Goal: Task Accomplishment & Management: Use online tool/utility

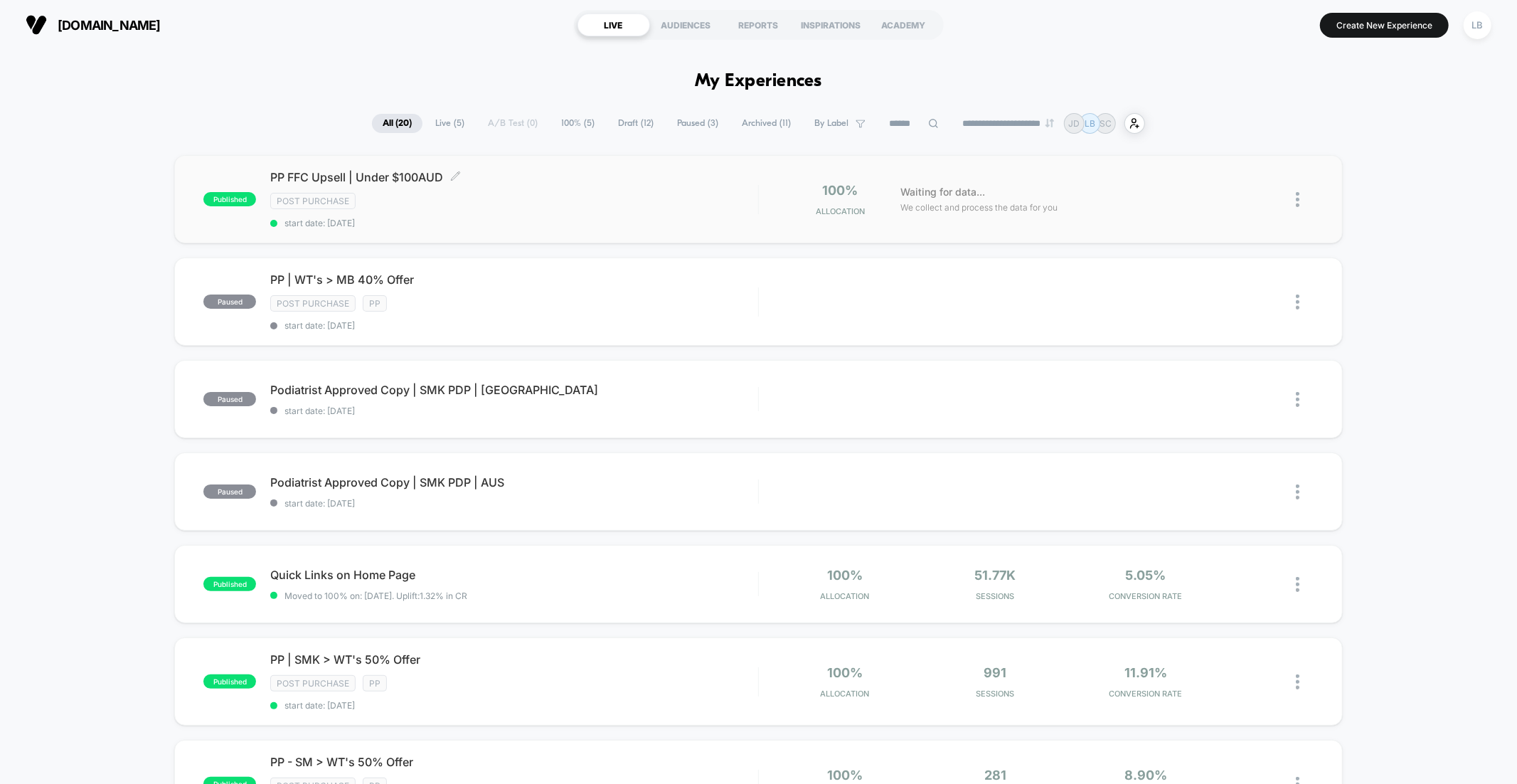
click at [375, 179] on span "PP FFC Upsell | Under $100AUD Click to edit experience details" at bounding box center [513, 176] width 487 height 14
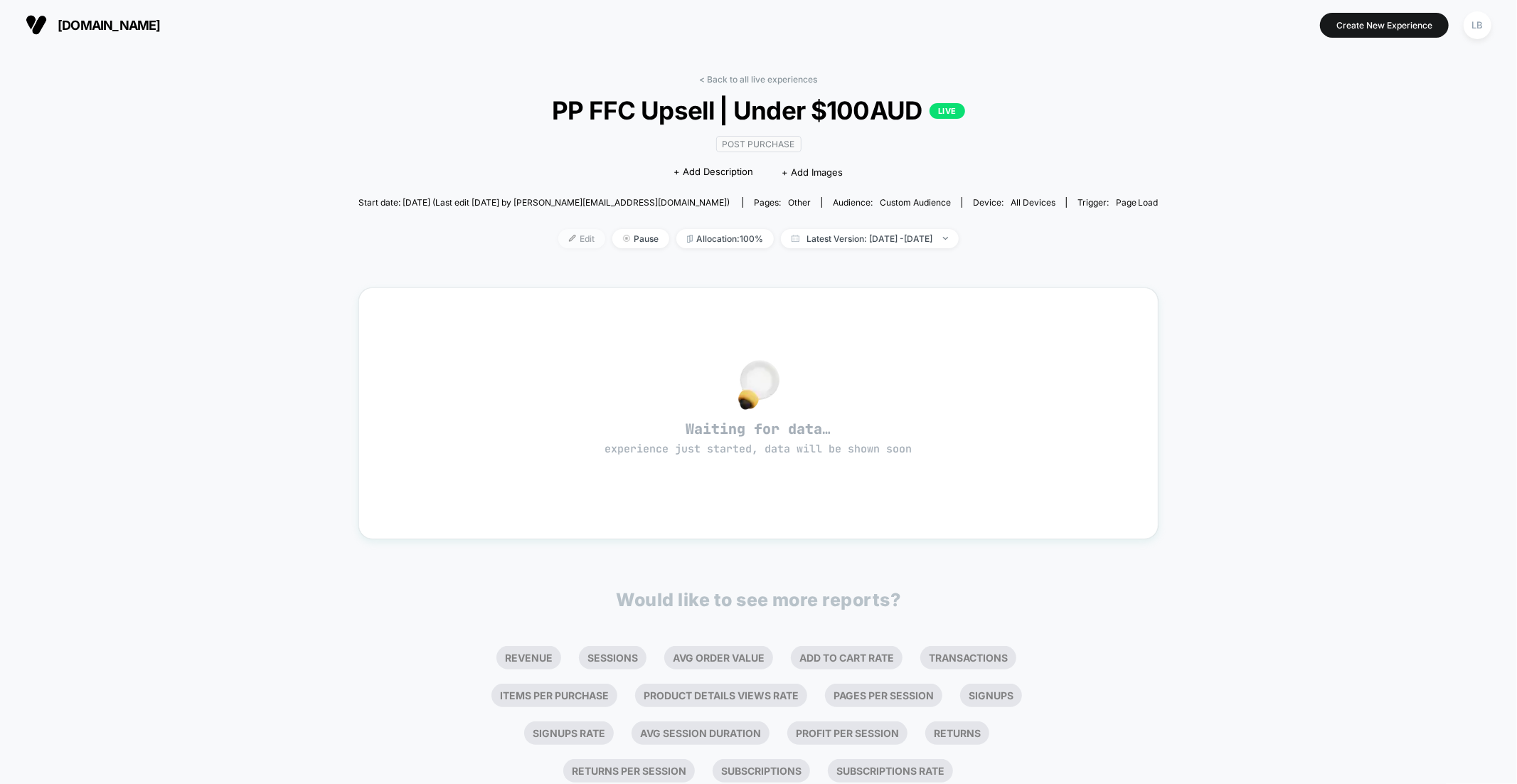
click at [558, 245] on span "Edit" at bounding box center [582, 239] width 47 height 20
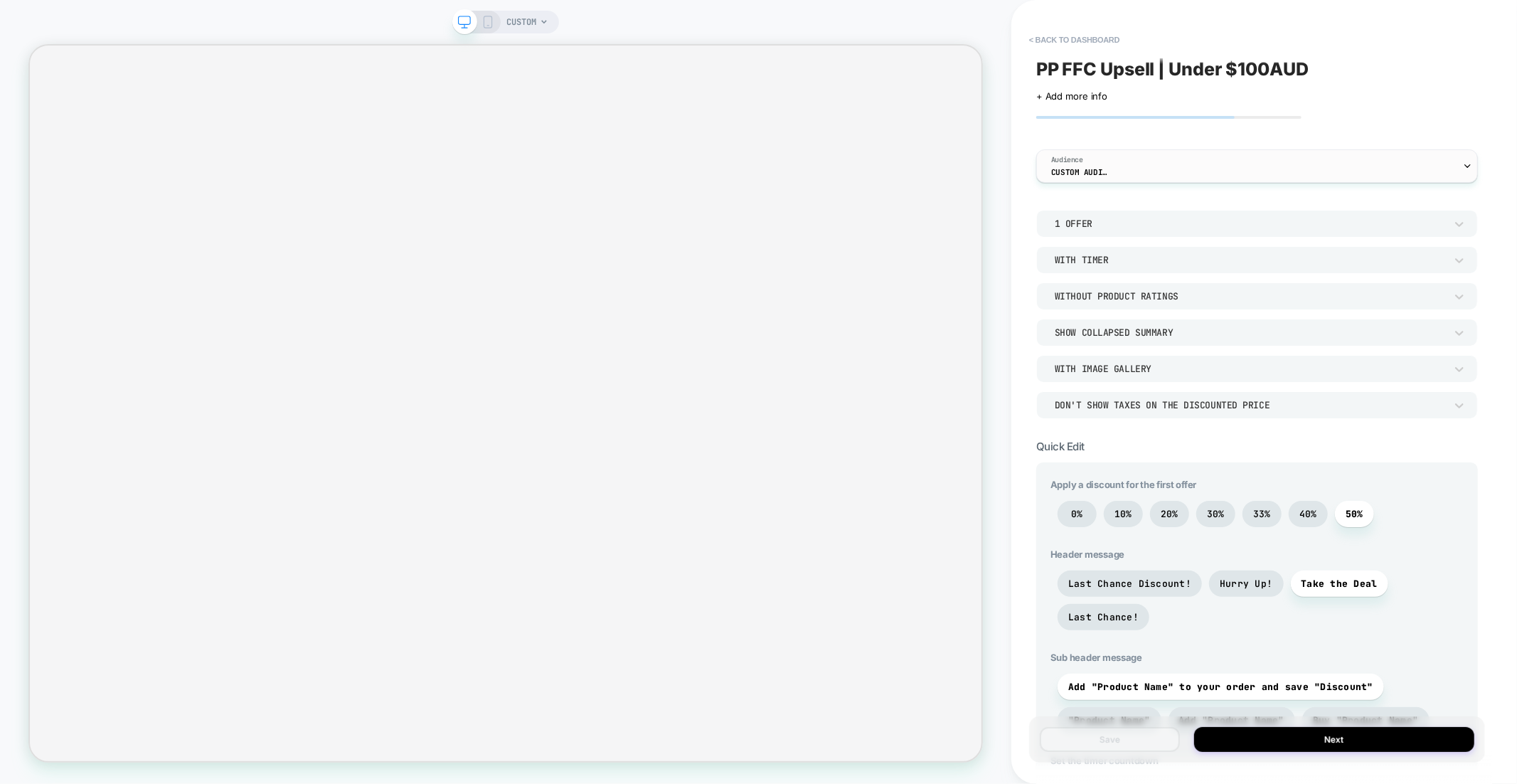
click at [1138, 166] on div "Audience Custom Audience" at bounding box center [1253, 166] width 433 height 32
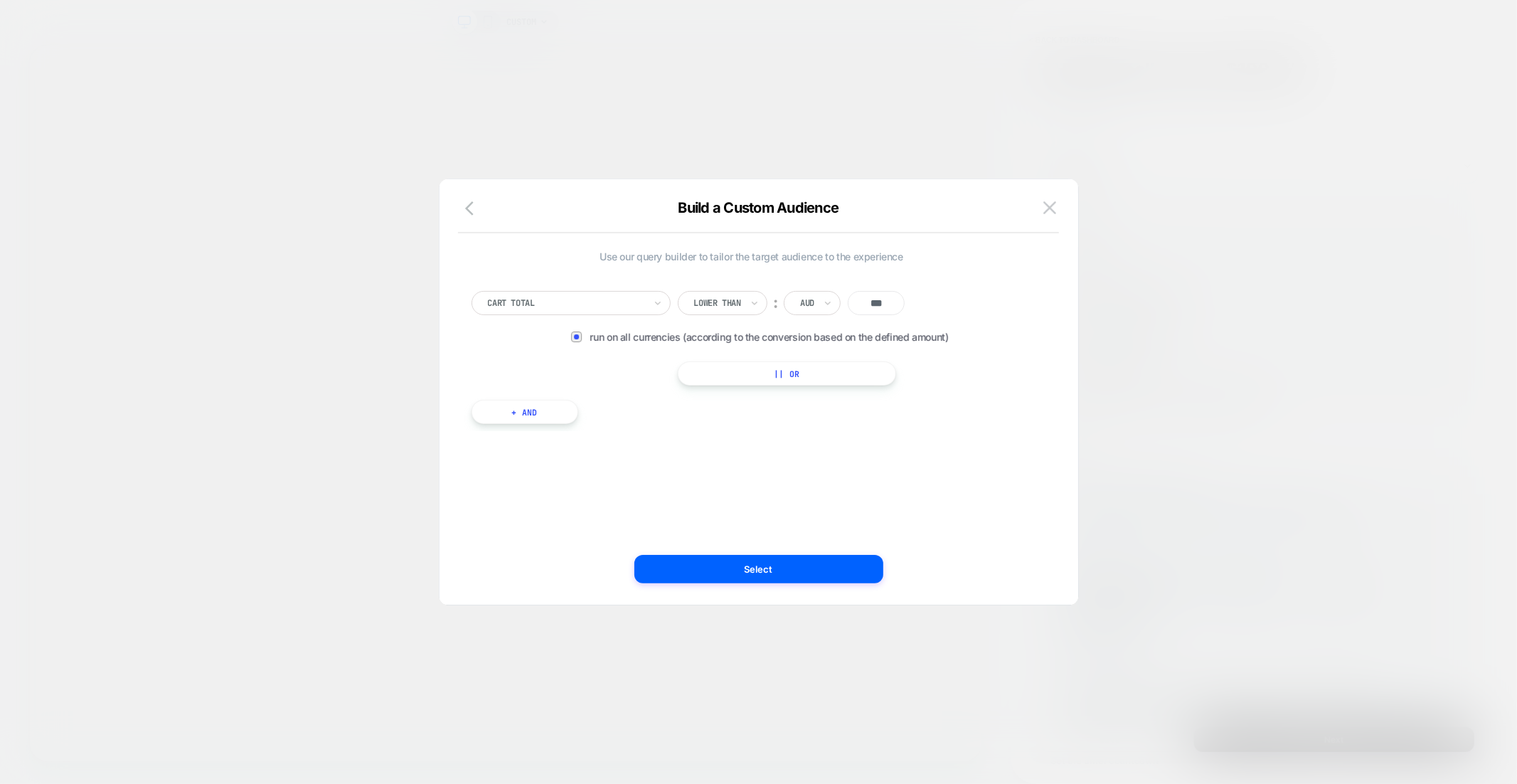
click at [1074, 113] on div at bounding box center [758, 392] width 1517 height 784
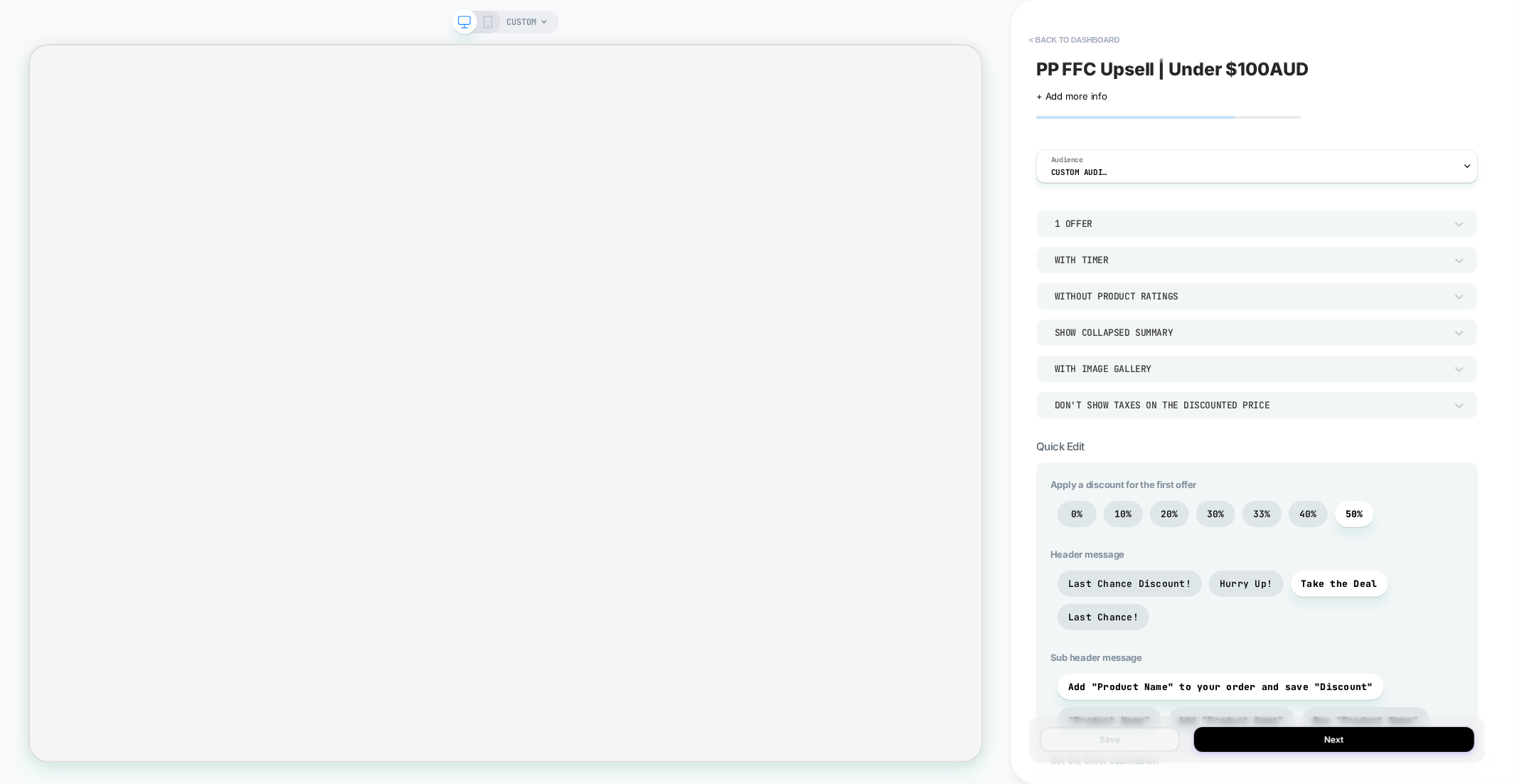
click at [493, 29] on div "CUSTOM" at bounding box center [505, 22] width 107 height 23
click at [487, 24] on icon at bounding box center [488, 22] width 13 height 13
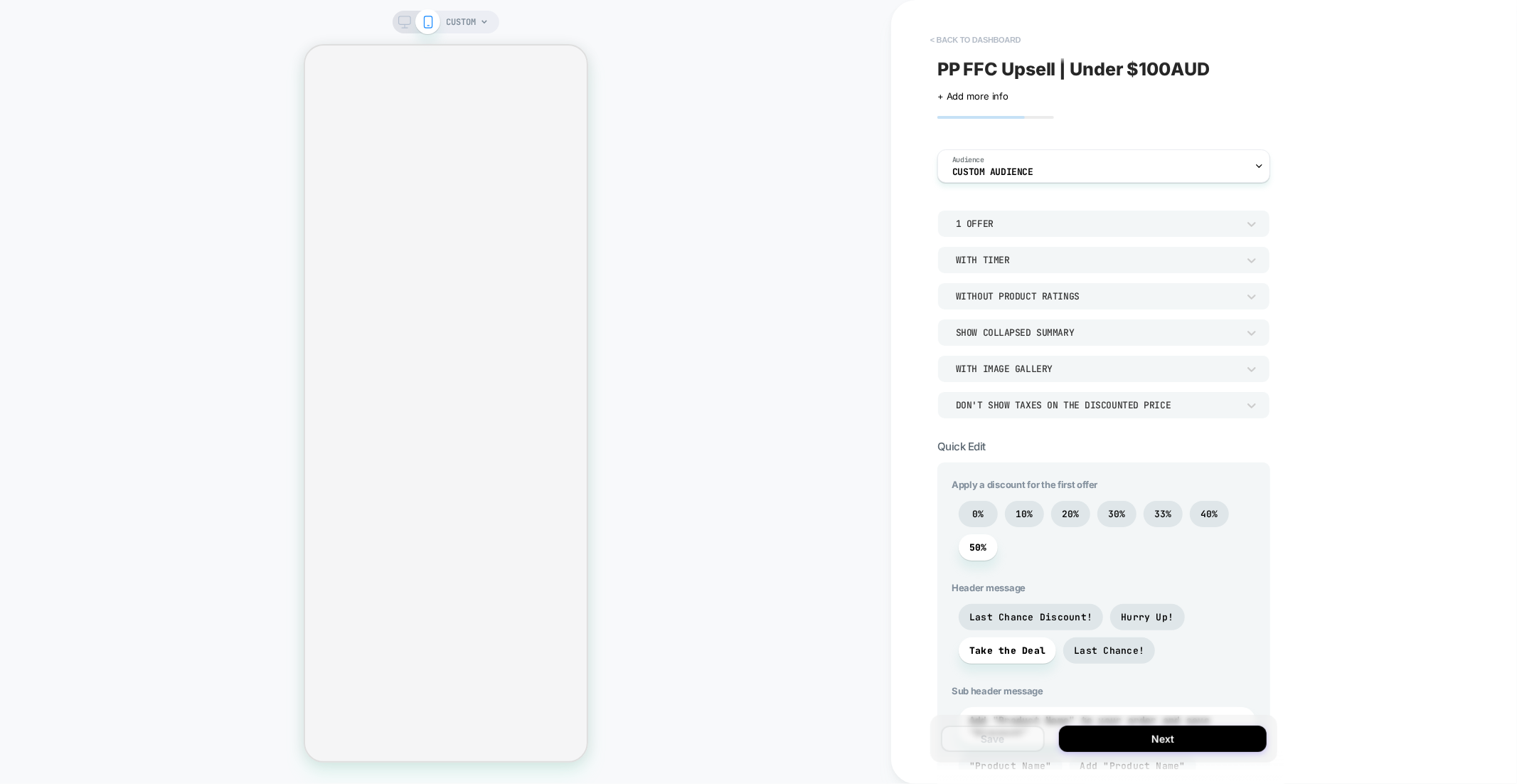
click at [983, 43] on button "< back to dashboard" at bounding box center [975, 40] width 104 height 23
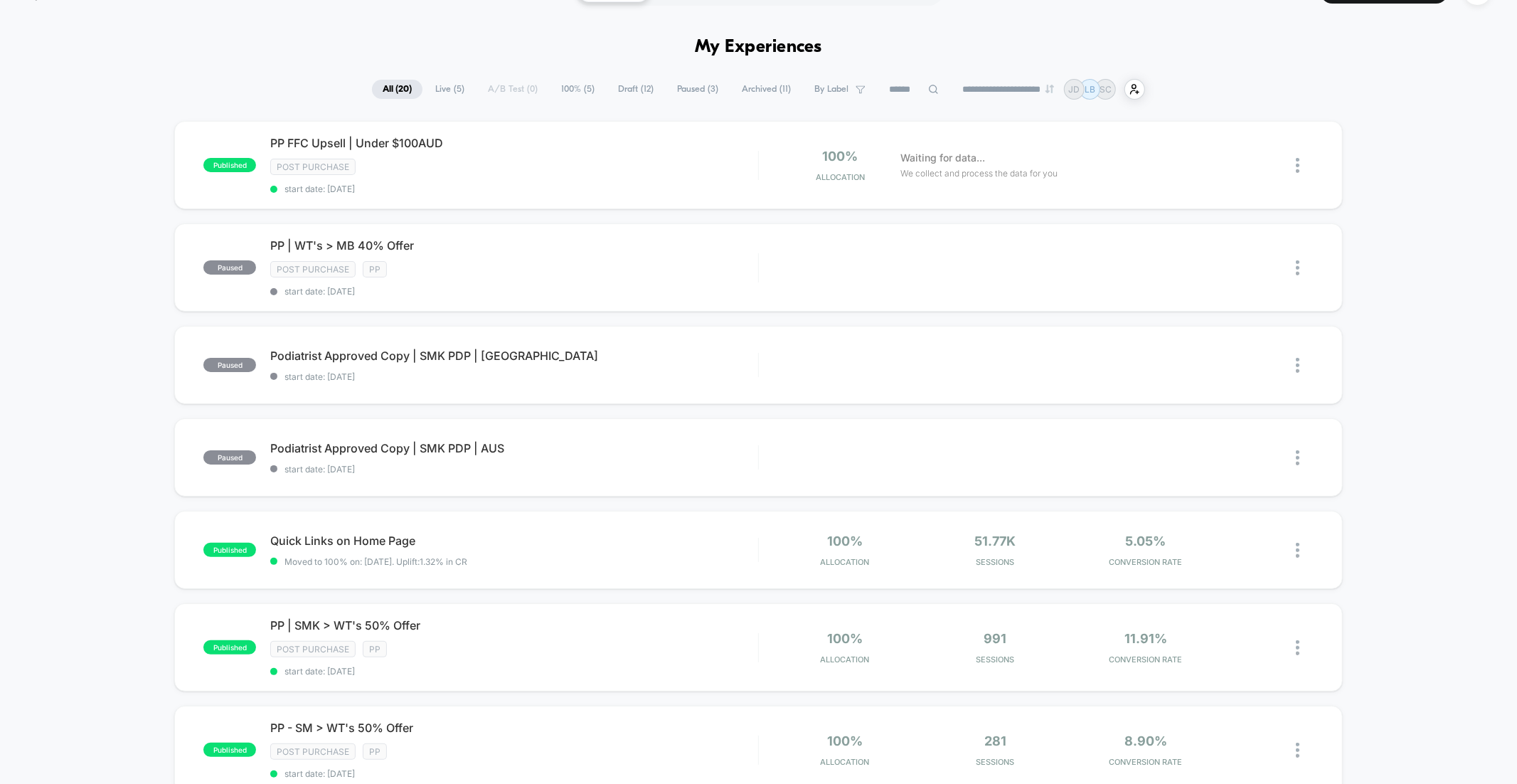
scroll to position [38, 0]
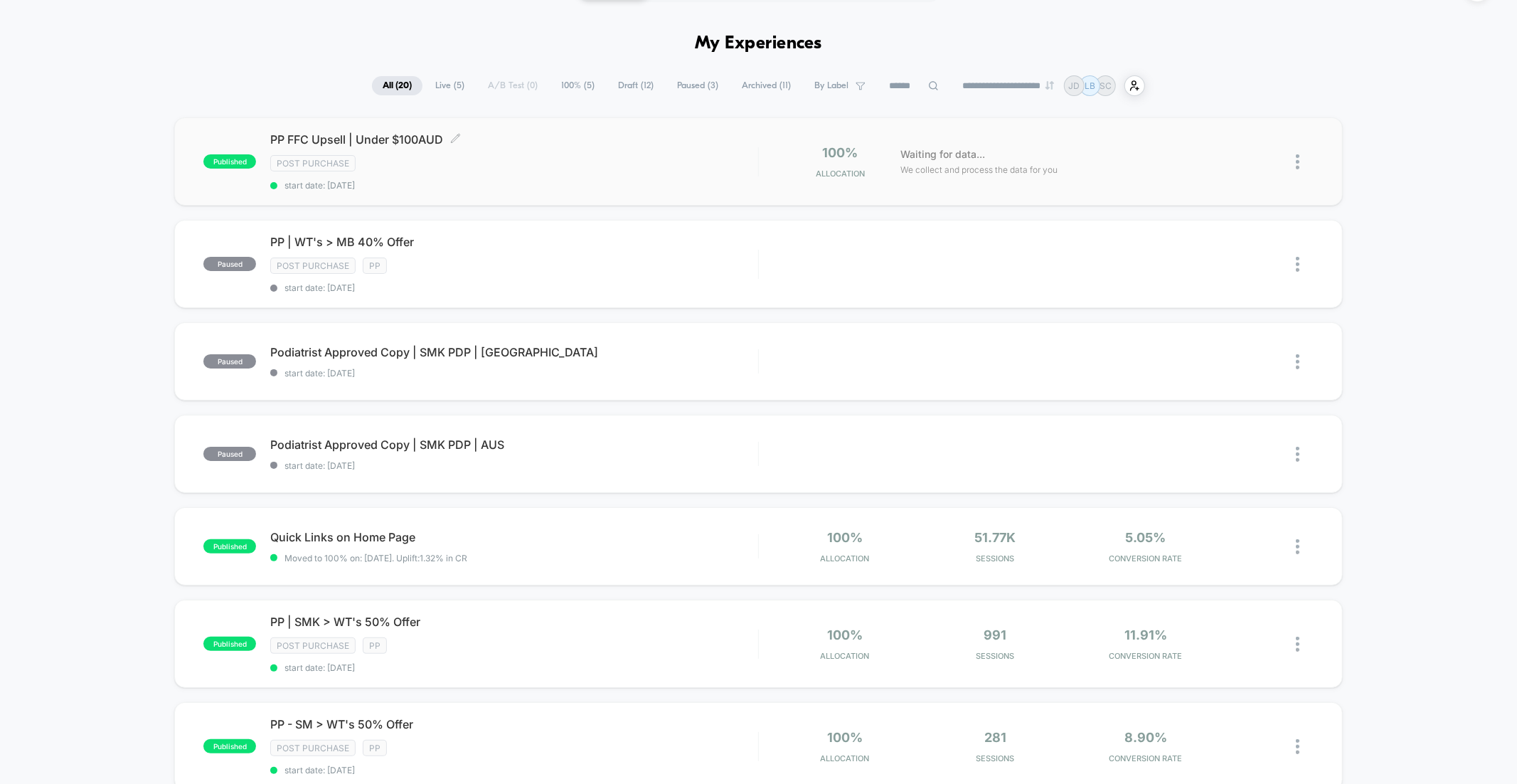
click at [385, 135] on span "PP FFC Upsell | Under $100AUD Click to edit experience details" at bounding box center [513, 139] width 487 height 14
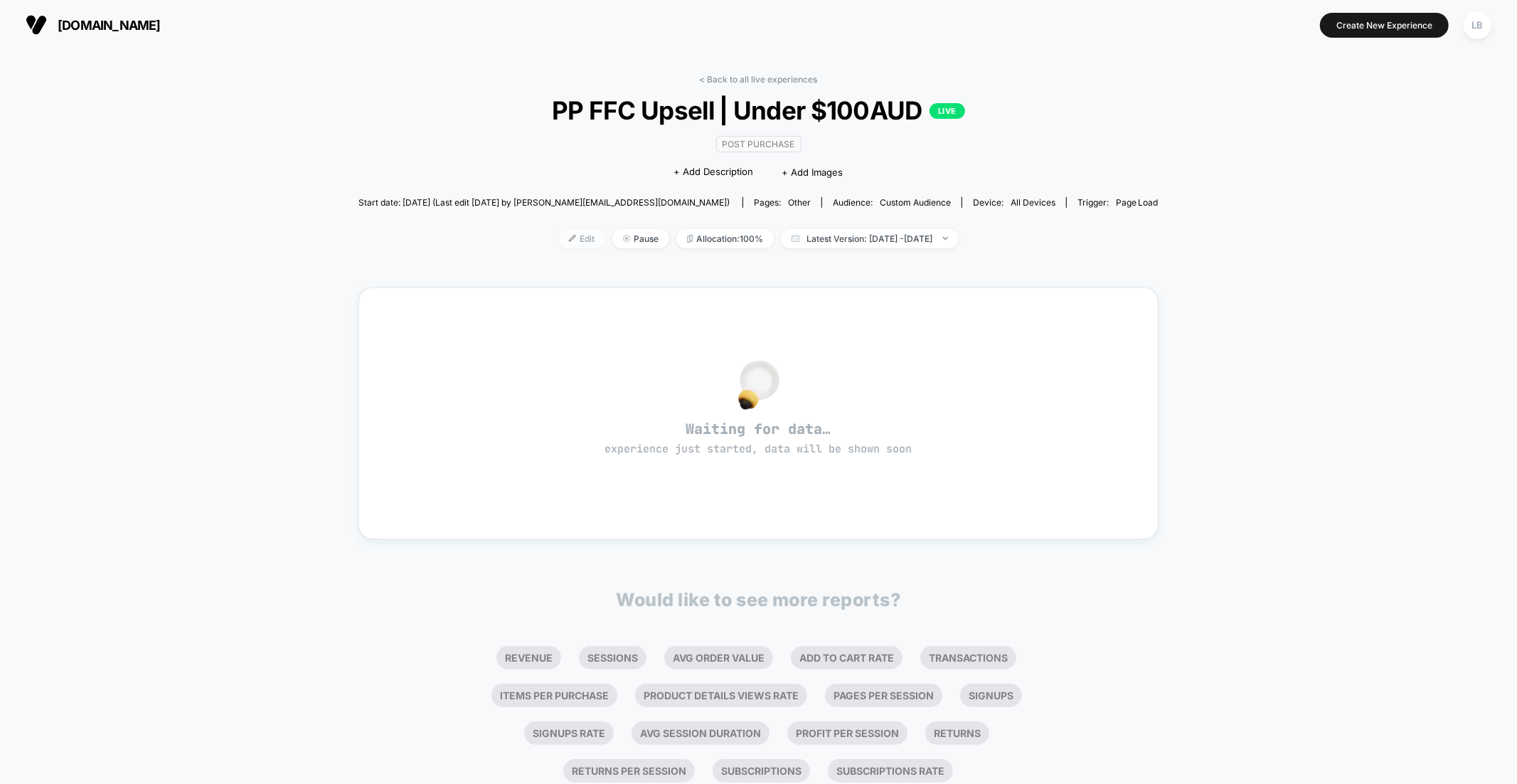
click at [567, 237] on span "Edit" at bounding box center [582, 239] width 47 height 20
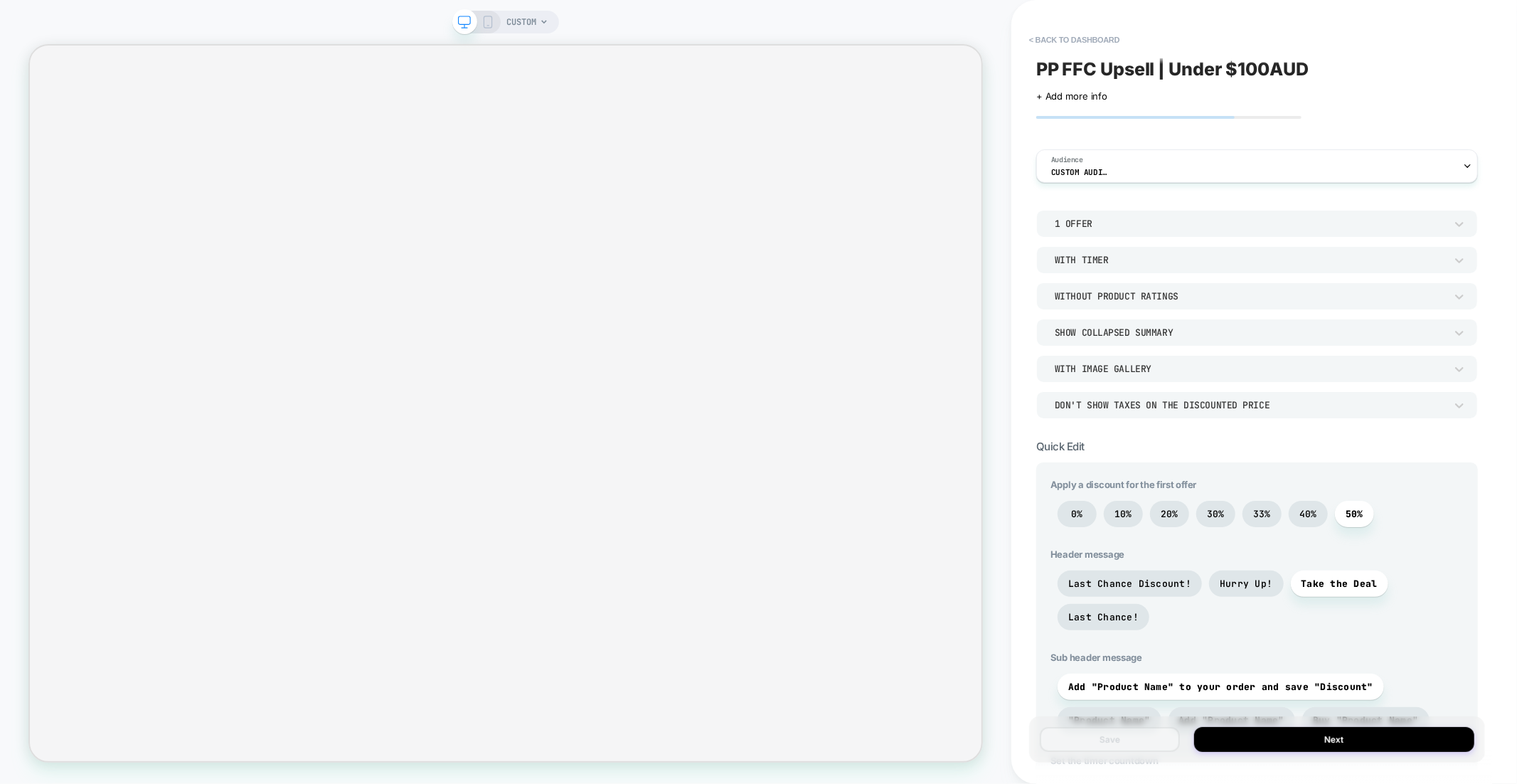
click at [490, 22] on icon at bounding box center [488, 22] width 13 height 13
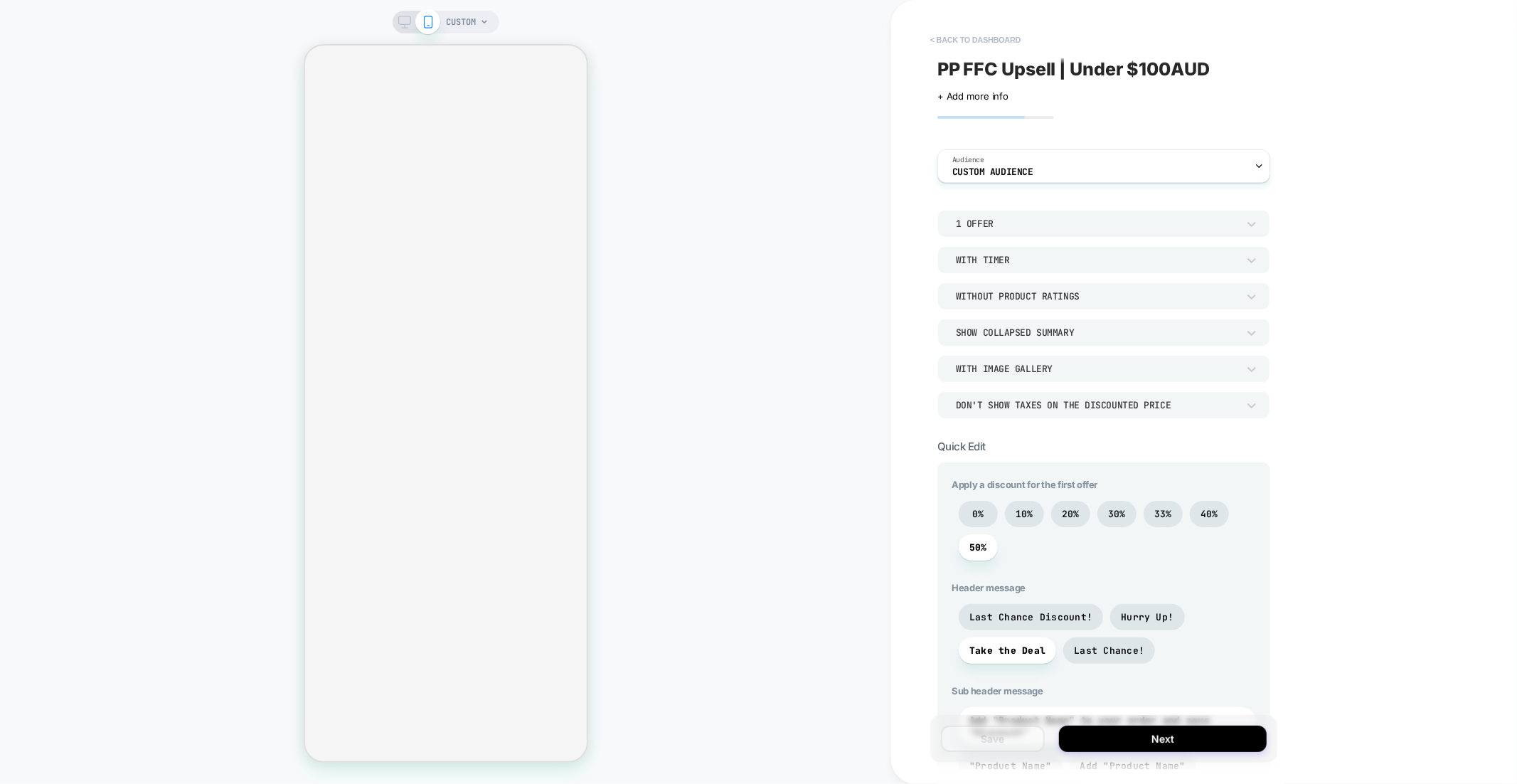
click at [996, 34] on button "< back to dashboard" at bounding box center [975, 40] width 104 height 23
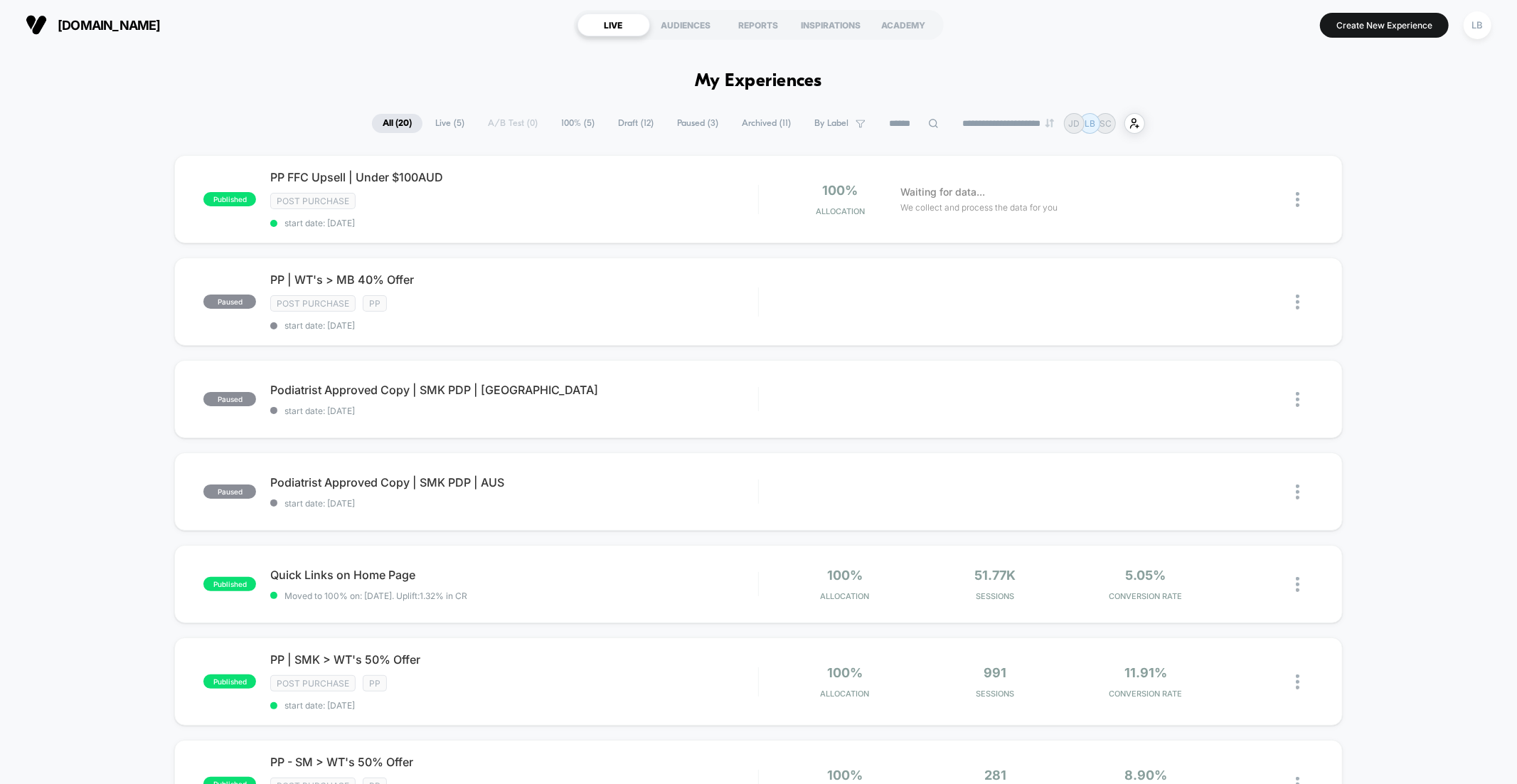
scroll to position [42, 0]
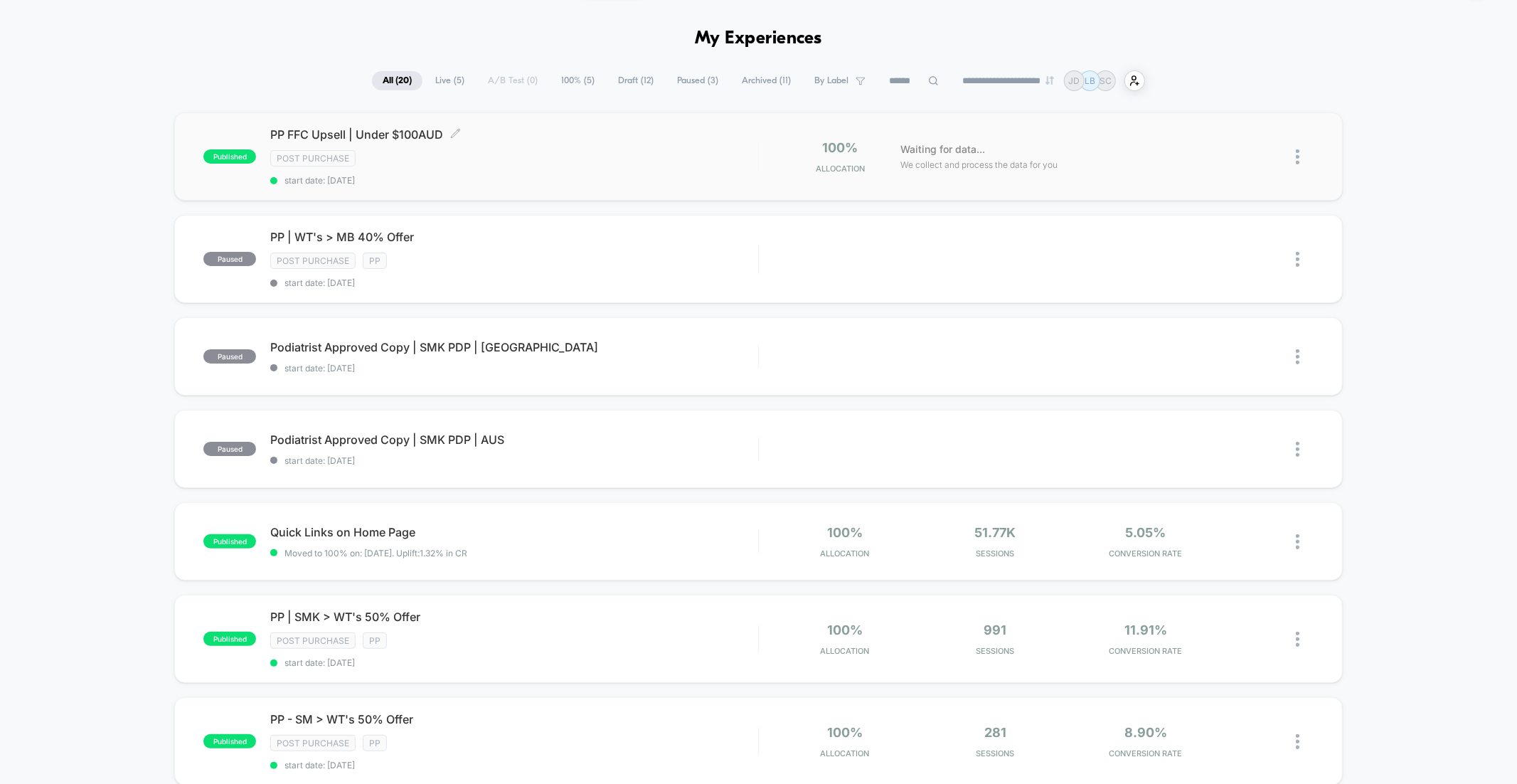
click at [330, 133] on span "PP FFC Upsell | Under $100AUD Click to edit experience details" at bounding box center [513, 134] width 487 height 14
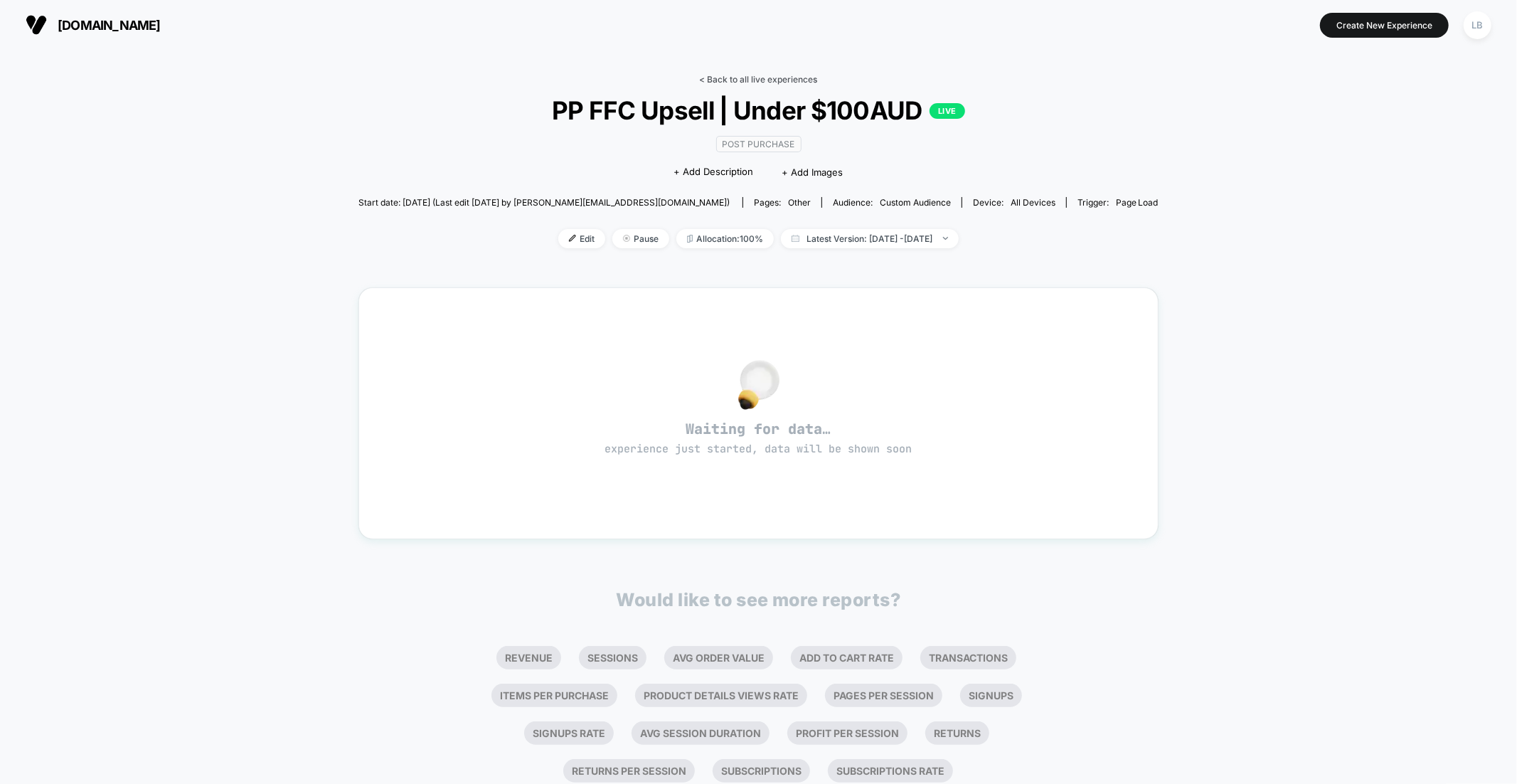
click at [768, 79] on link "< Back to all live experiences" at bounding box center [759, 79] width 118 height 11
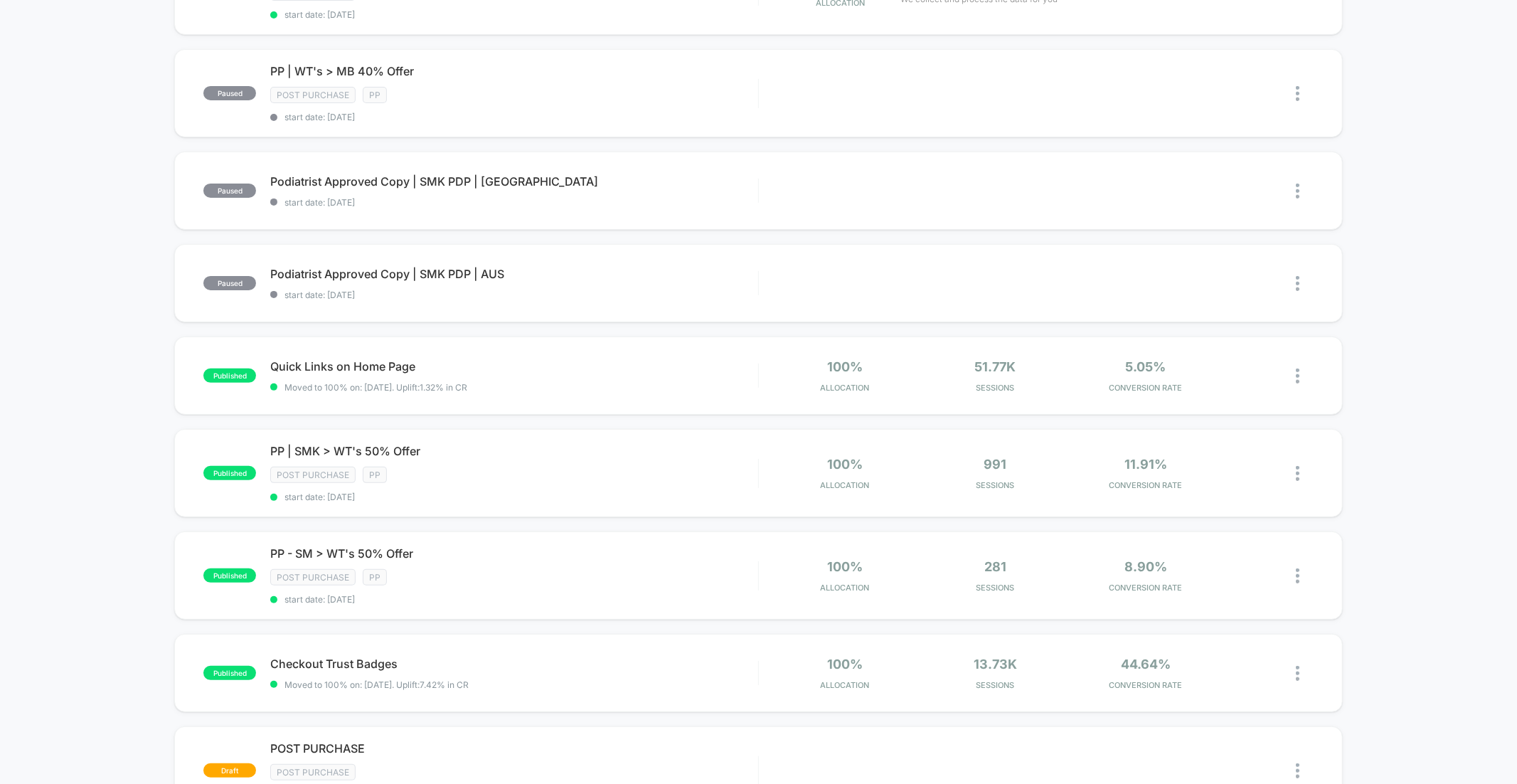
scroll to position [209, 0]
click at [337, 446] on span "PP | SMK > WT's 50% Offer Click to edit experience details" at bounding box center [513, 450] width 487 height 14
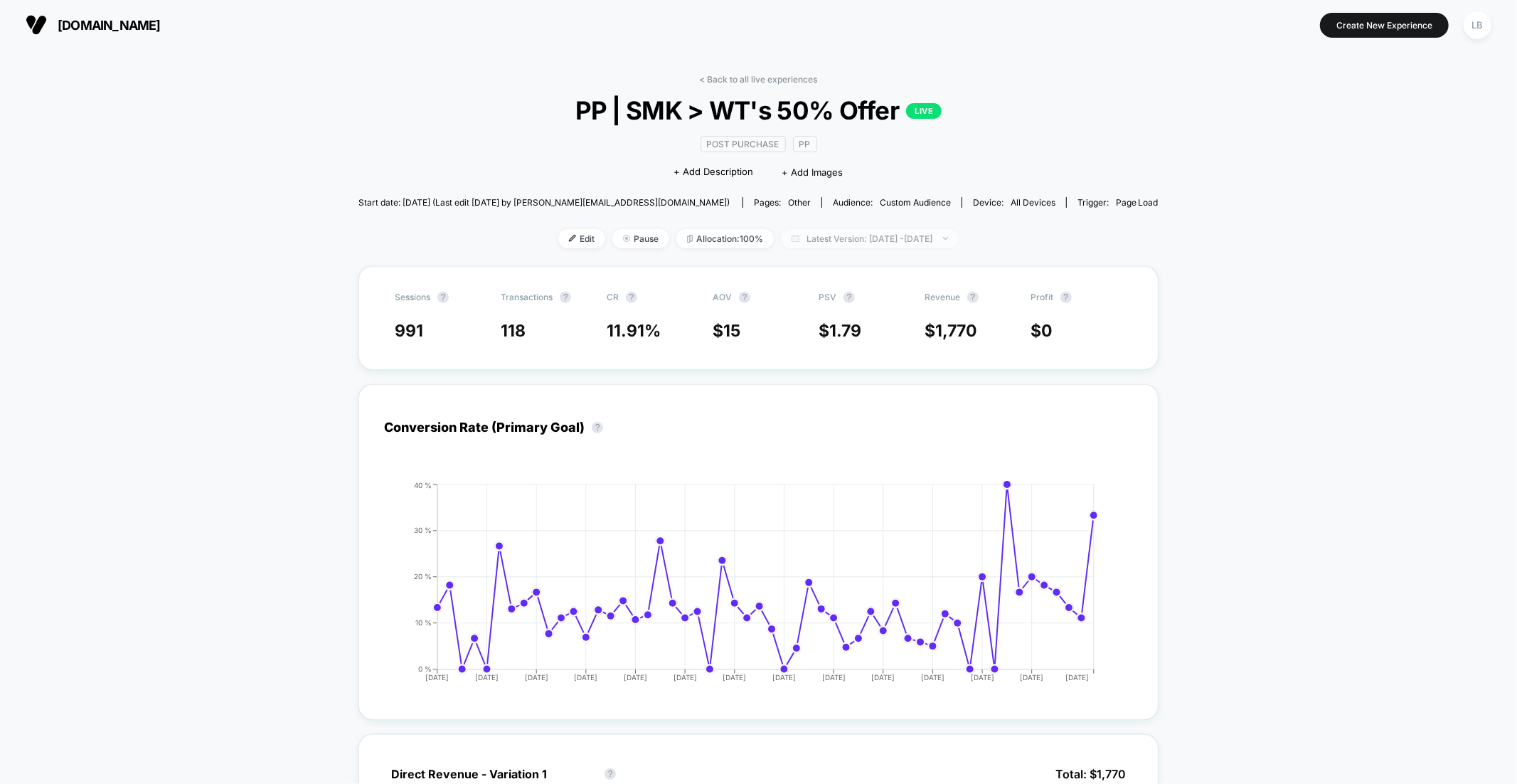
click at [943, 246] on span "Latest Version: Jun 23, 2025 - Aug 15, 2025" at bounding box center [870, 239] width 178 height 20
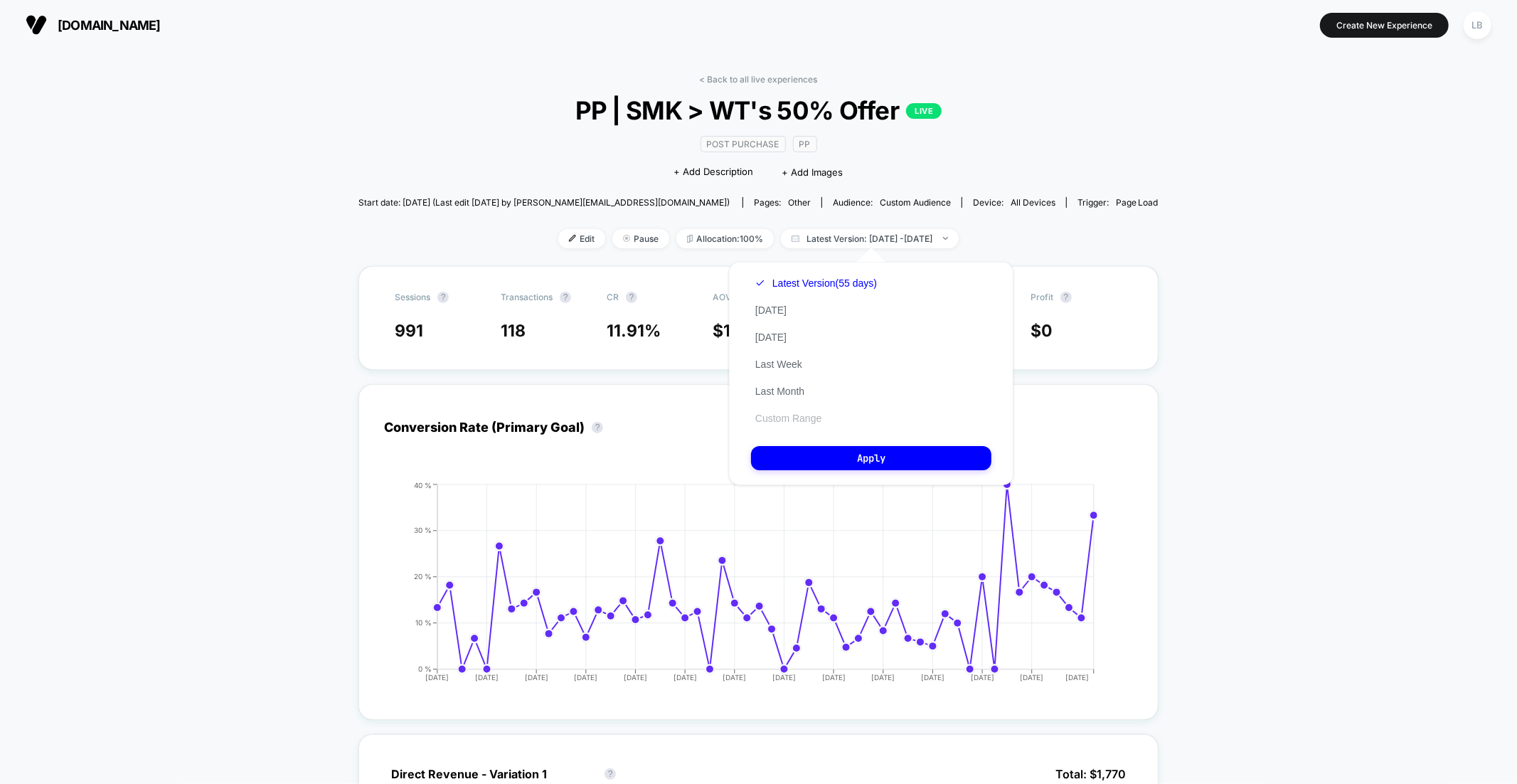
click at [817, 419] on button "Custom Range" at bounding box center [789, 419] width 75 height 13
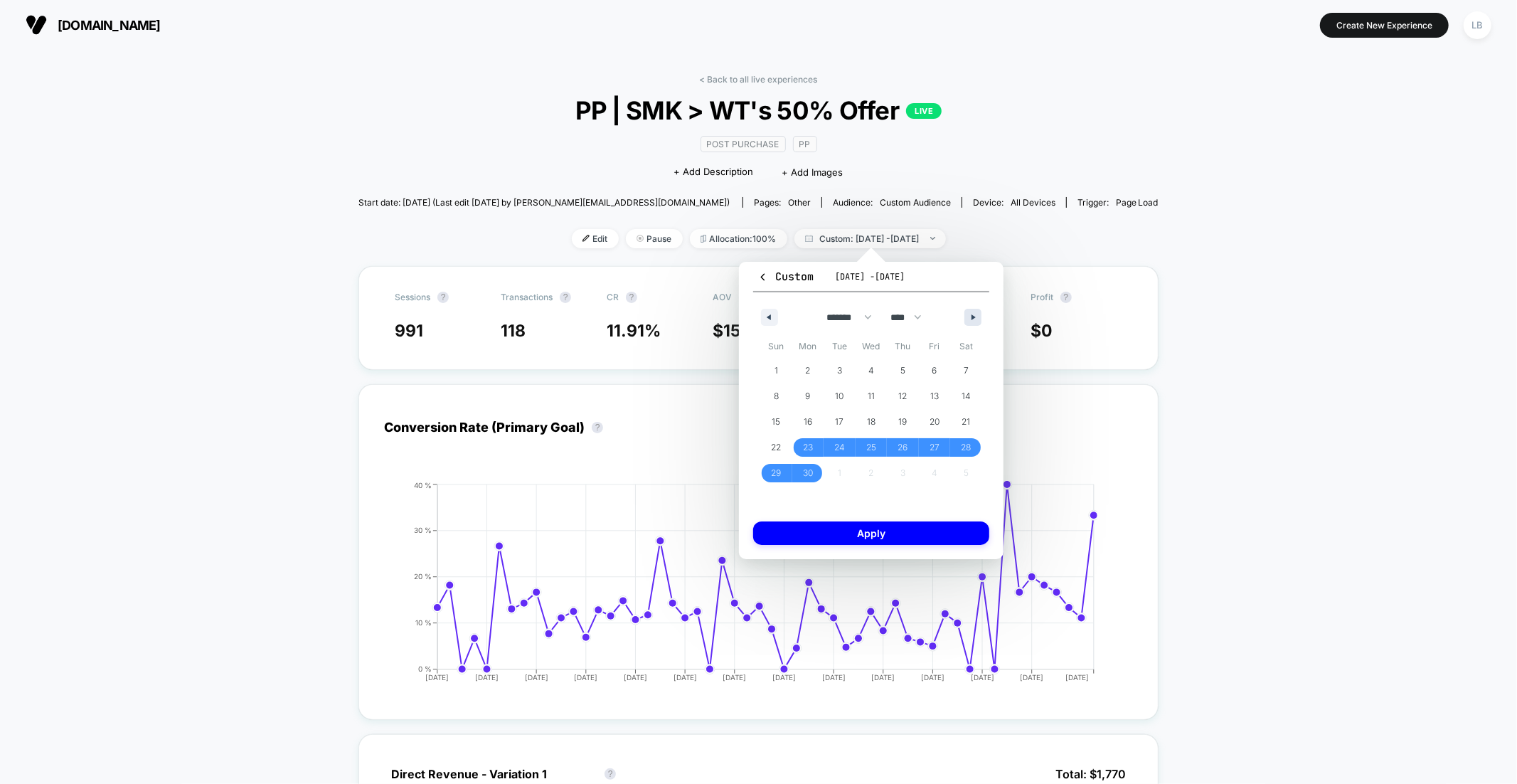
click at [978, 321] on button "button" at bounding box center [973, 317] width 17 height 17
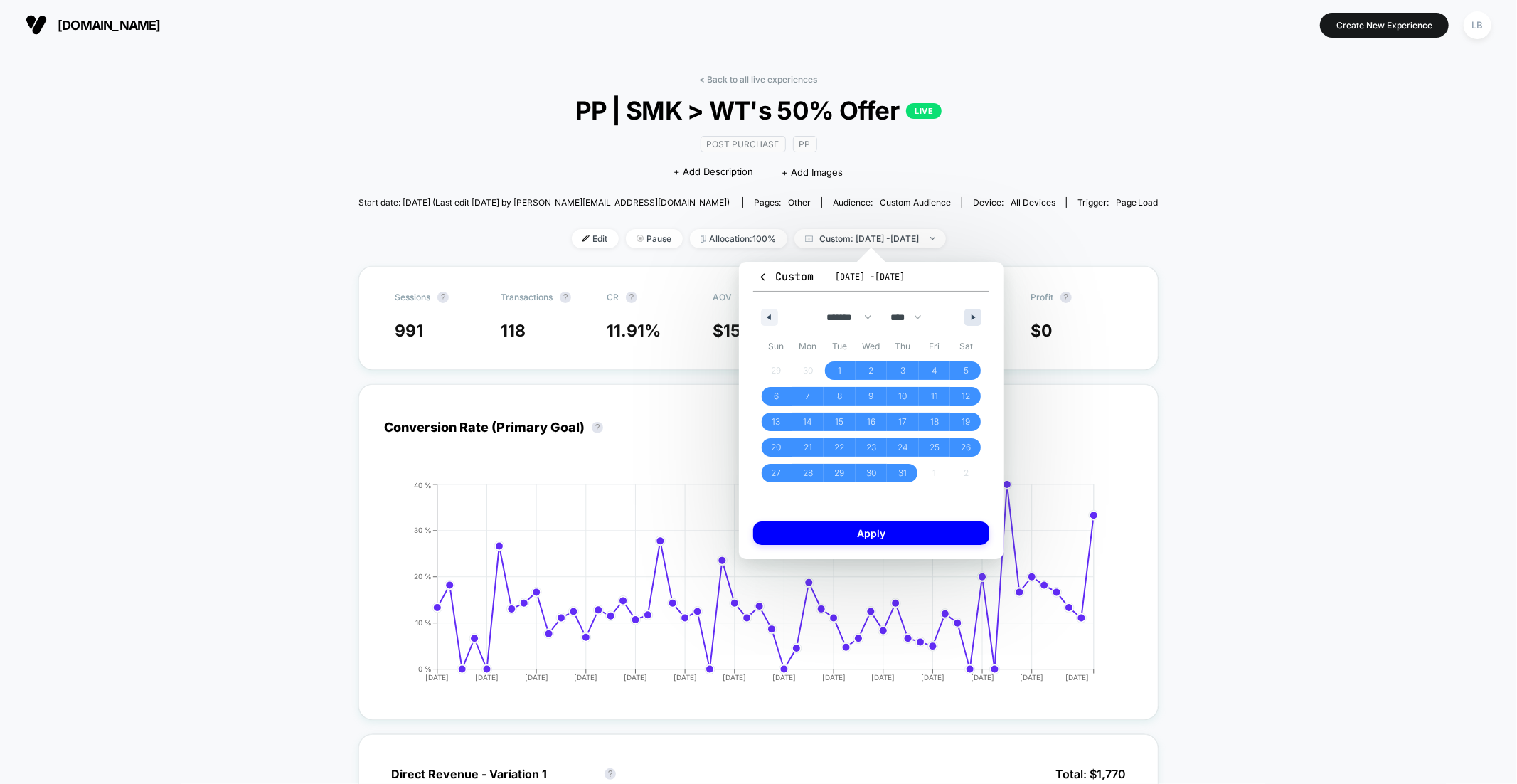
click at [978, 321] on button "button" at bounding box center [973, 317] width 17 height 17
select select "*"
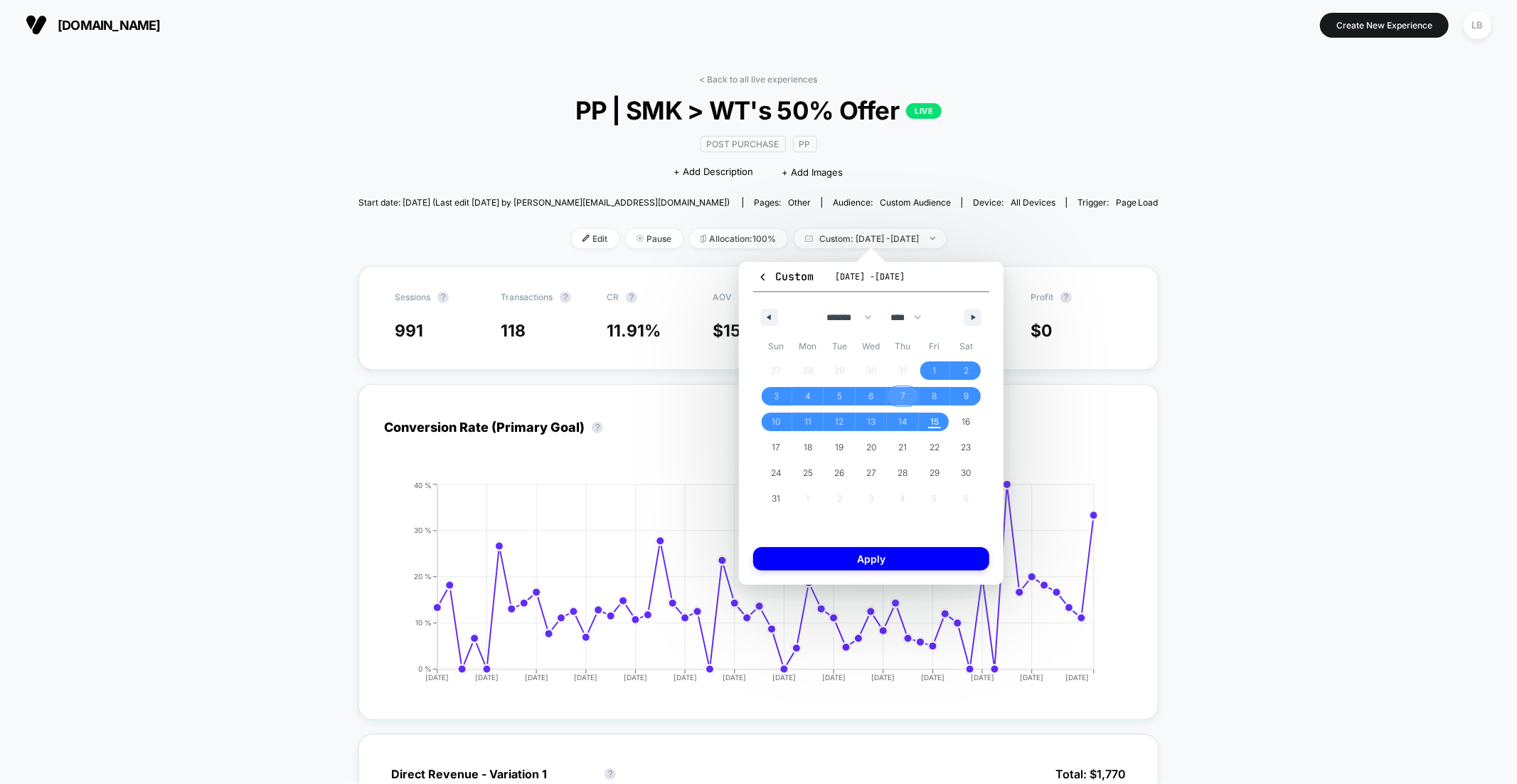
click at [899, 393] on span "7" at bounding box center [903, 396] width 32 height 19
click at [907, 416] on span "14" at bounding box center [903, 421] width 9 height 25
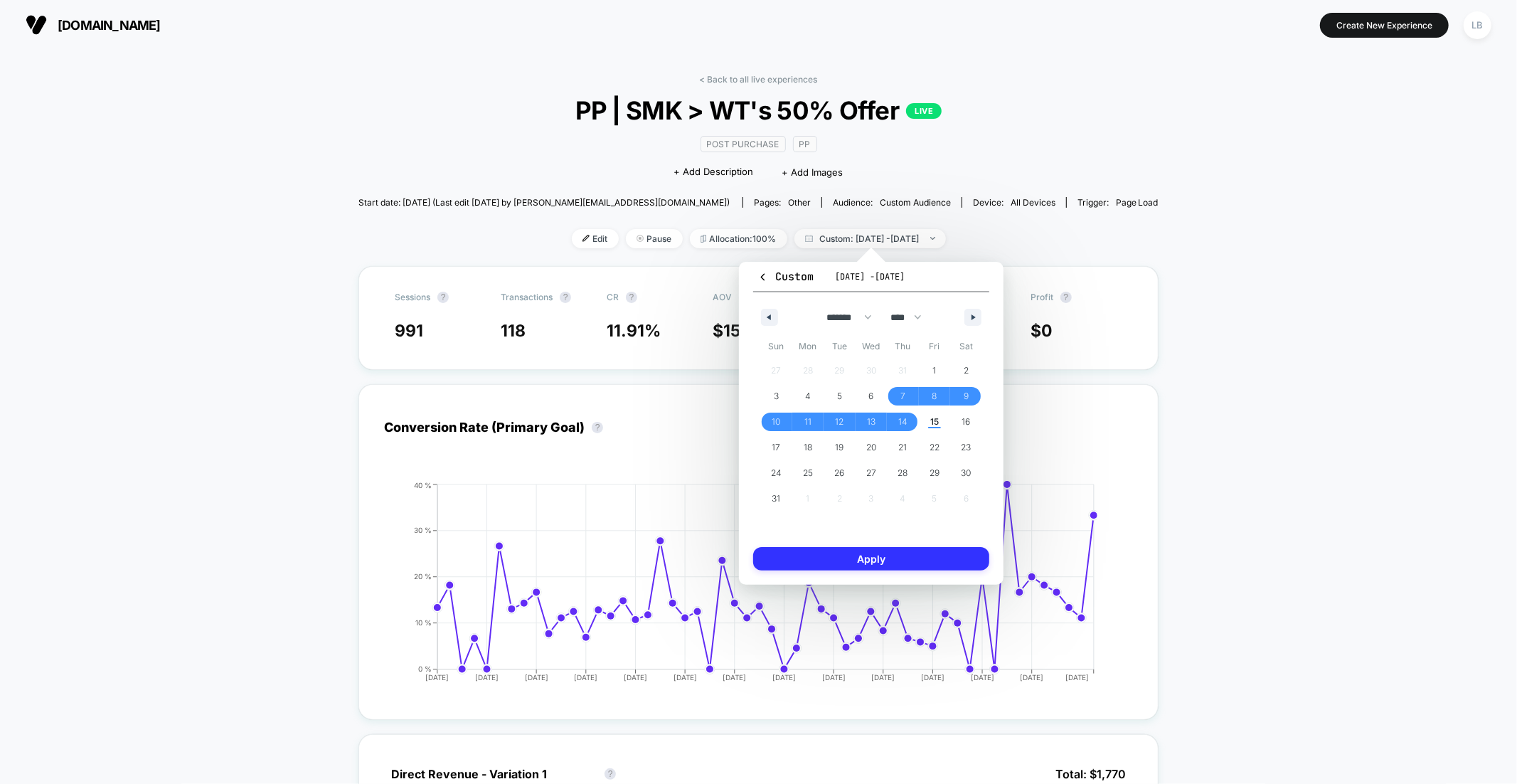
click at [911, 565] on button "Apply" at bounding box center [871, 558] width 236 height 24
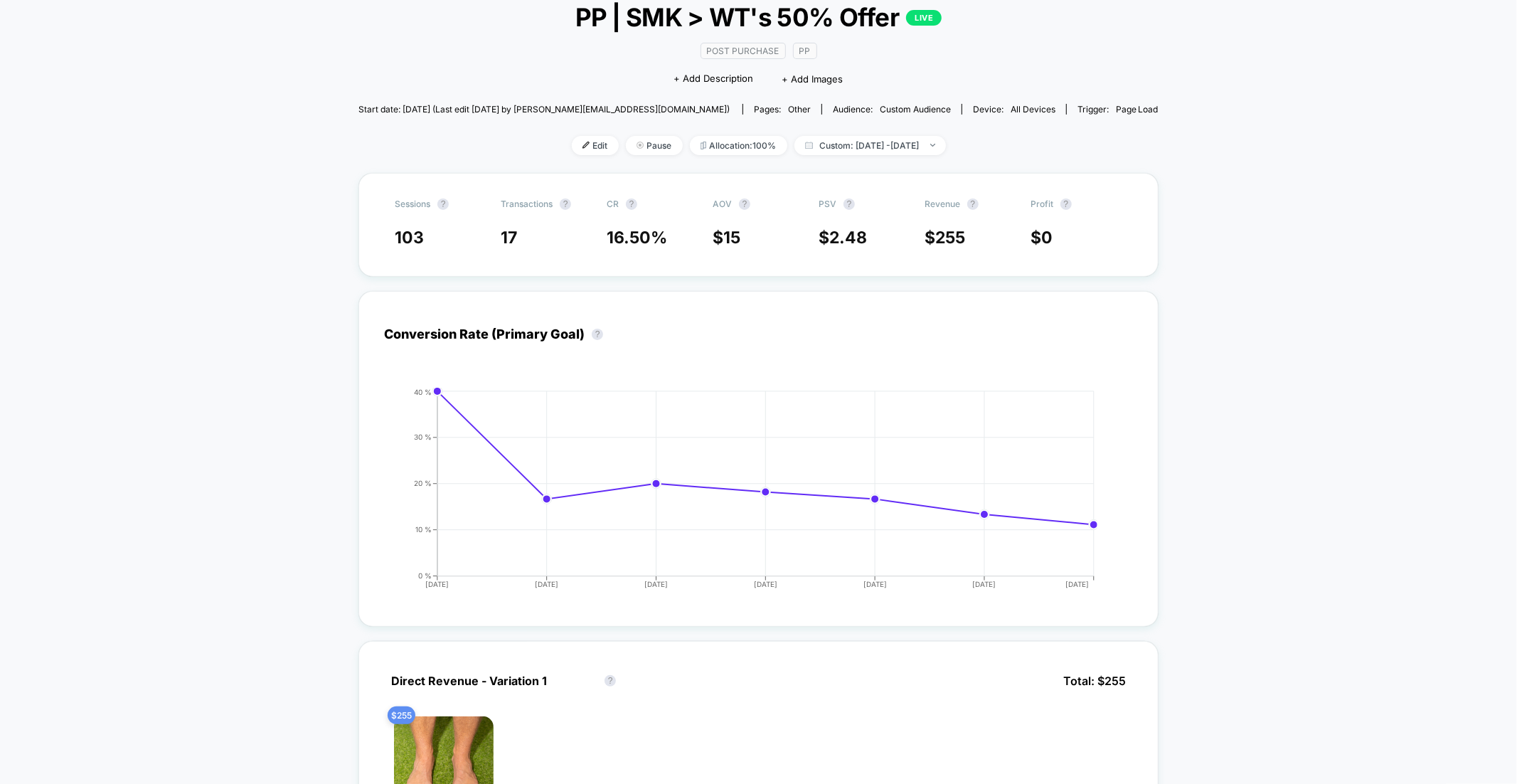
scroll to position [60, 0]
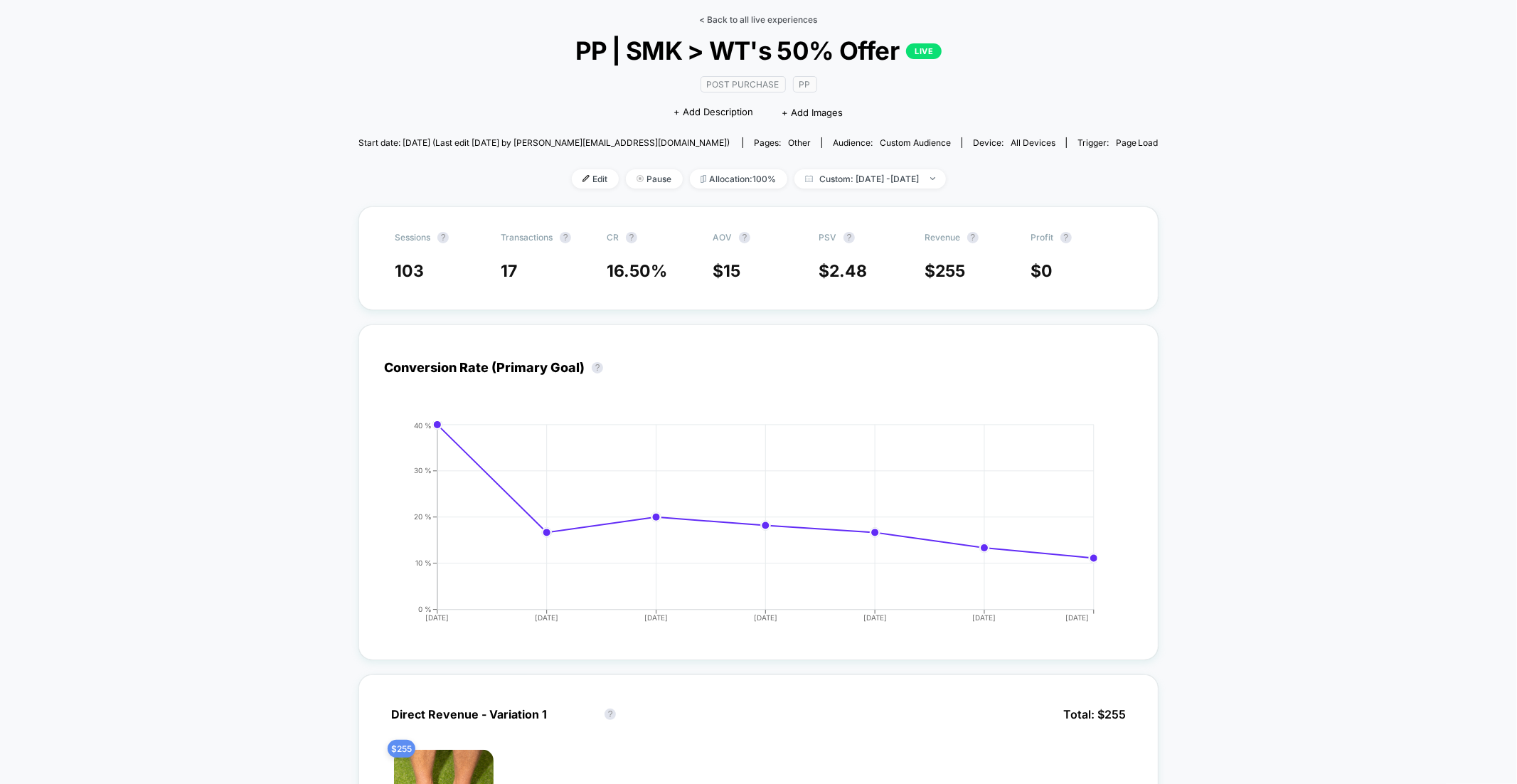
click at [788, 18] on link "< Back to all live experiences" at bounding box center [759, 19] width 118 height 11
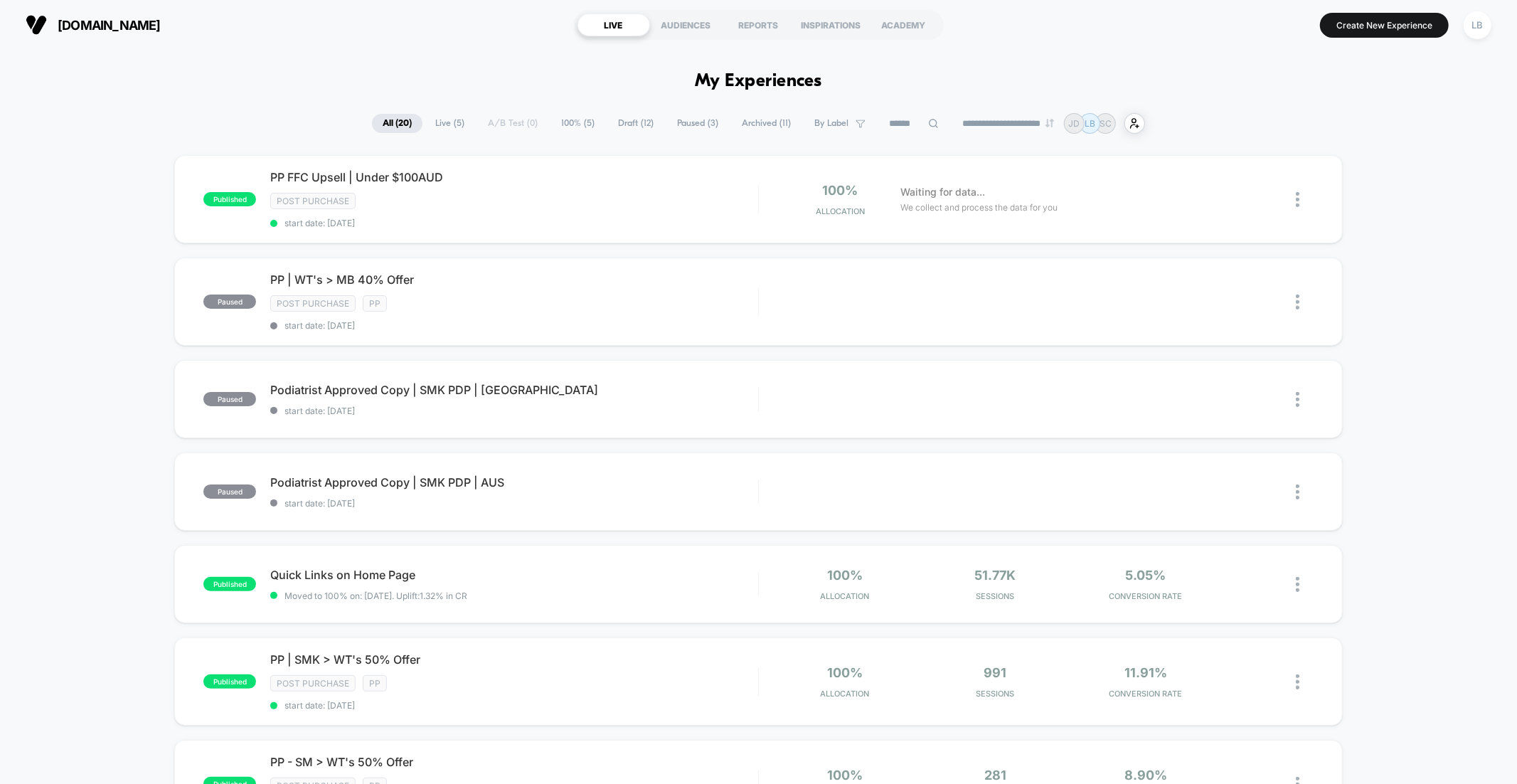
click at [1488, 21] on div "LB" at bounding box center [1478, 25] width 28 height 28
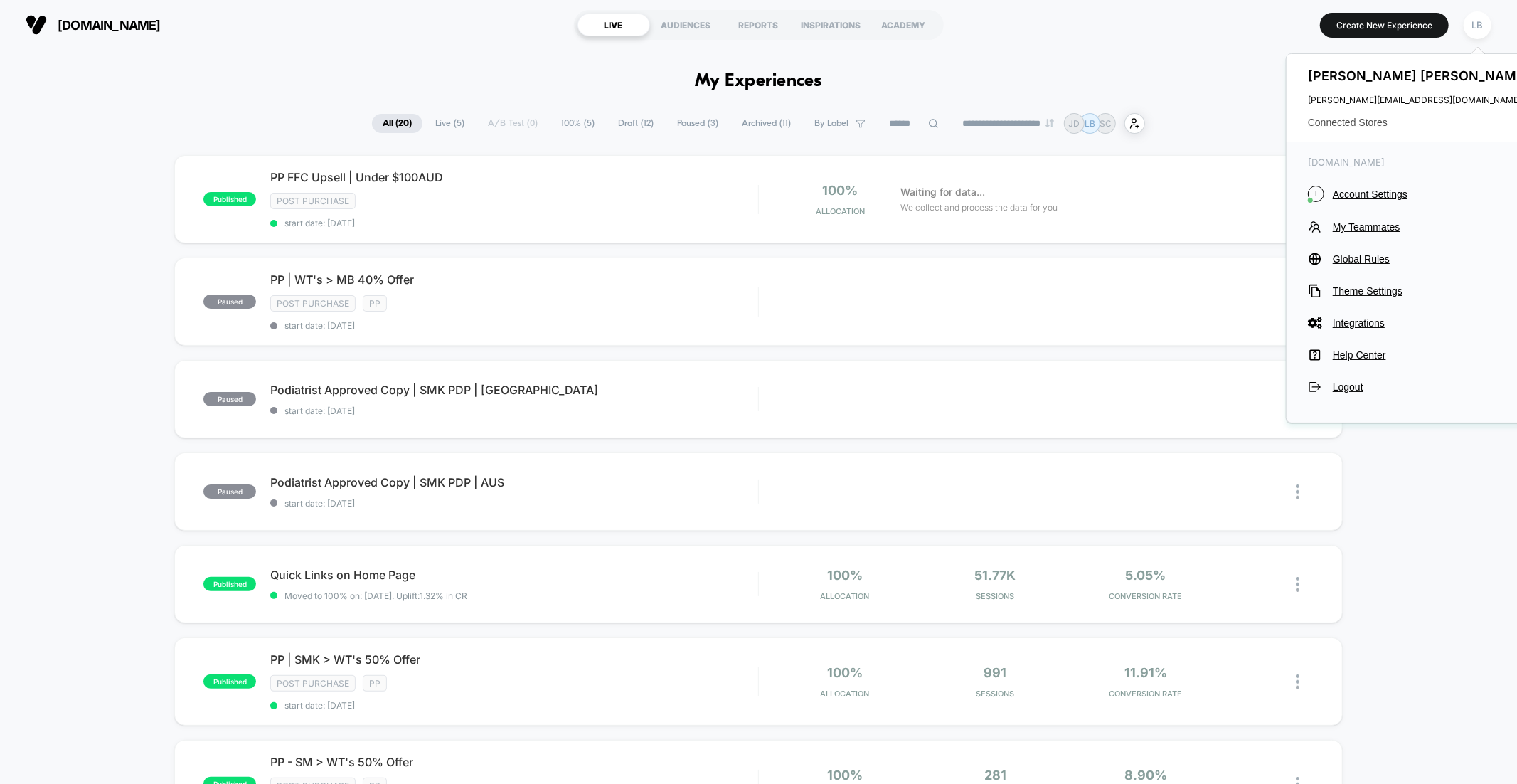
click at [1360, 119] on span "Connected Stores" at bounding box center [1420, 122] width 224 height 11
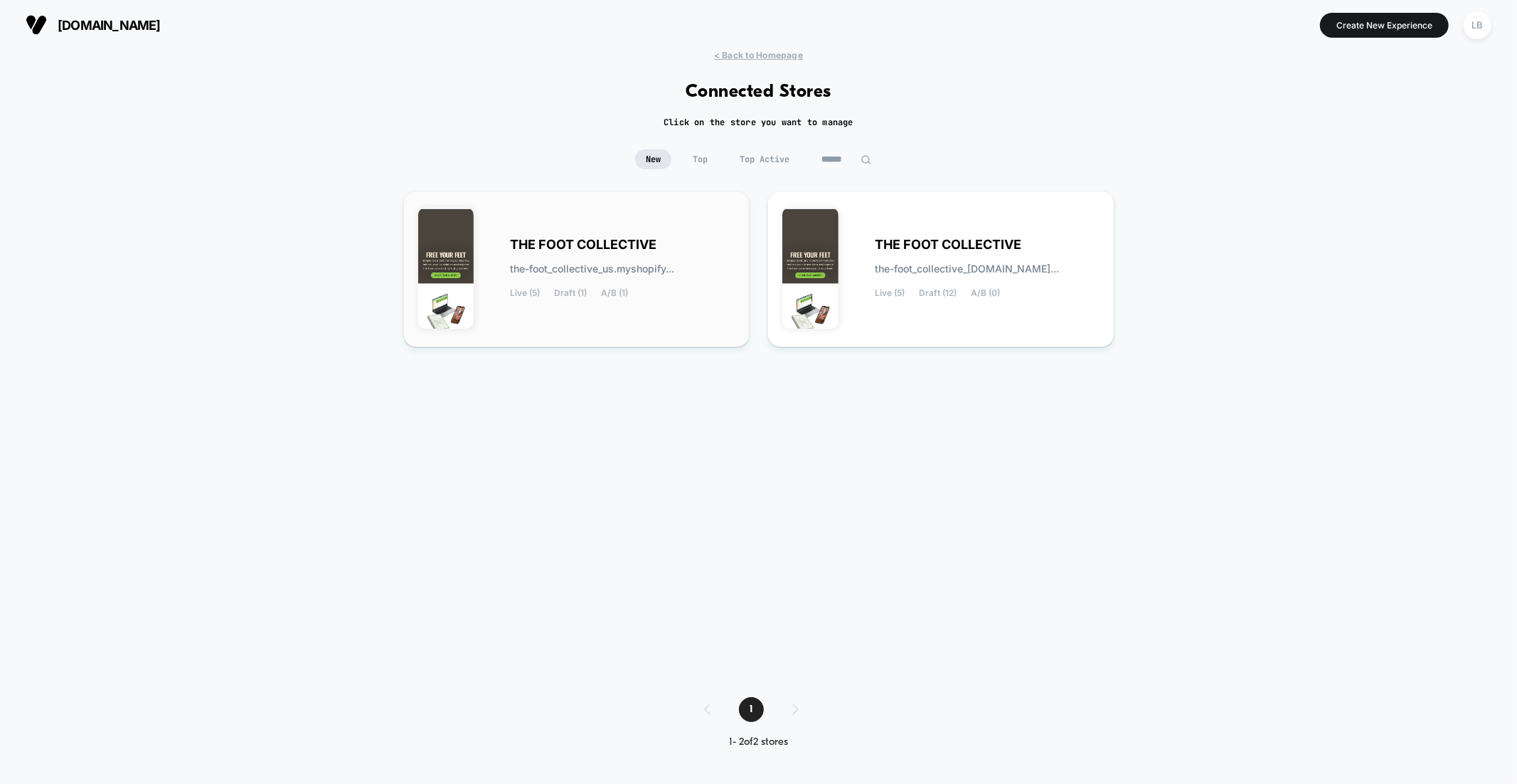
click at [583, 227] on div "THE FOOT COLLECTIVE the-foot_collective_us.myshopify... Live (5) Draft (1) A/B …" at bounding box center [577, 268] width 317 height 126
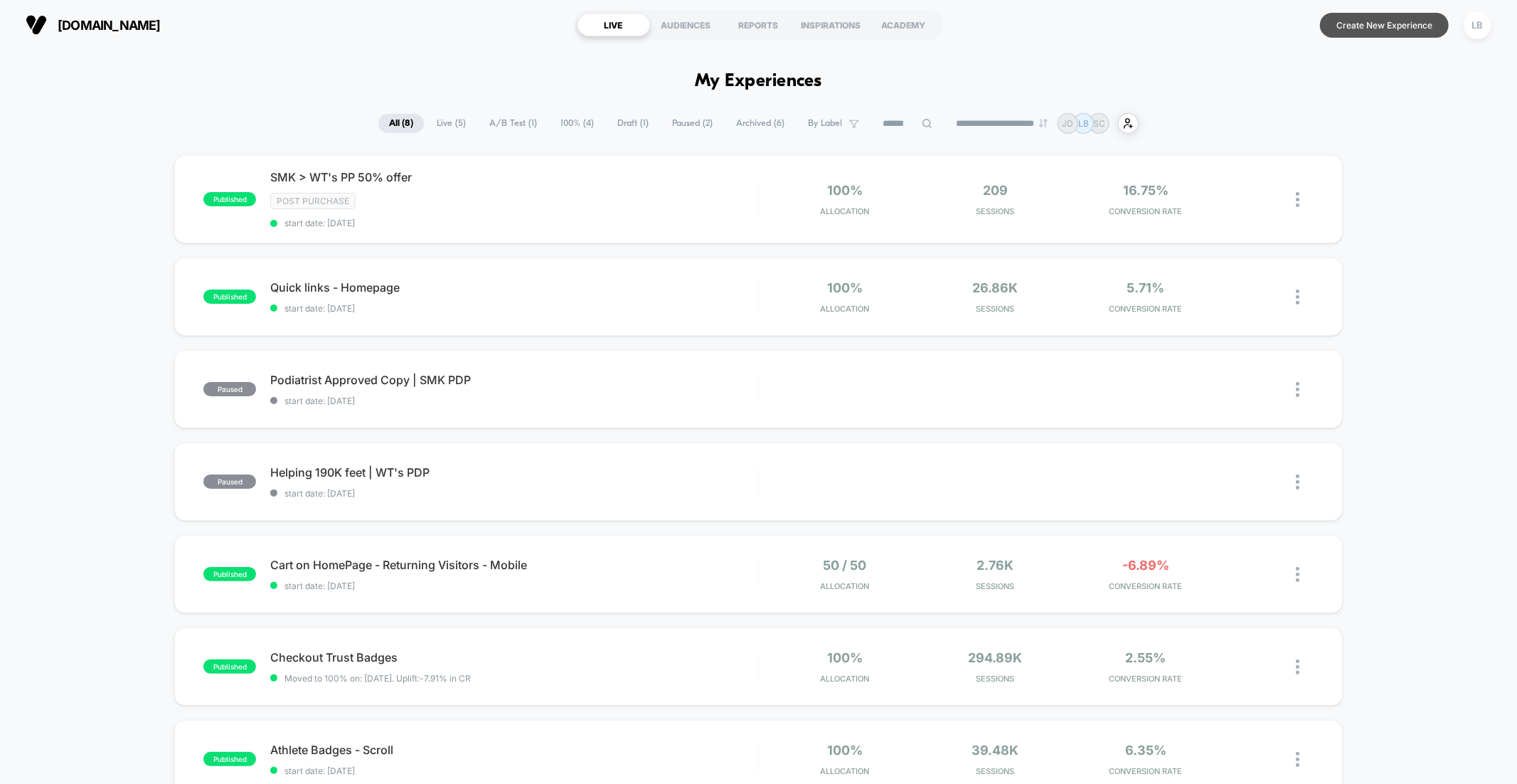
click at [1355, 20] on button "Create New Experience" at bounding box center [1385, 25] width 129 height 25
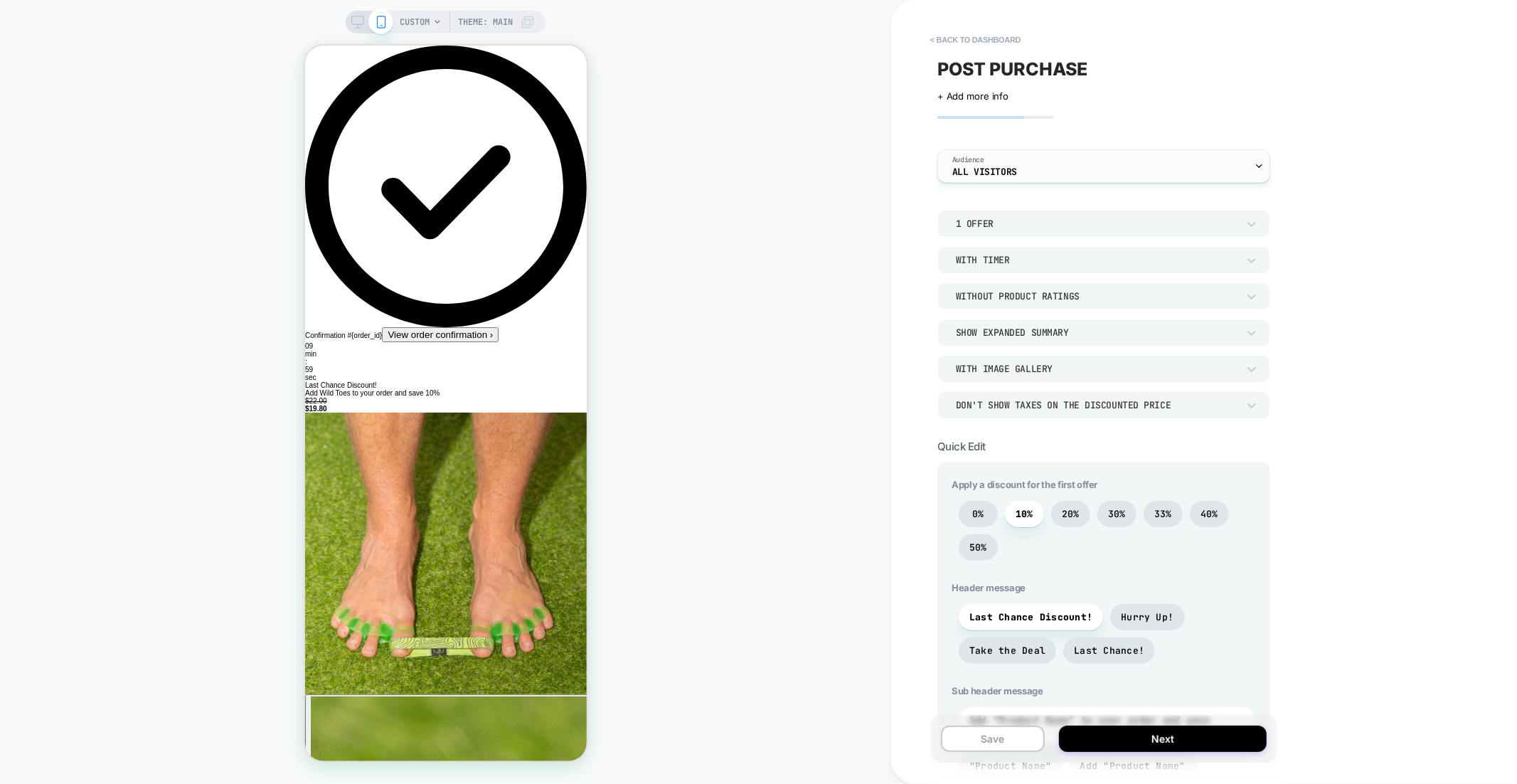
click at [978, 150] on div "Audience All Visitors" at bounding box center [1101, 166] width 325 height 32
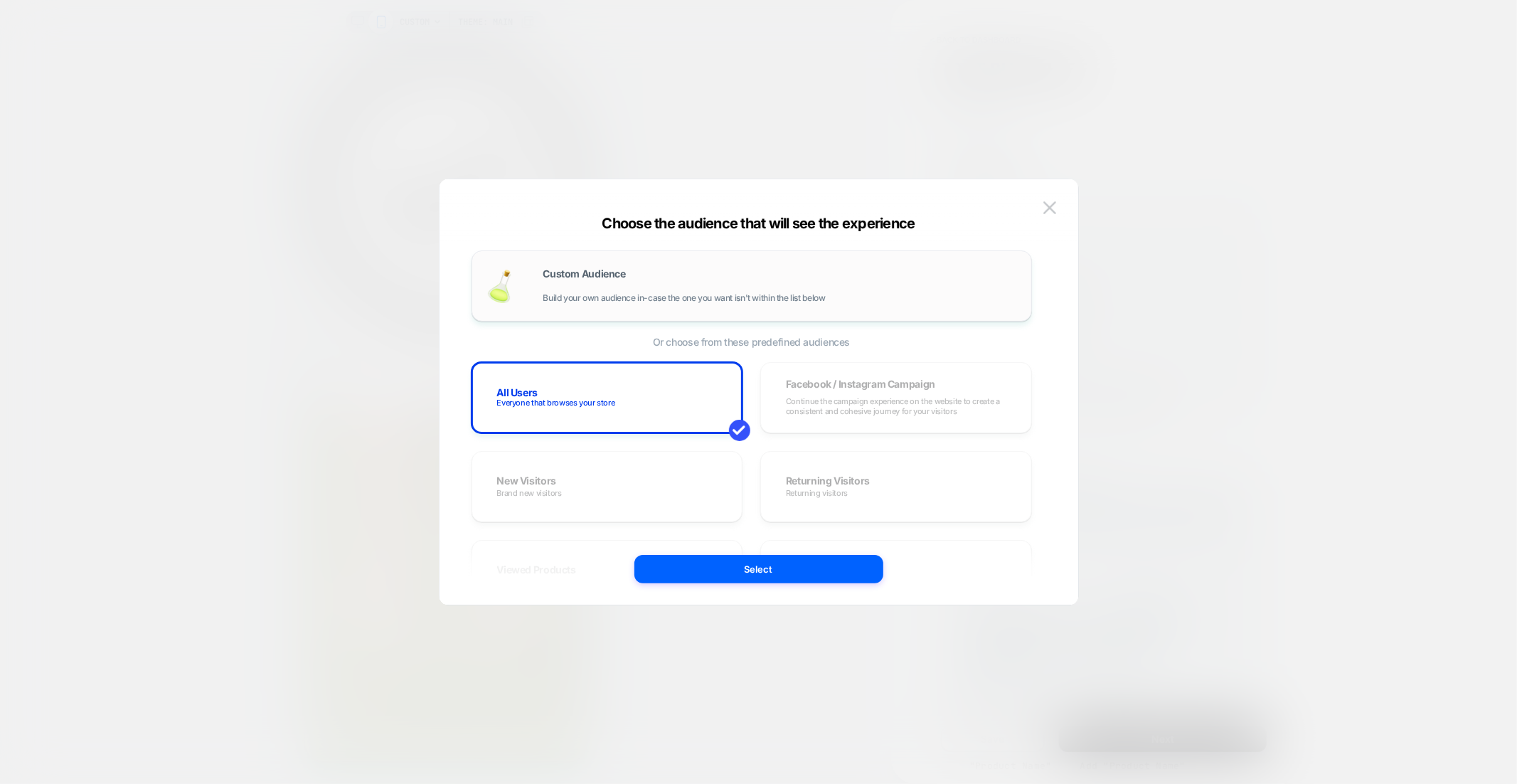
click at [659, 289] on div "CUSTOM Theme: MAIN < back to dashboard POST PURCHASE Click to edit experience d…" at bounding box center [758, 392] width 1517 height 784
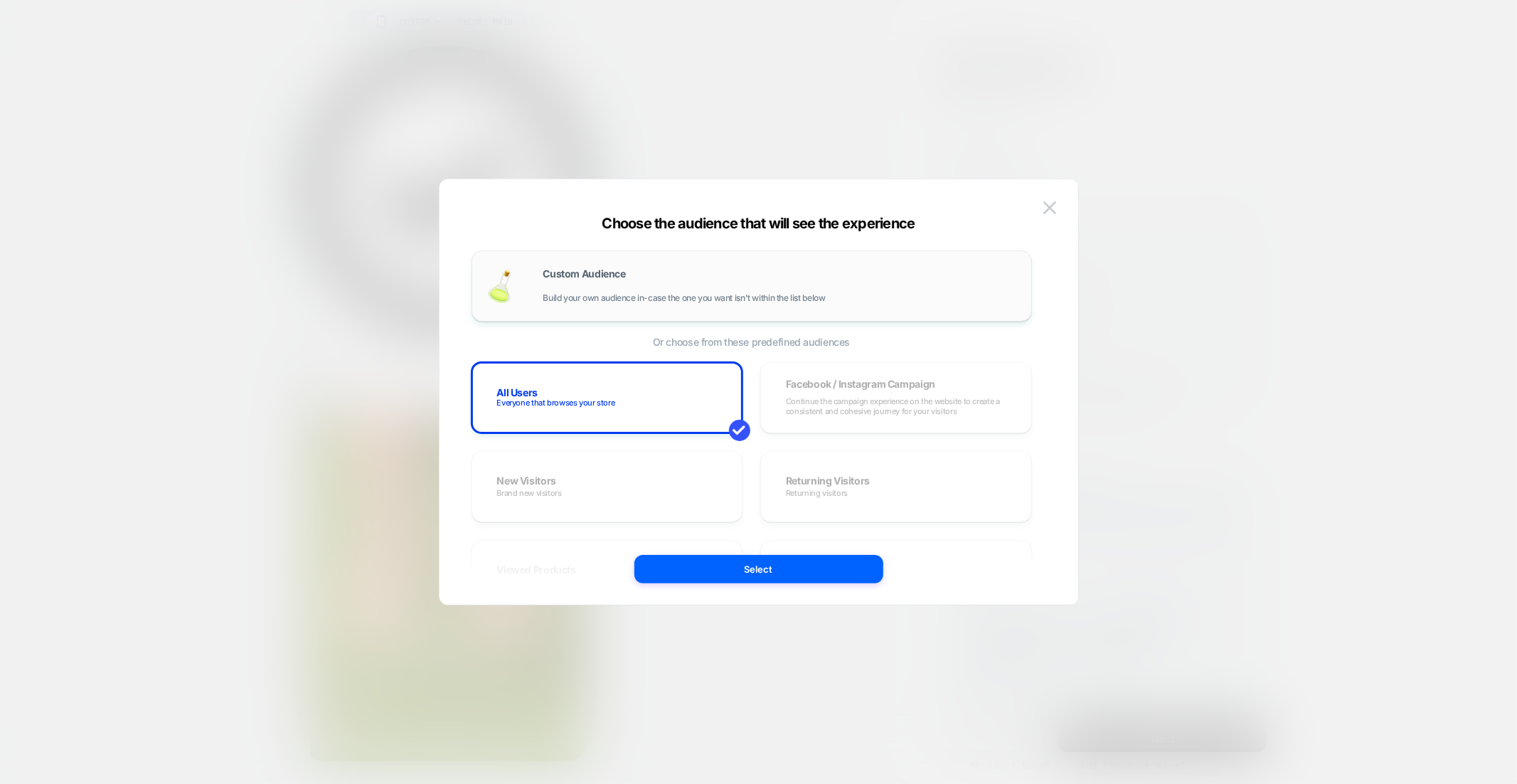
click at [718, 288] on div "Custom Audience Build your own audience in-case the one you want isn't within t…" at bounding box center [780, 286] width 474 height 34
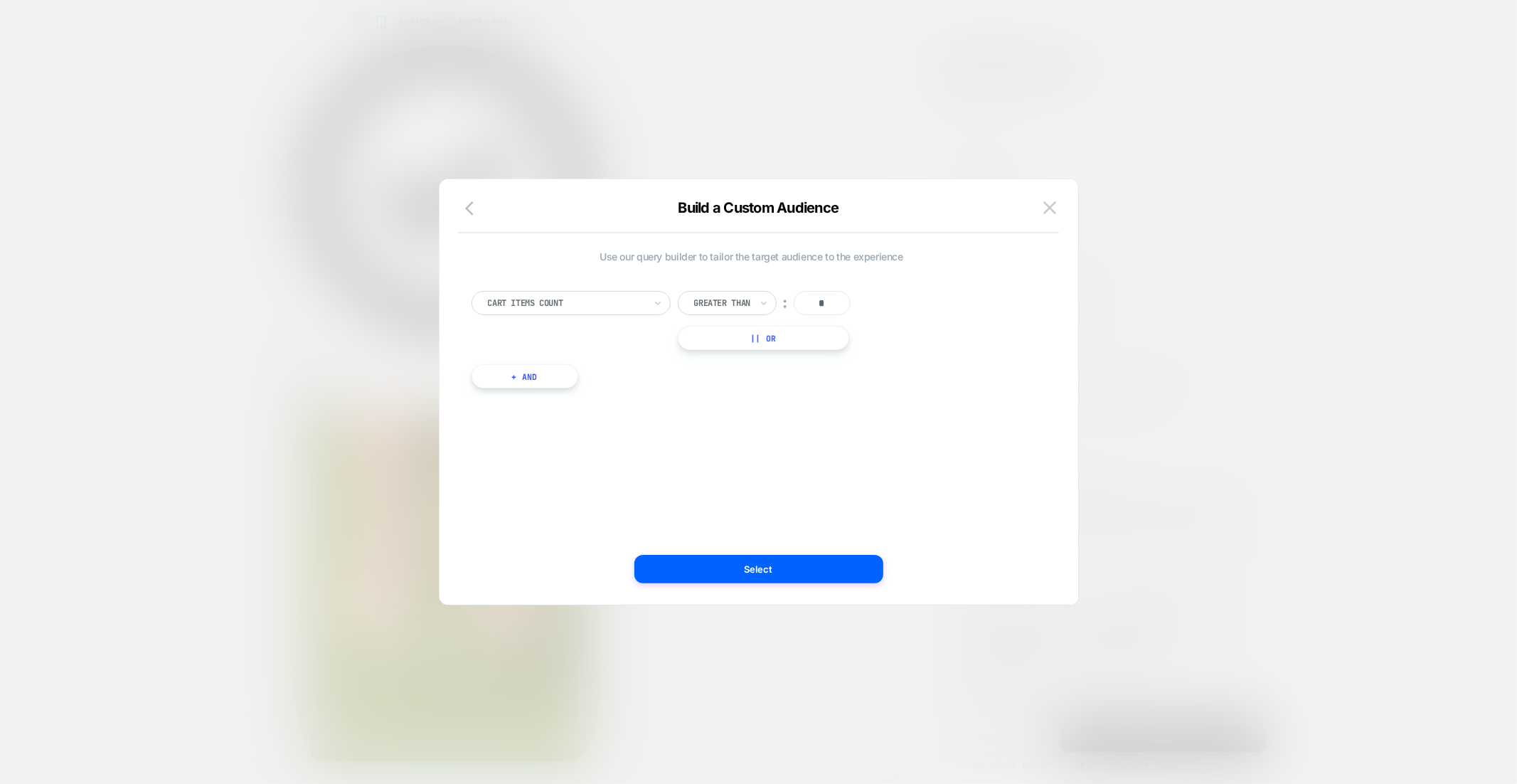
click at [628, 305] on div at bounding box center [566, 303] width 157 height 13
click at [552, 390] on div "Cart Total" at bounding box center [578, 384] width 185 height 23
click at [718, 308] on div at bounding box center [722, 303] width 56 height 13
click at [758, 433] on div "Lower Than" at bounding box center [738, 433] width 92 height 23
click at [876, 300] on input "*" at bounding box center [876, 303] width 57 height 24
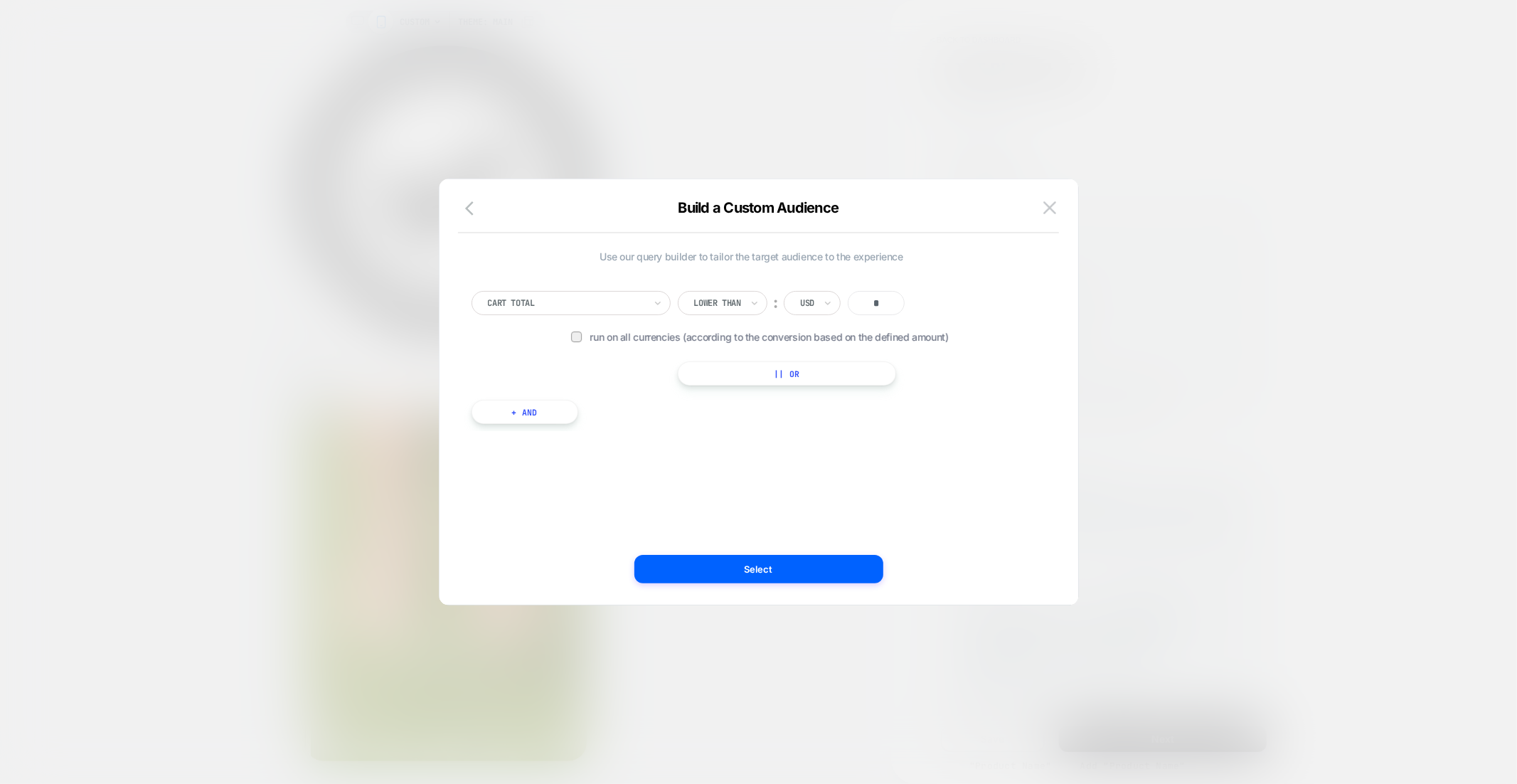
click at [876, 300] on input "*" at bounding box center [876, 303] width 57 height 24
type input "**"
click at [1184, 391] on div at bounding box center [758, 392] width 1517 height 784
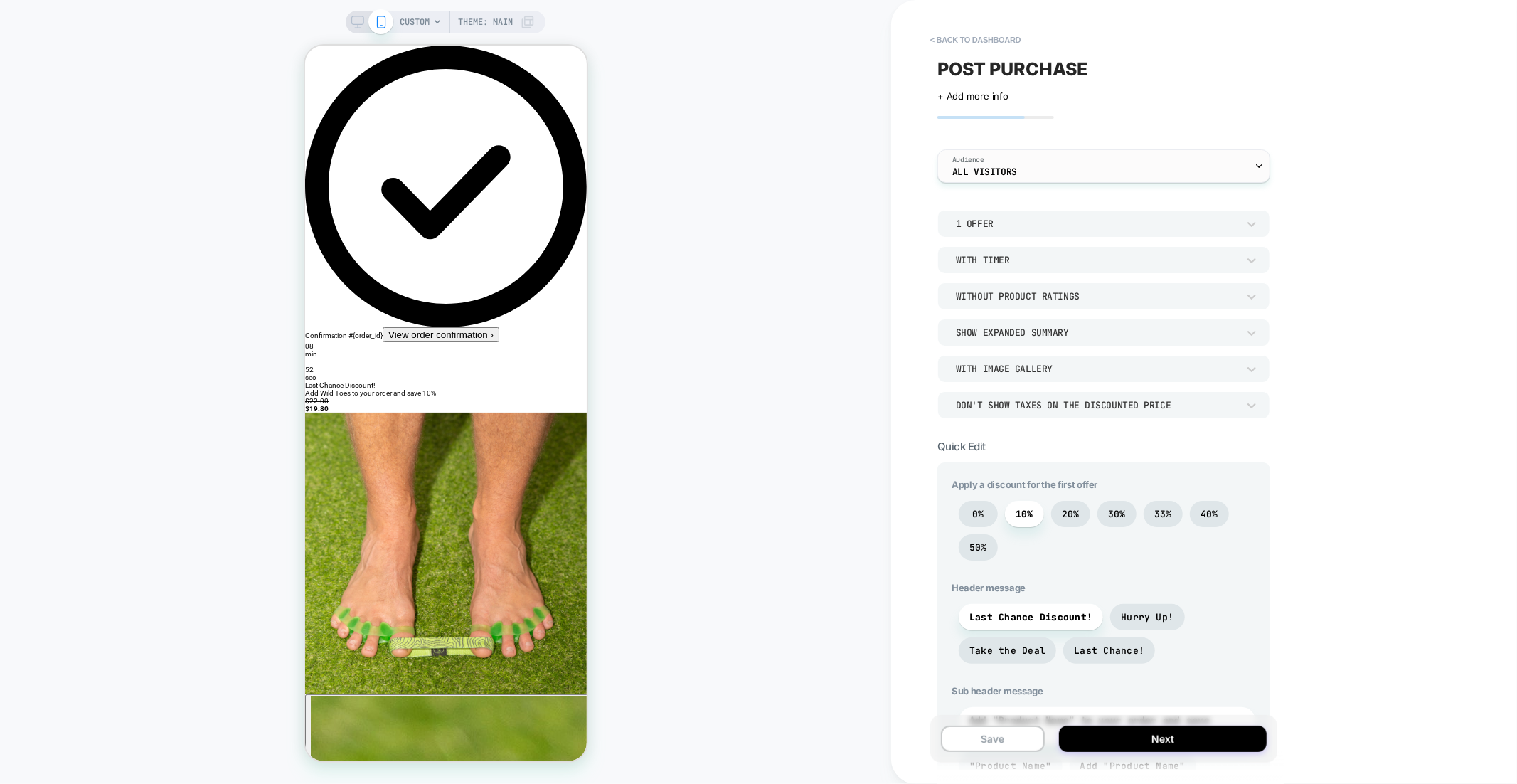
click at [984, 180] on div "Audience All Visitors" at bounding box center [1101, 166] width 325 height 32
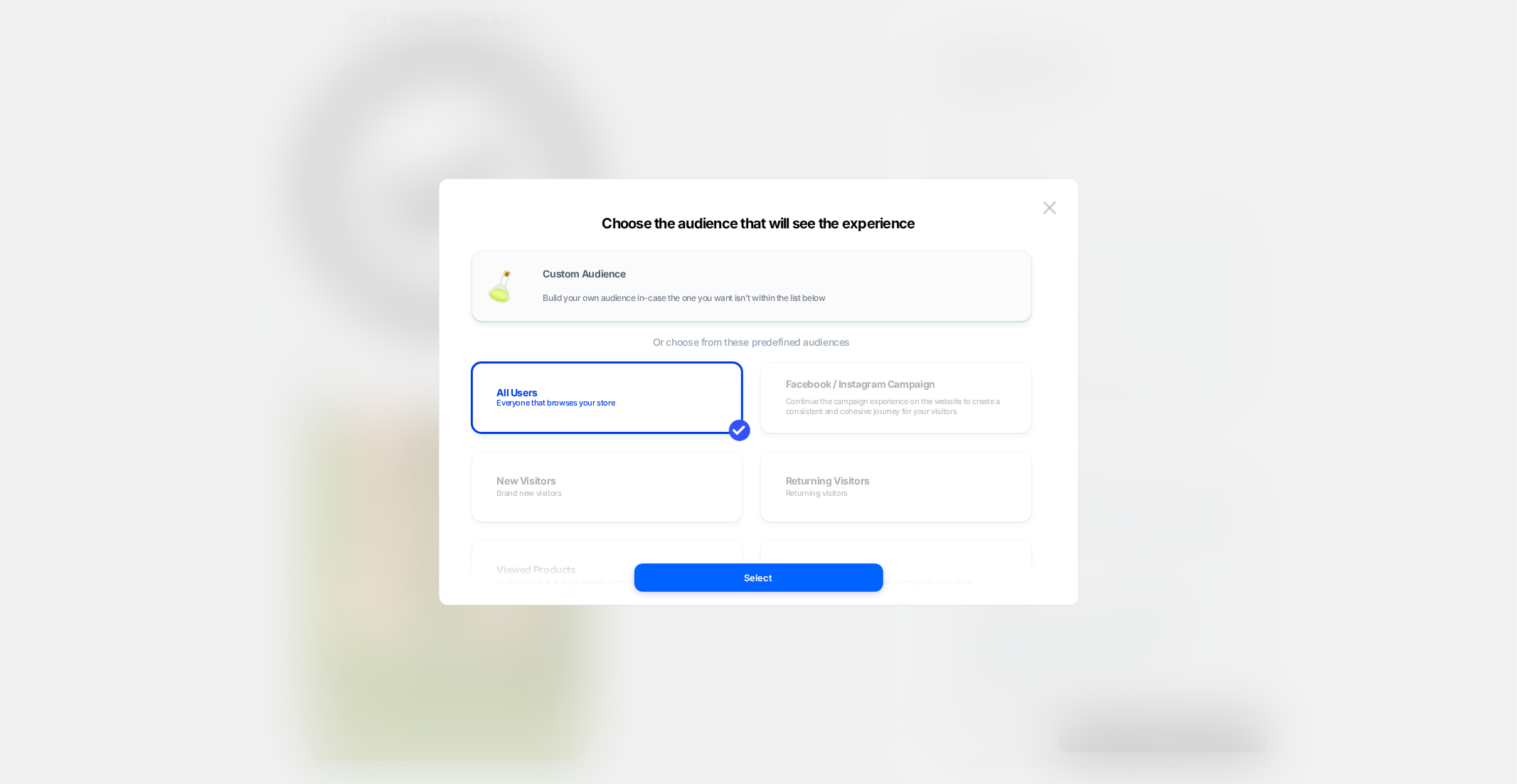
click at [643, 262] on div "Custom Audience Build your own audience in-case the one you want isn't within t…" at bounding box center [752, 286] width 561 height 71
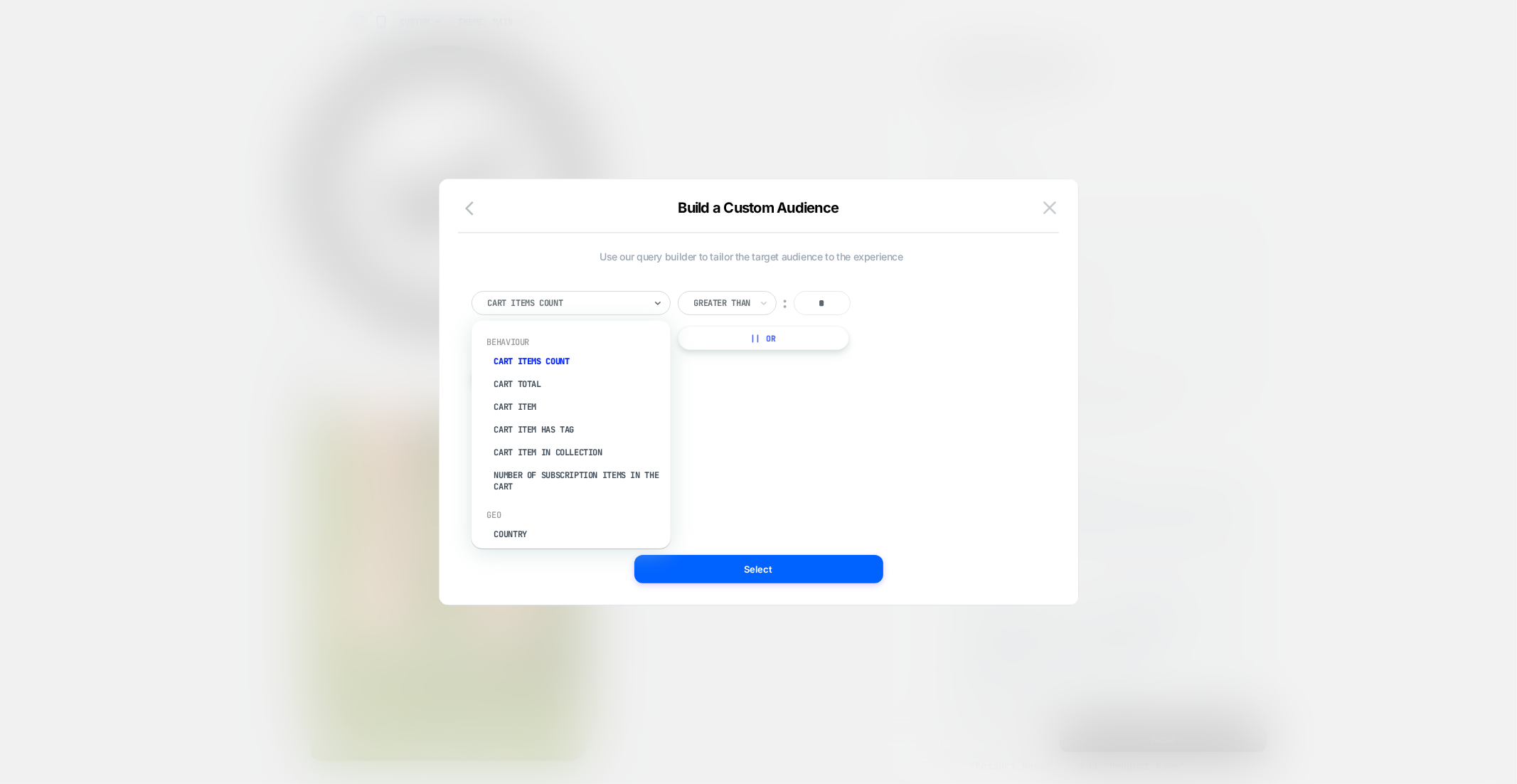
click at [592, 291] on div "Cart Items Count" at bounding box center [571, 303] width 199 height 24
click at [536, 387] on div "Cart Total" at bounding box center [578, 384] width 185 height 23
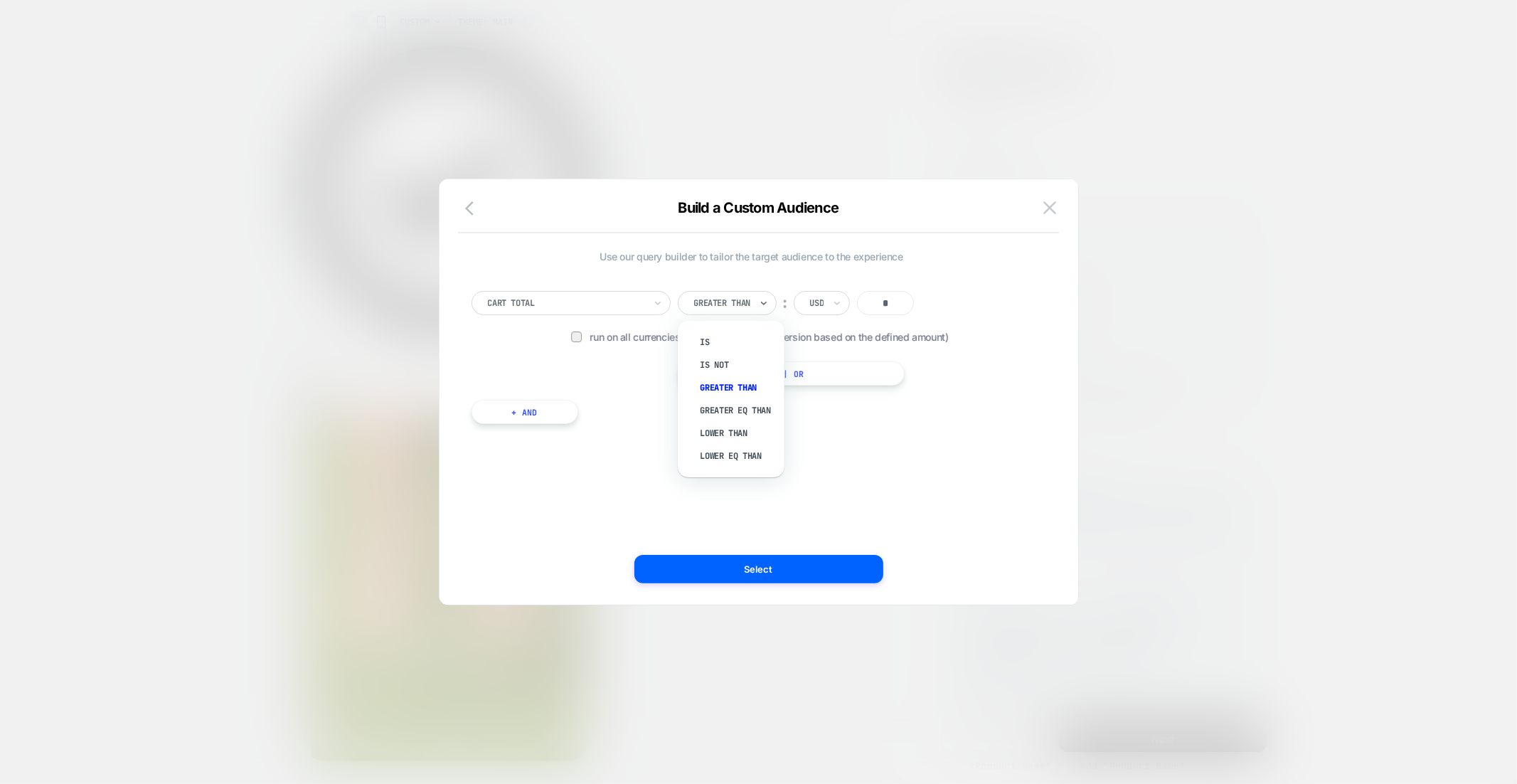
click at [716, 308] on div at bounding box center [722, 303] width 56 height 13
click at [741, 432] on div "Lower Than" at bounding box center [738, 433] width 92 height 23
click at [878, 303] on input "*" at bounding box center [876, 303] width 57 height 24
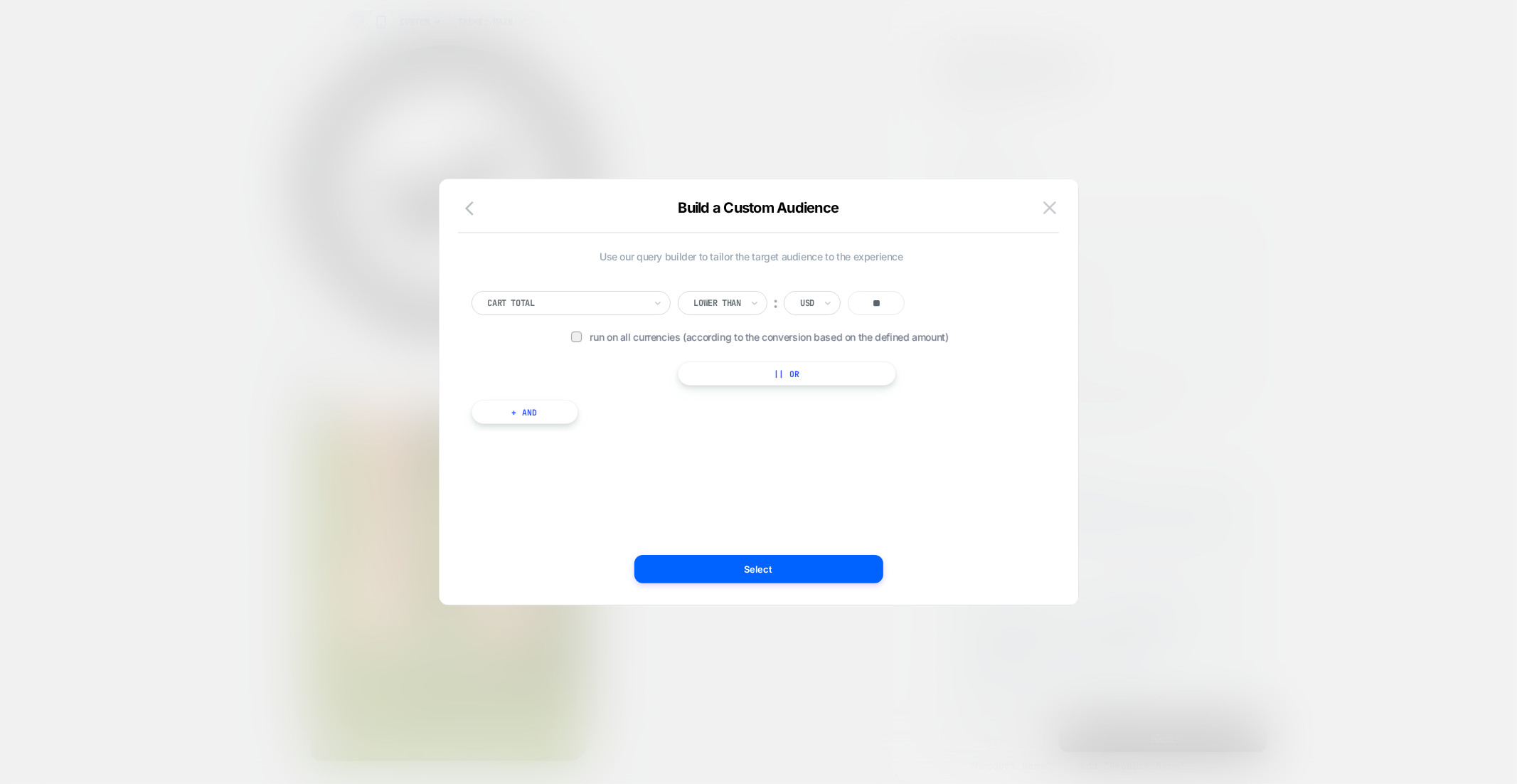
type input "**"
click at [709, 340] on span "Run on all currencies (according to the conversion based on the defined amount)" at bounding box center [794, 336] width 407 height 12
click at [755, 563] on button "Select" at bounding box center [759, 569] width 249 height 29
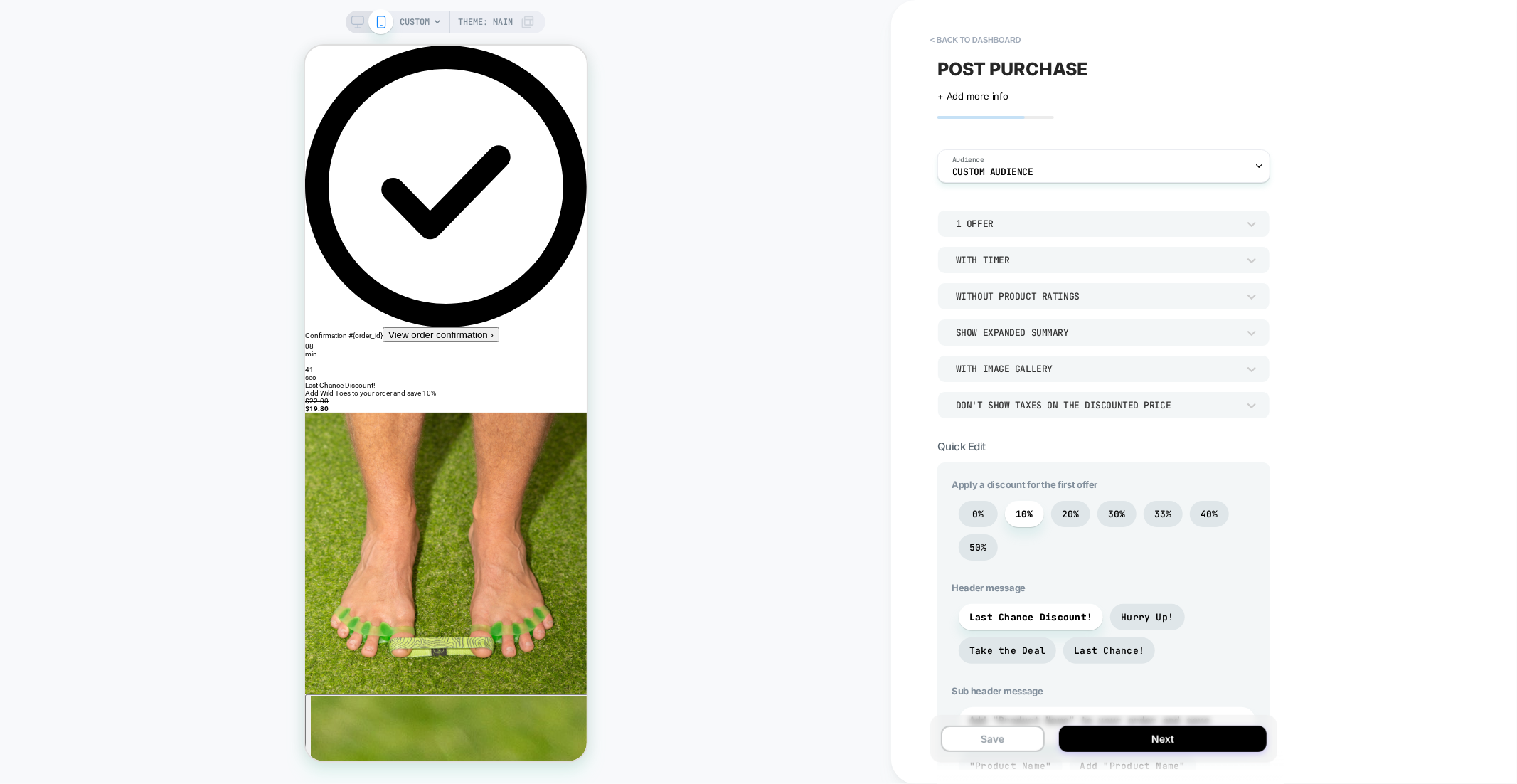
click at [991, 223] on div "1 Offer" at bounding box center [1097, 224] width 282 height 12
click at [992, 222] on div at bounding box center [758, 392] width 1517 height 784
click at [1007, 254] on div "With Timer" at bounding box center [1097, 259] width 282 height 12
click at [1007, 254] on div at bounding box center [758, 392] width 1517 height 784
click at [1012, 297] on div "Without Product Ratings" at bounding box center [1097, 296] width 282 height 12
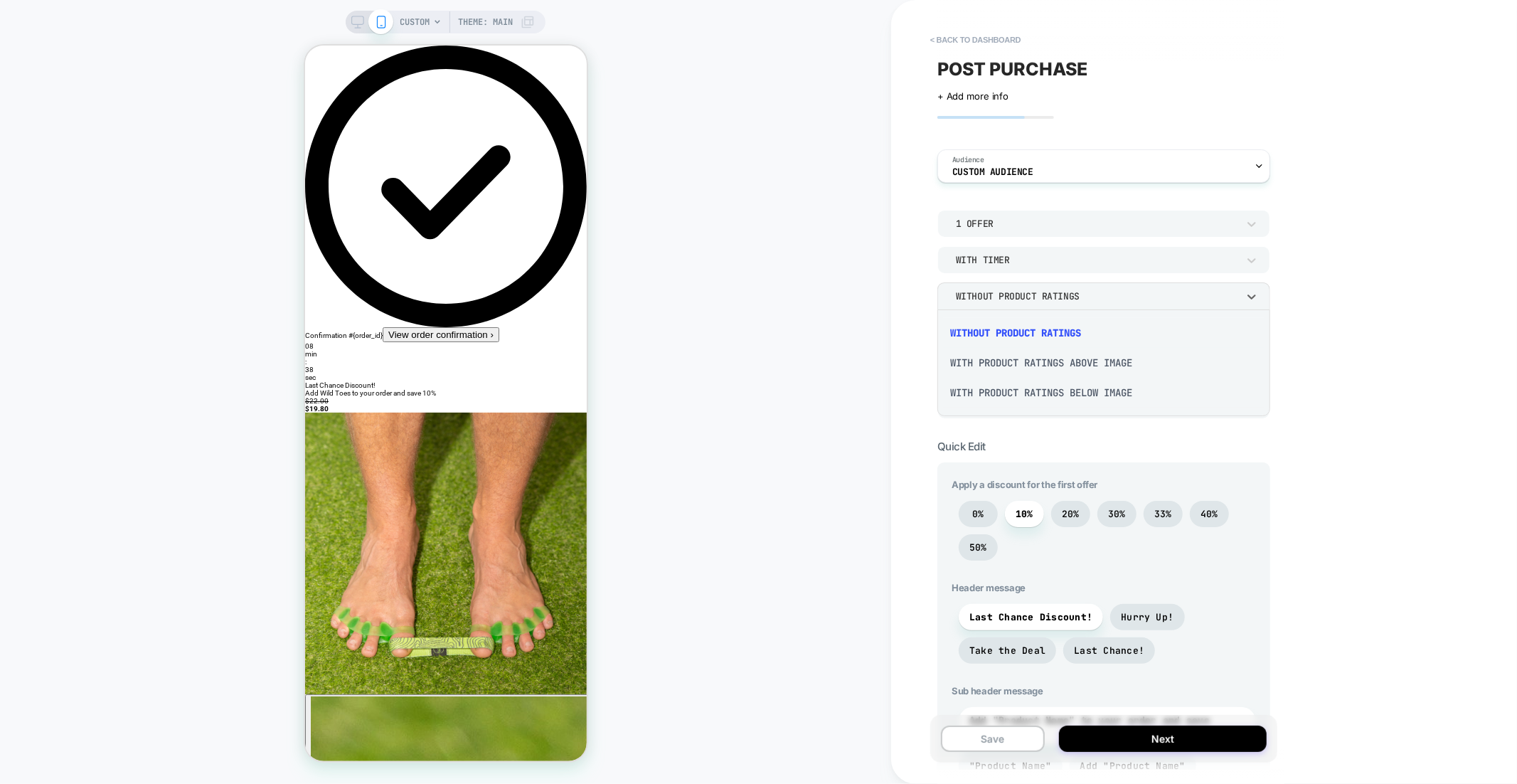
click at [1012, 297] on div at bounding box center [758, 392] width 1517 height 784
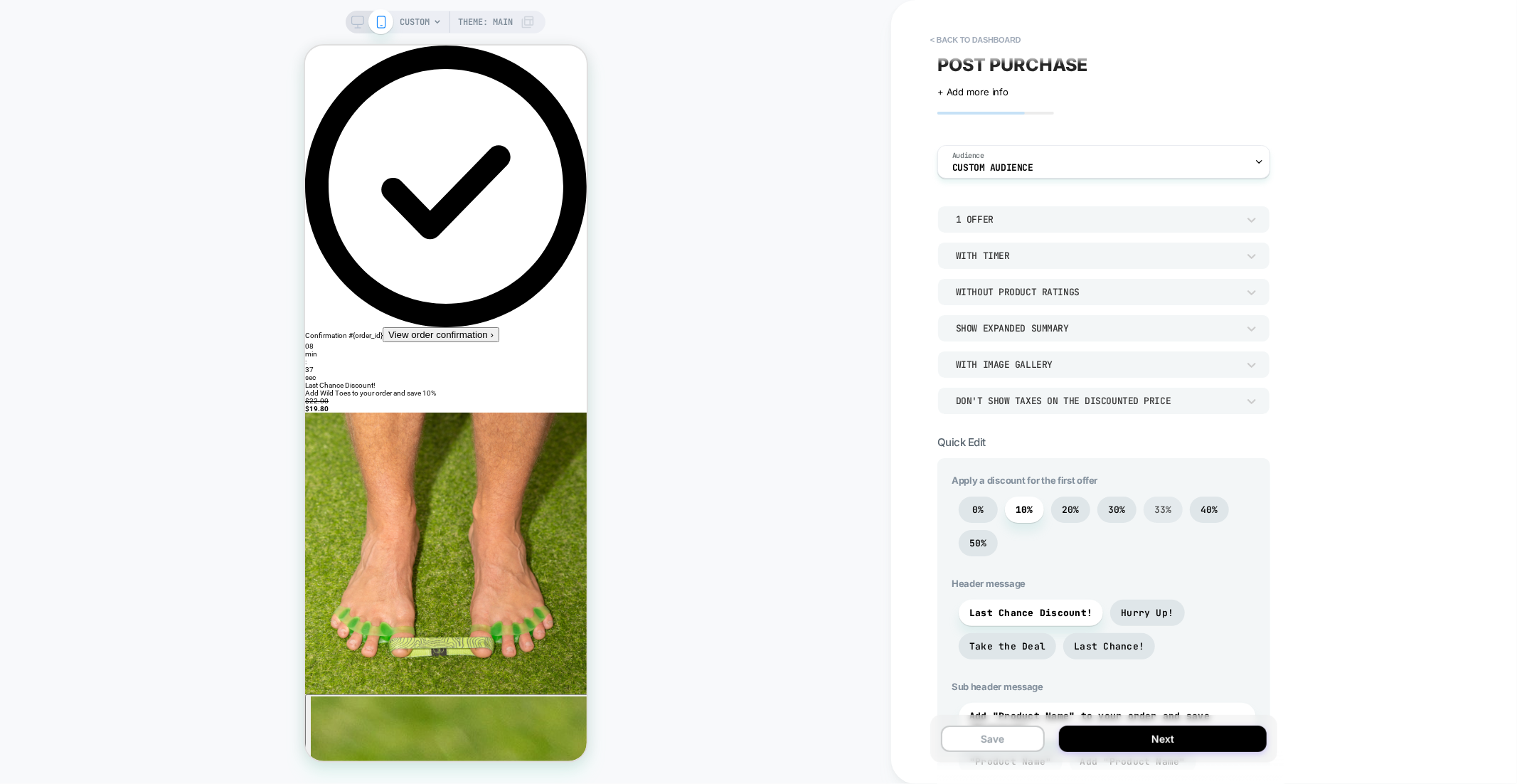
scroll to position [6, 0]
click at [973, 537] on span "50%" at bounding box center [978, 541] width 18 height 12
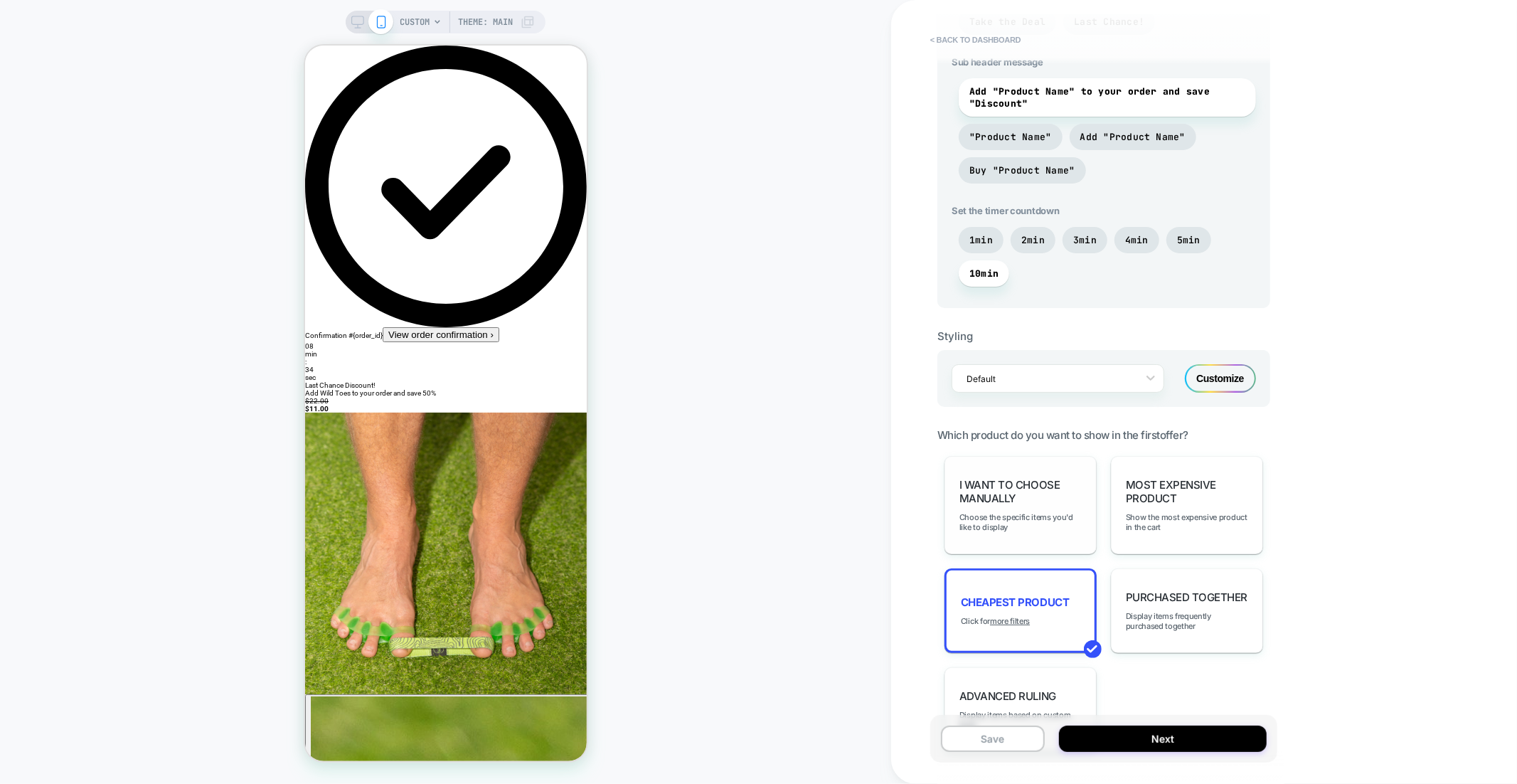
scroll to position [662, 0]
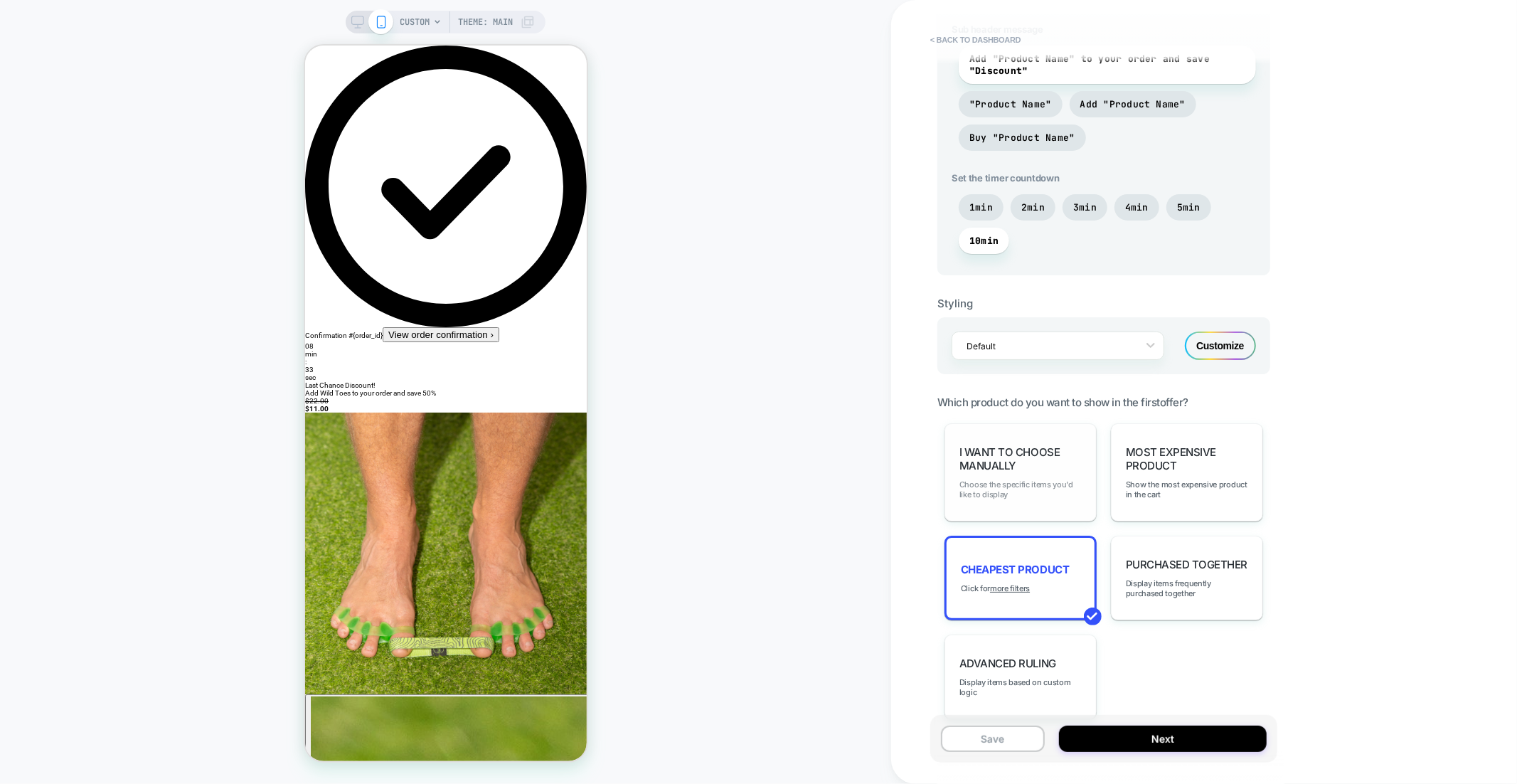
click at [1024, 482] on span "Choose the specific items you'd like to display" at bounding box center [1021, 489] width 122 height 20
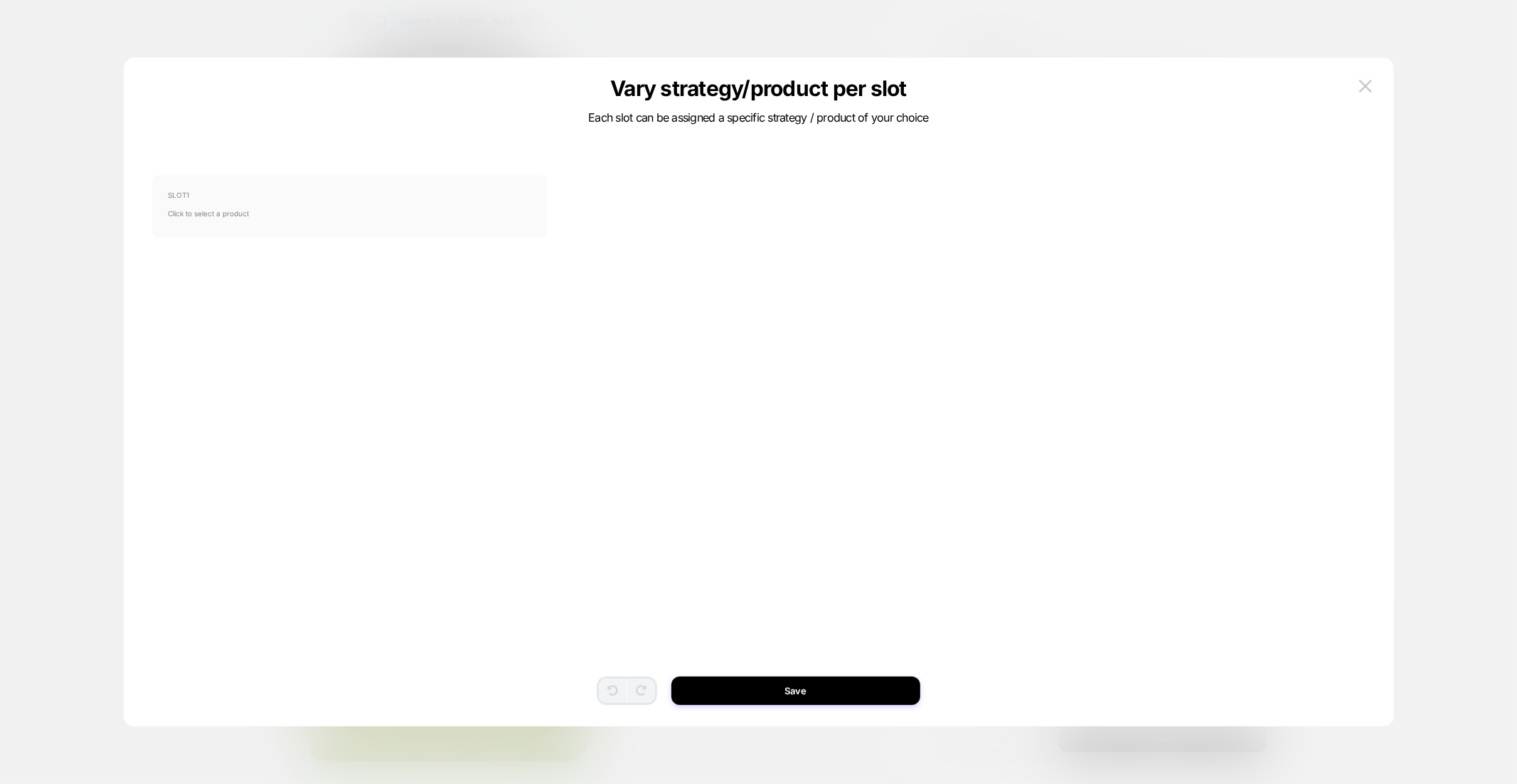
click at [377, 234] on div "SLOT 1 Click to select a product" at bounding box center [350, 206] width 395 height 63
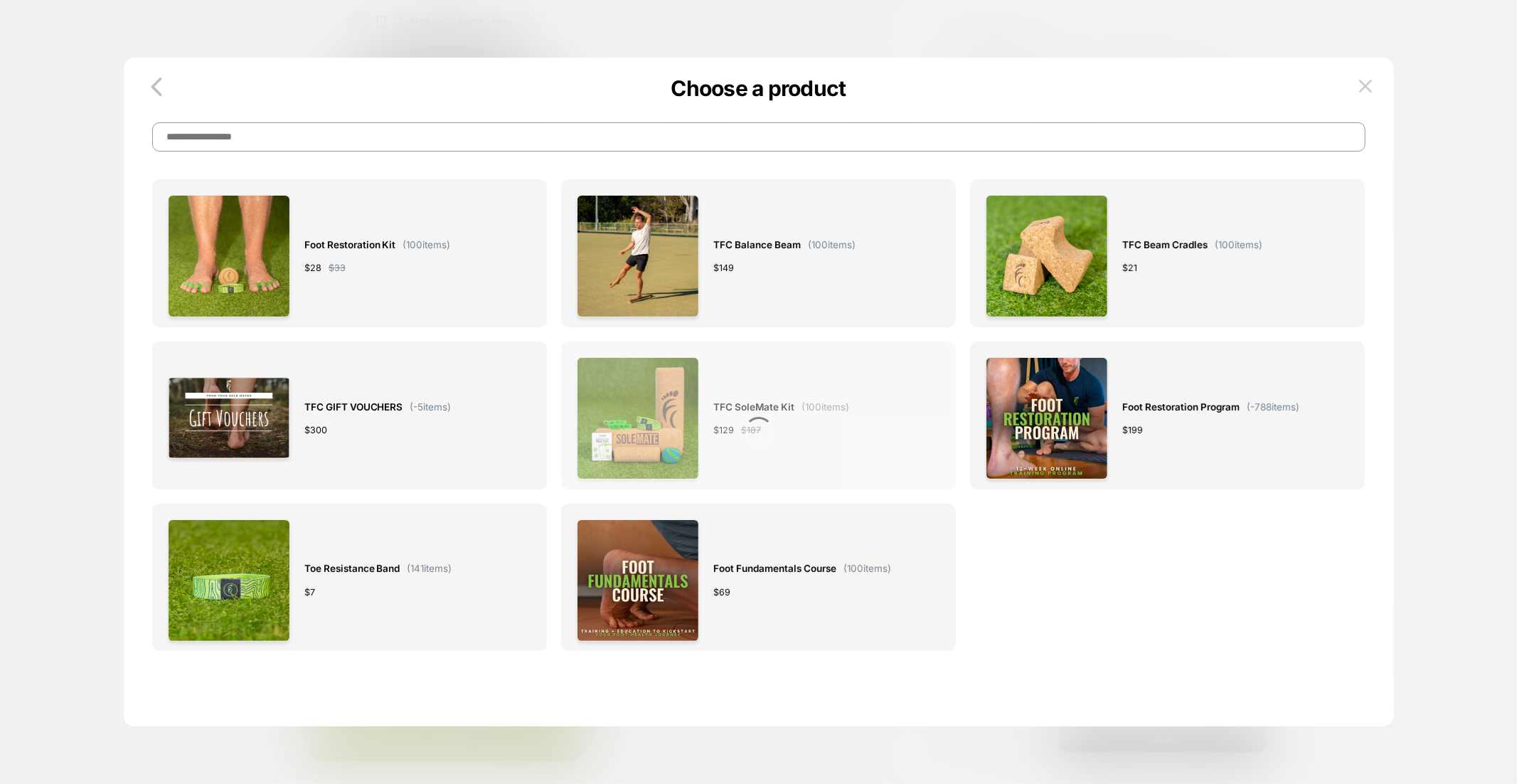
scroll to position [340, 0]
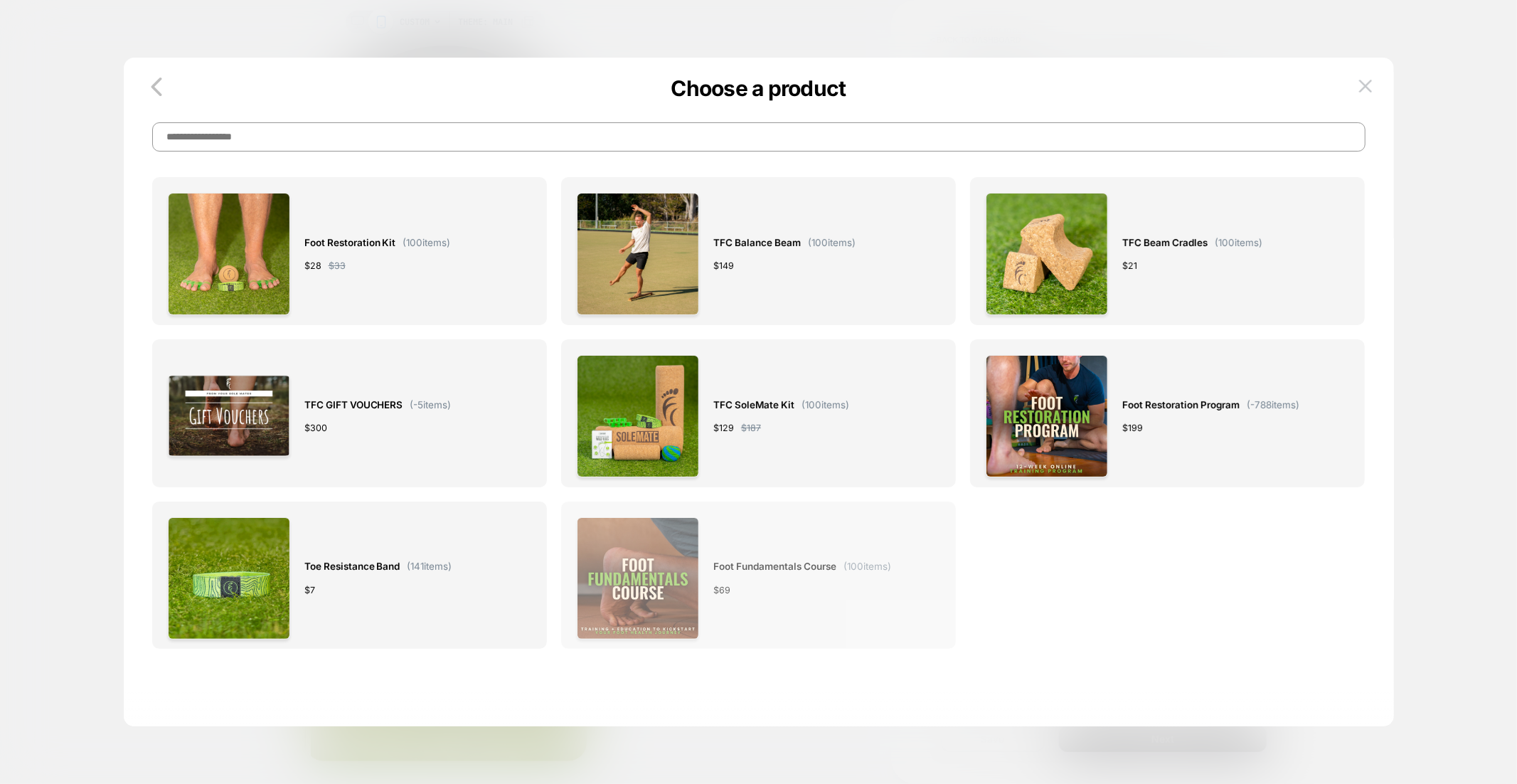
click at [831, 541] on div "Foot Fundamentals Course ( 100 items) $ 69" at bounding box center [802, 578] width 178 height 122
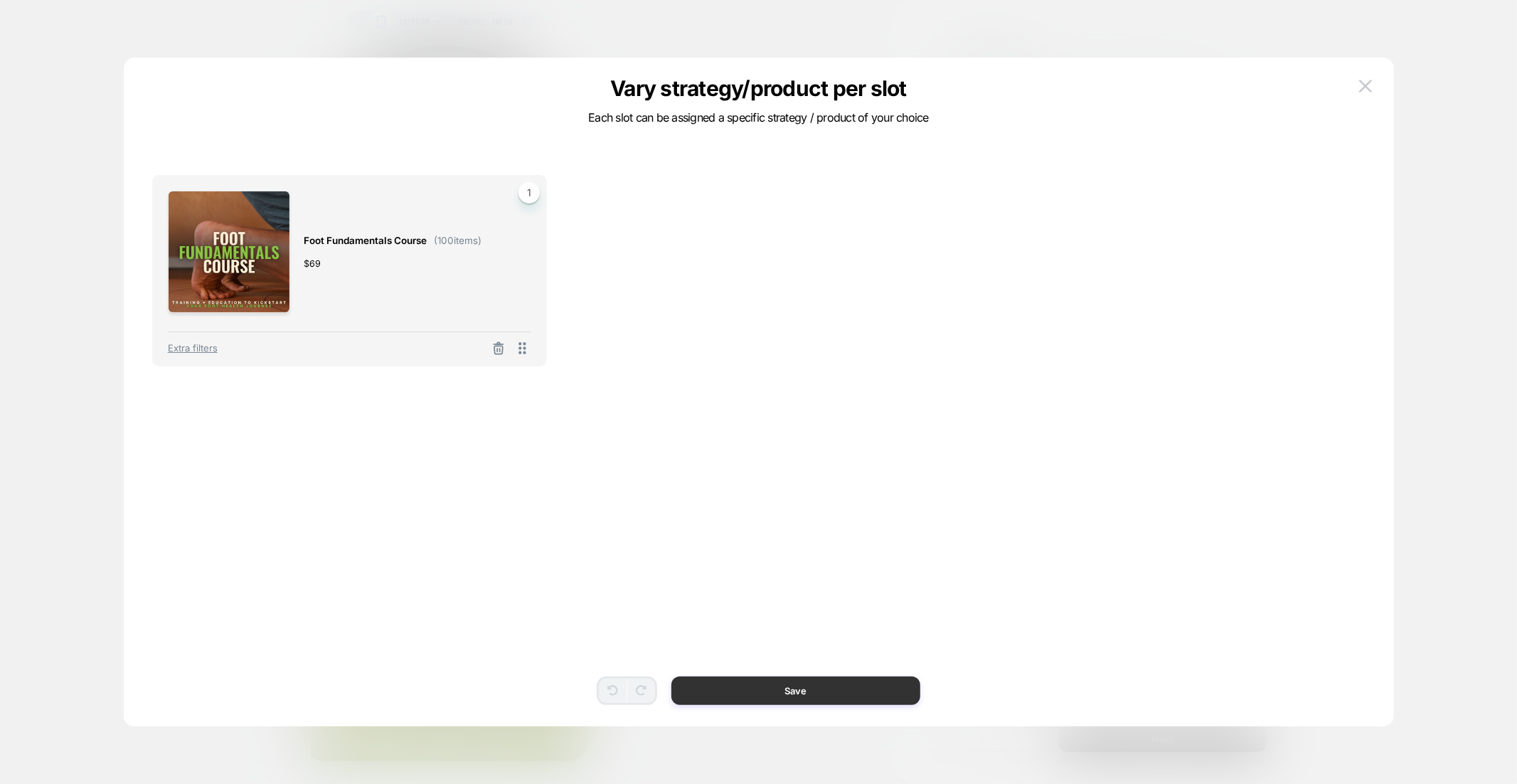
click at [827, 689] on button "Save" at bounding box center [796, 690] width 249 height 29
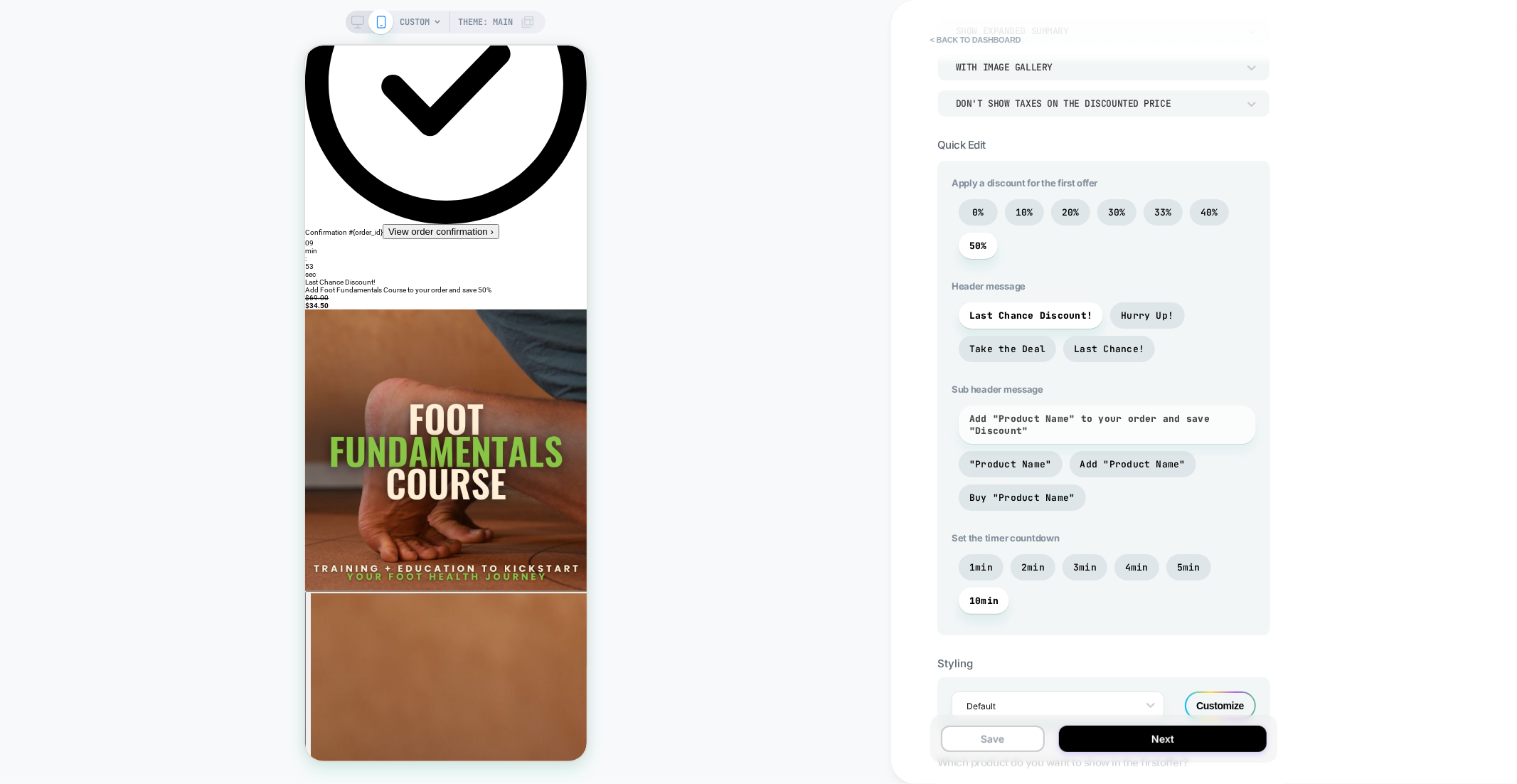
scroll to position [299, 0]
click at [1017, 356] on span "Take the Deal" at bounding box center [1007, 351] width 76 height 12
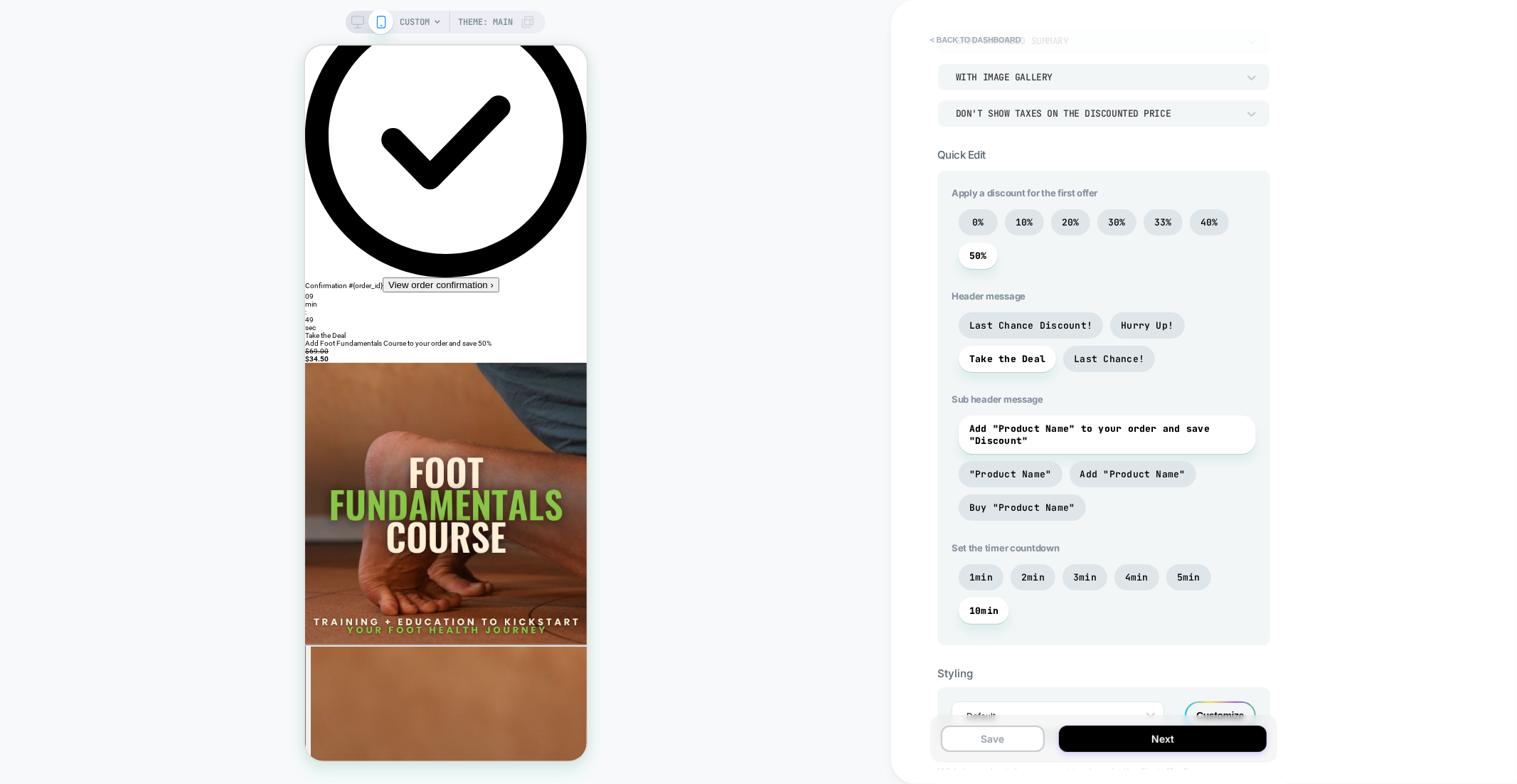
scroll to position [41, 0]
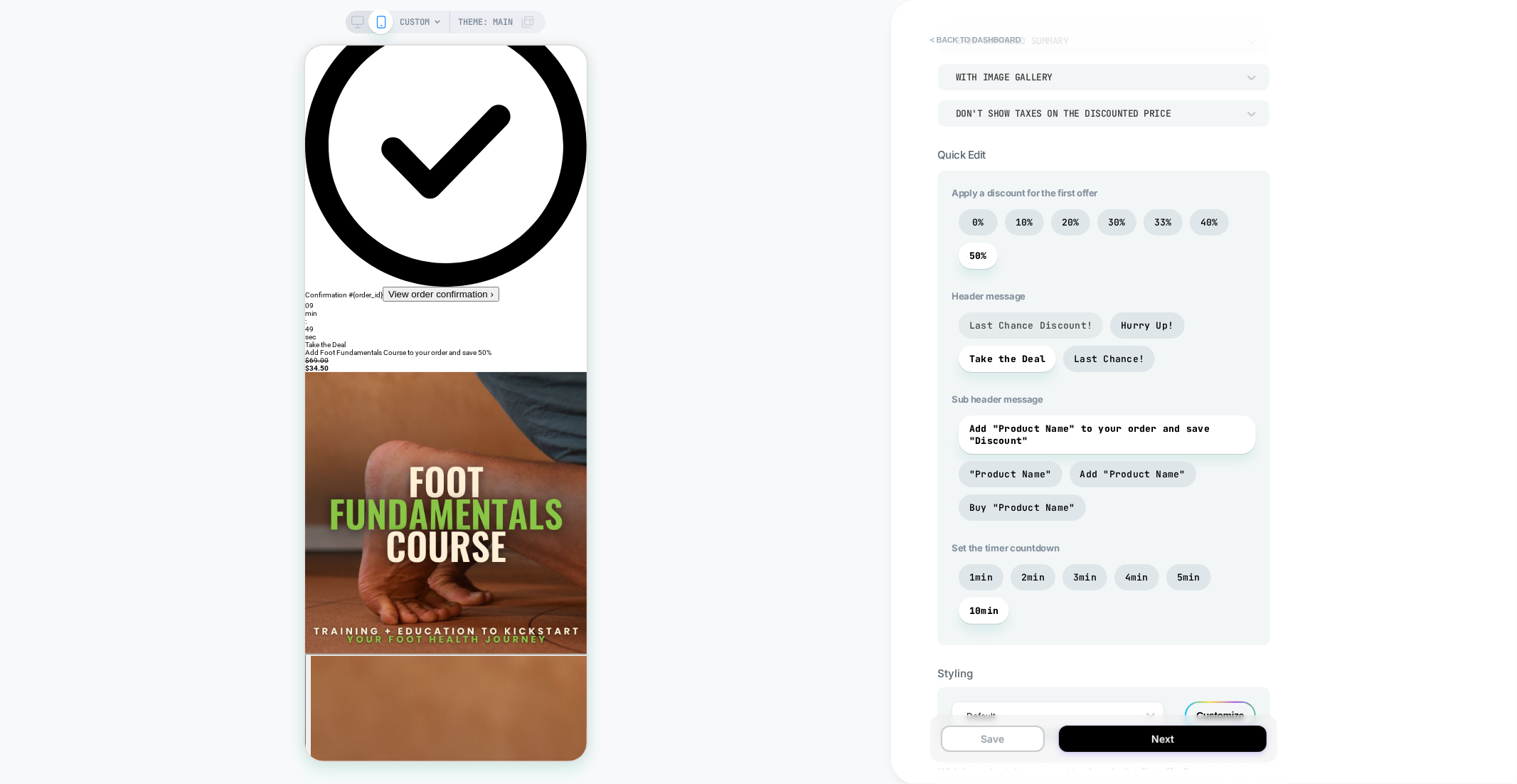
click at [1018, 328] on span "Last Chance Discount!" at bounding box center [1031, 325] width 123 height 12
click at [1156, 314] on span "Hurry Up!" at bounding box center [1147, 326] width 74 height 26
click at [1126, 352] on span "Last Chance!" at bounding box center [1109, 358] width 70 height 12
click at [1021, 347] on span "Take the Deal" at bounding box center [1007, 359] width 97 height 26
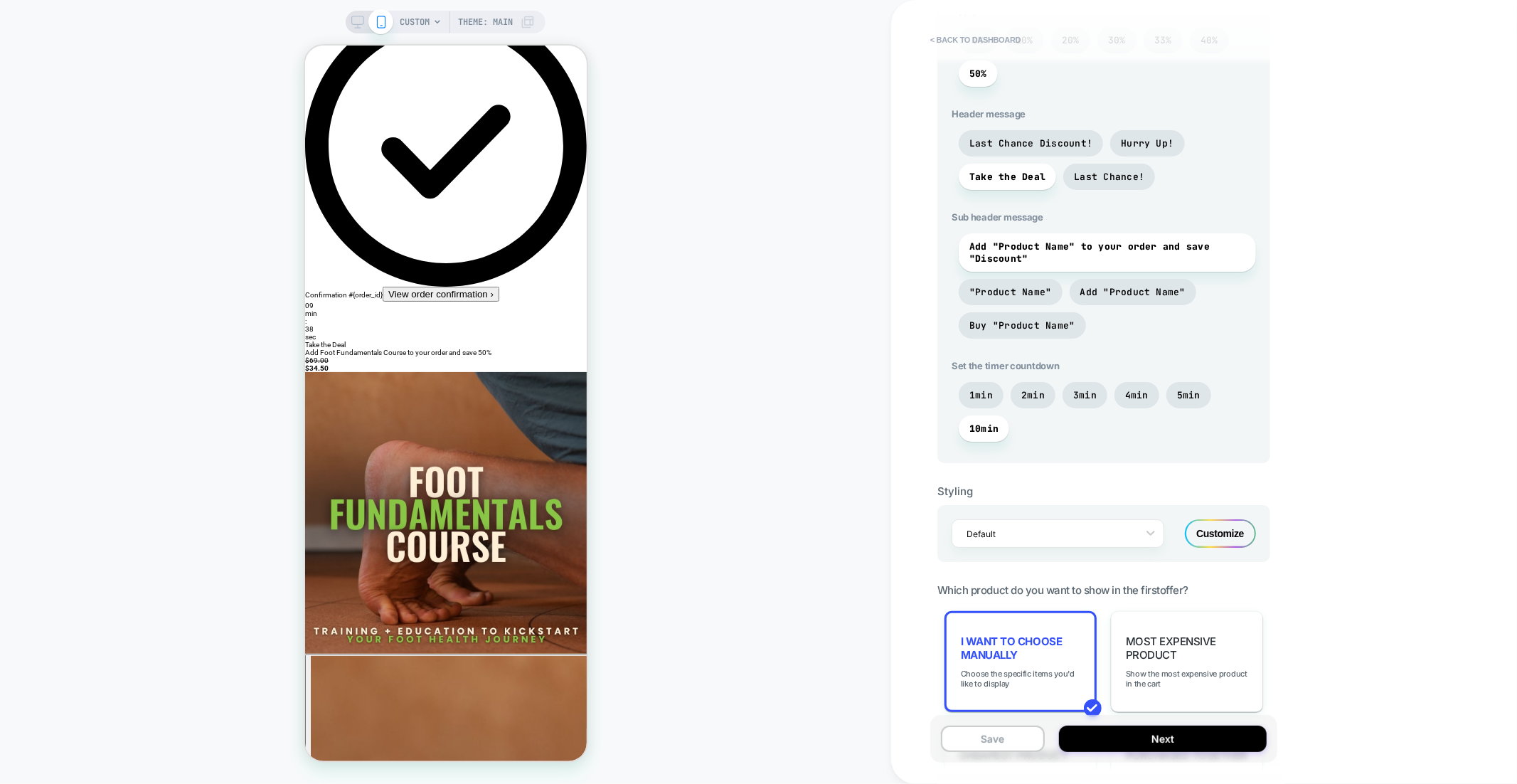
scroll to position [535, 0]
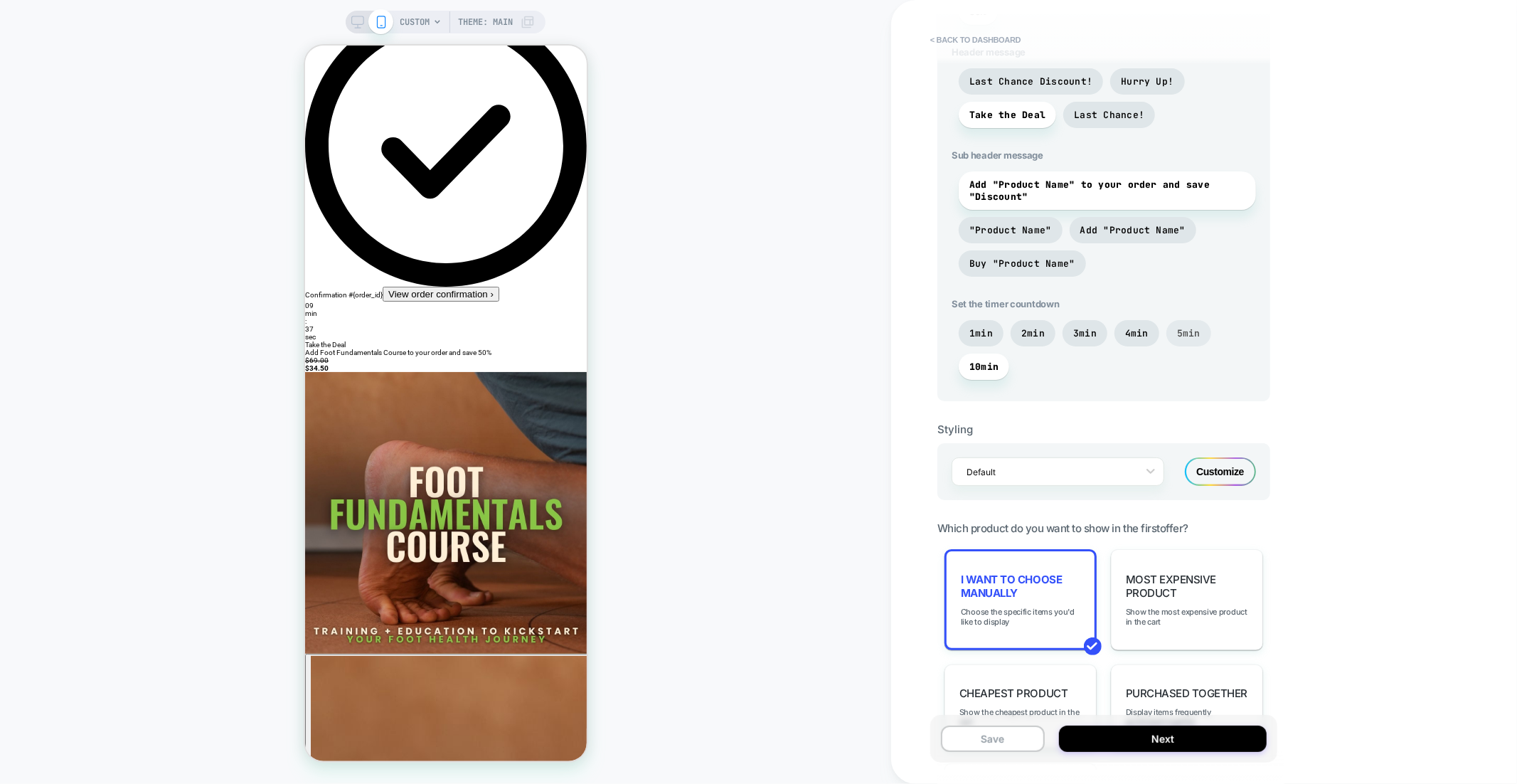
click at [1186, 335] on span "5min" at bounding box center [1189, 333] width 24 height 12
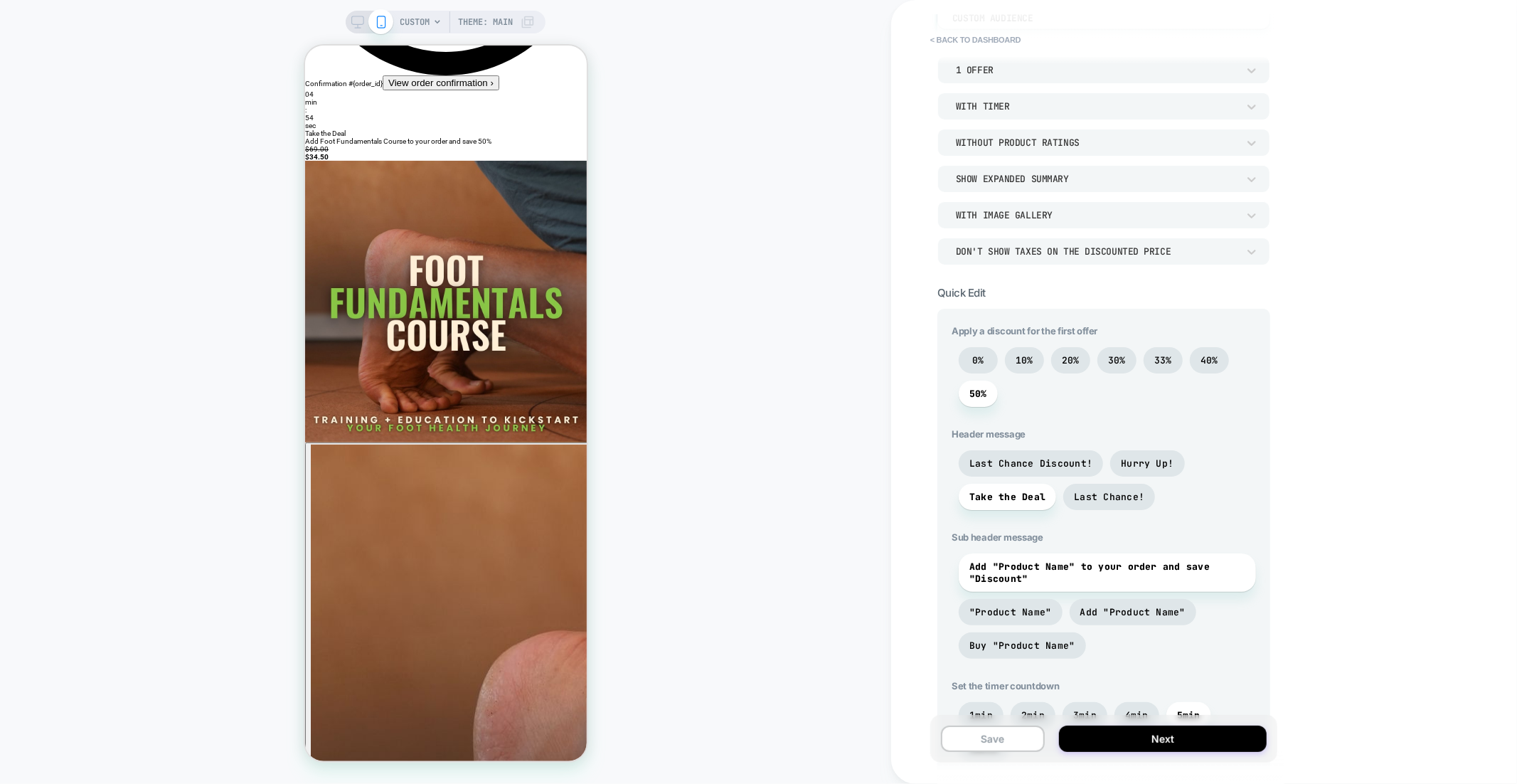
scroll to position [140, 0]
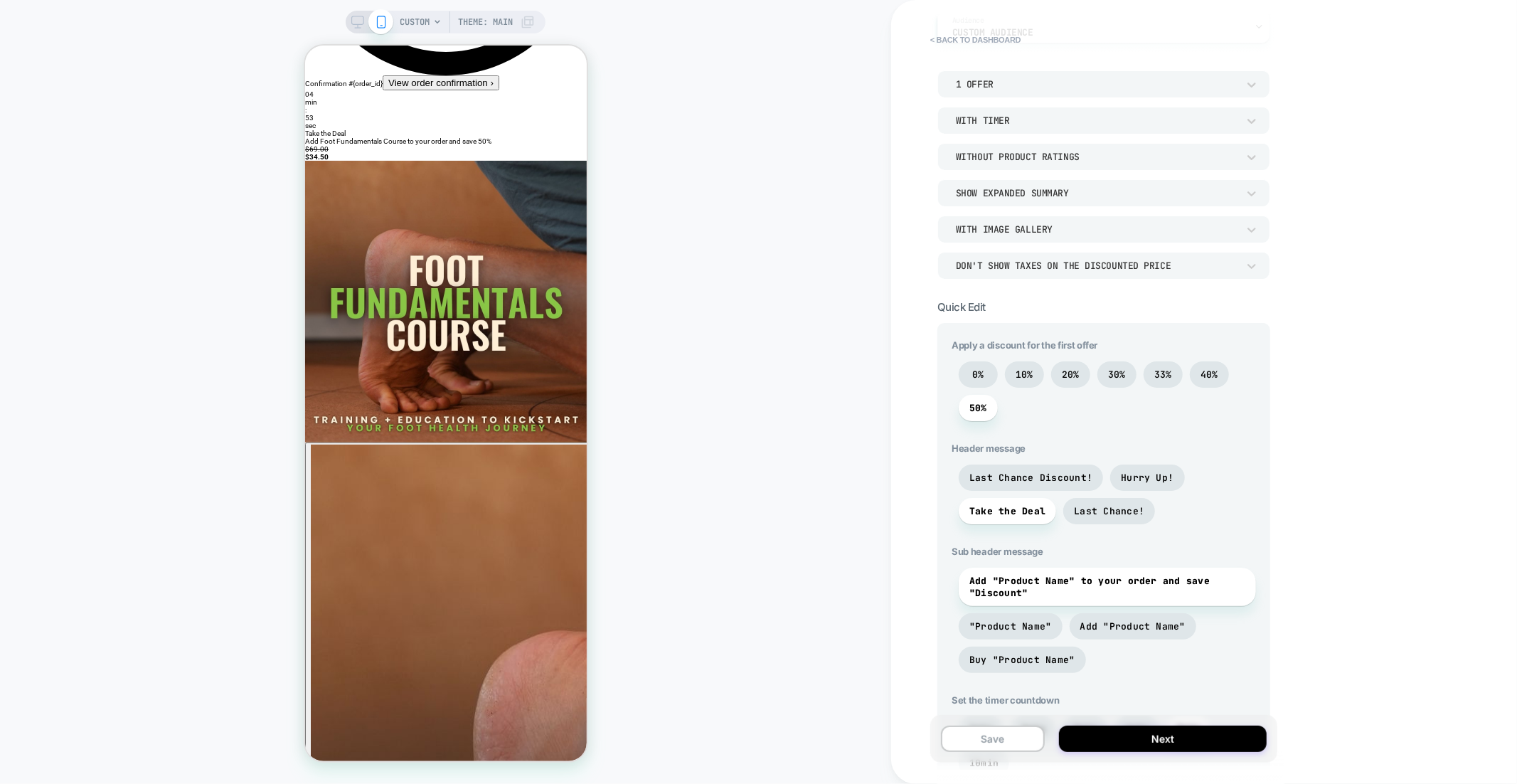
click at [1036, 264] on div "Don't show taxes on the discounted price" at bounding box center [1097, 265] width 282 height 12
click at [1050, 220] on div at bounding box center [758, 392] width 1517 height 784
click at [1051, 198] on div "Show Expanded Summary" at bounding box center [1097, 193] width 282 height 12
click at [1036, 228] on div "Show Fixed Summary" at bounding box center [1104, 228] width 322 height 30
click at [1028, 203] on div "Show Fixed Summary" at bounding box center [1104, 193] width 333 height 27
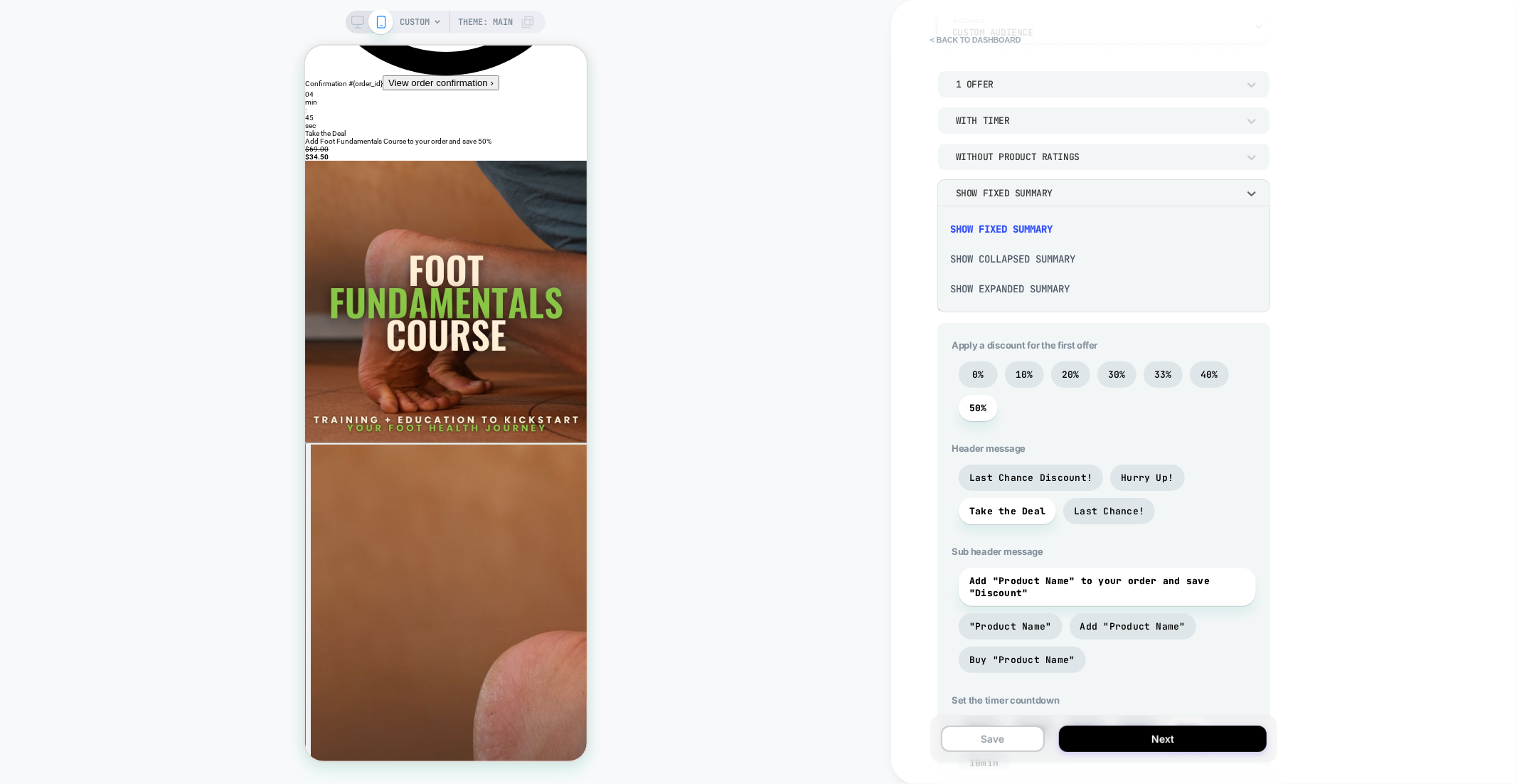
click at [1040, 262] on div "Show Collapsed Summary" at bounding box center [1104, 259] width 322 height 30
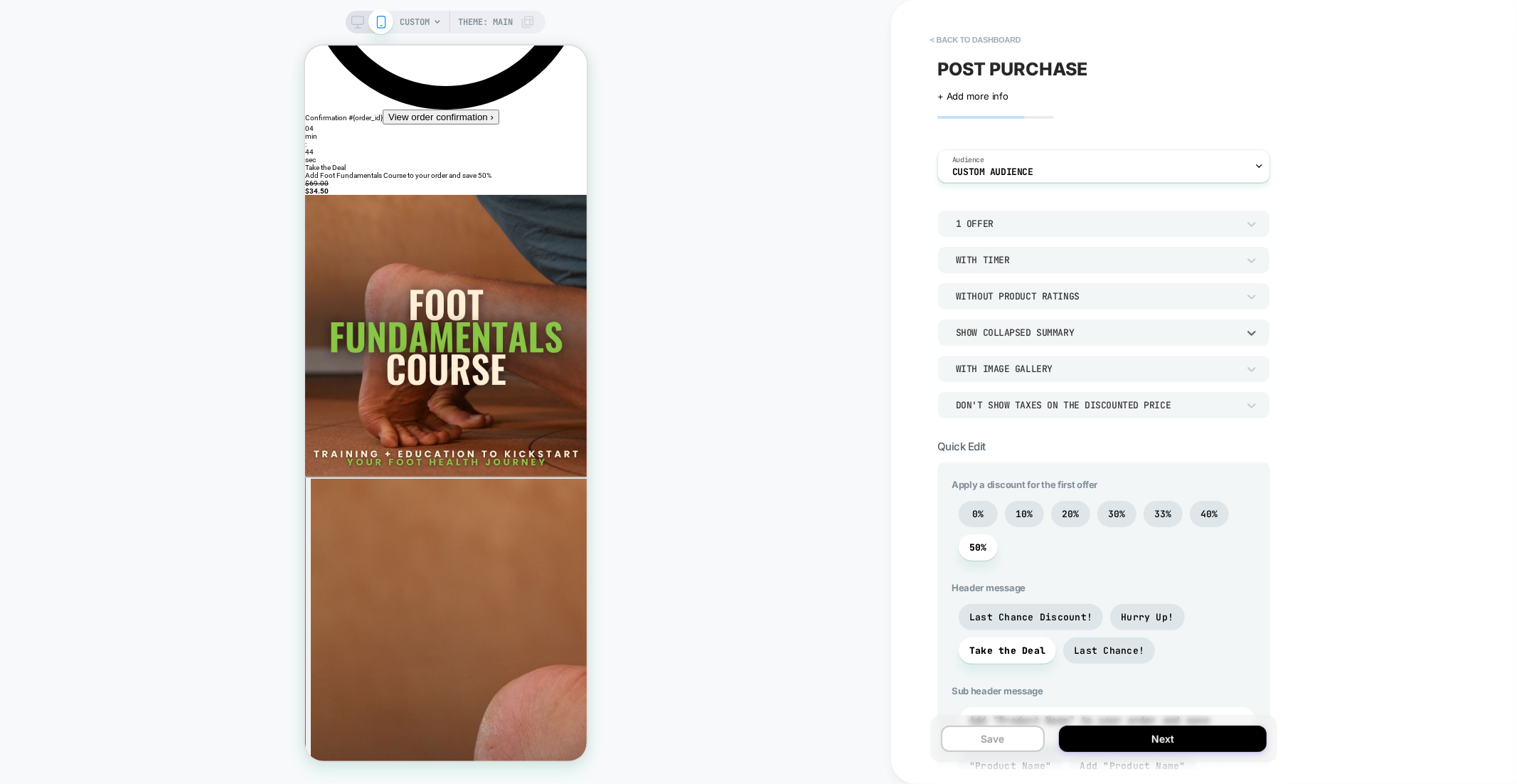
scroll to position [0, 0]
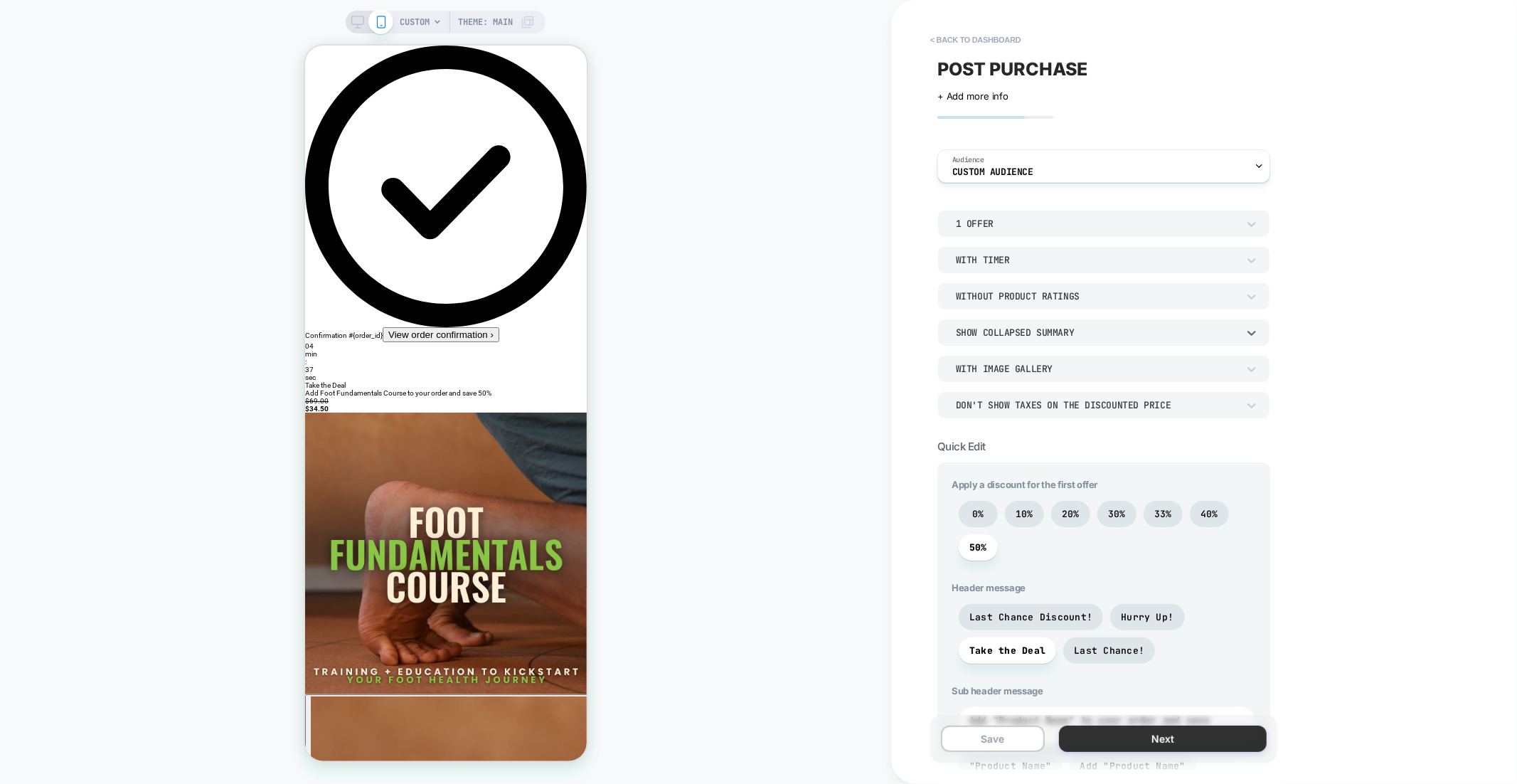
click at [1214, 747] on button "Next" at bounding box center [1163, 738] width 208 height 26
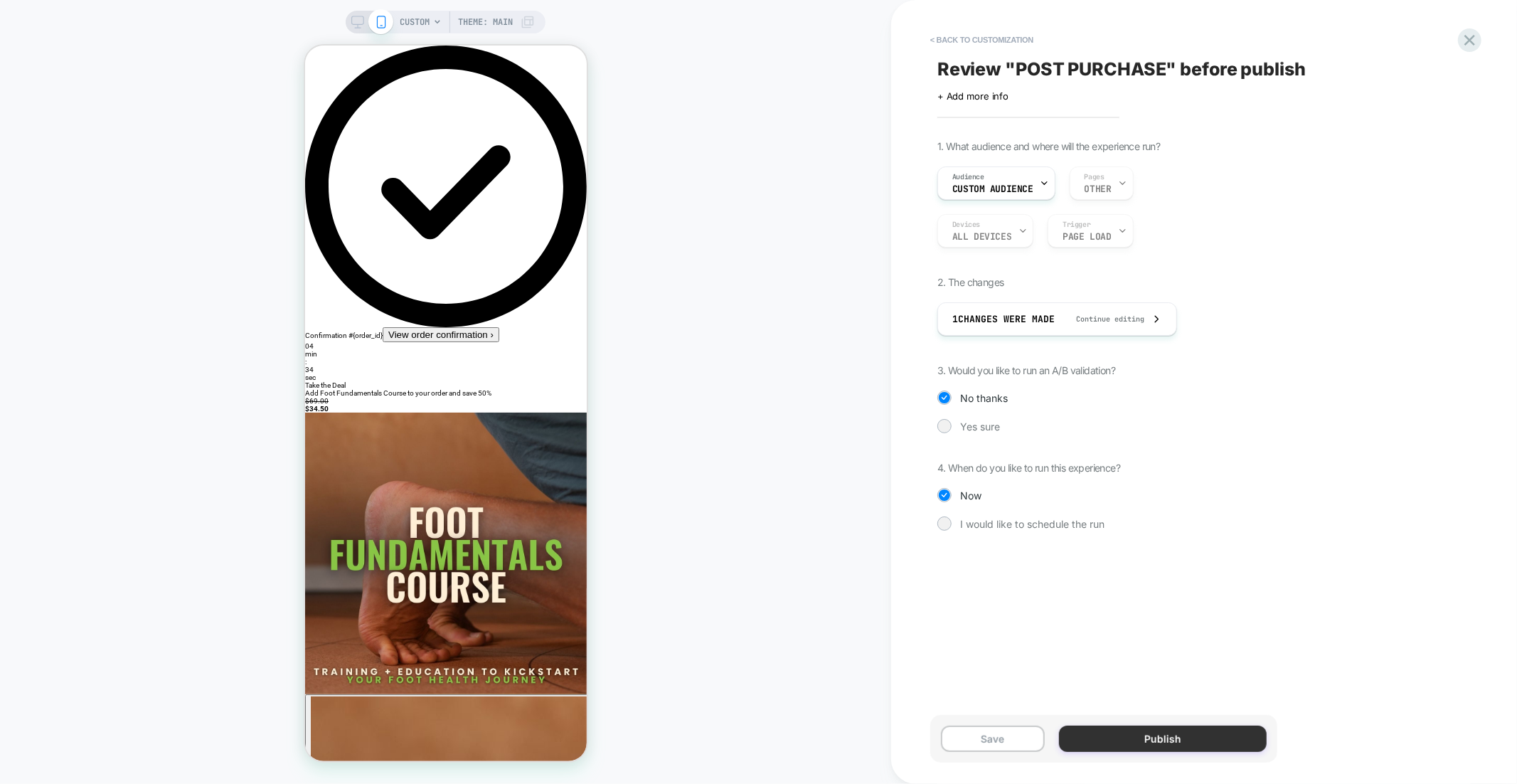
click at [1124, 730] on button "Publish" at bounding box center [1163, 738] width 208 height 26
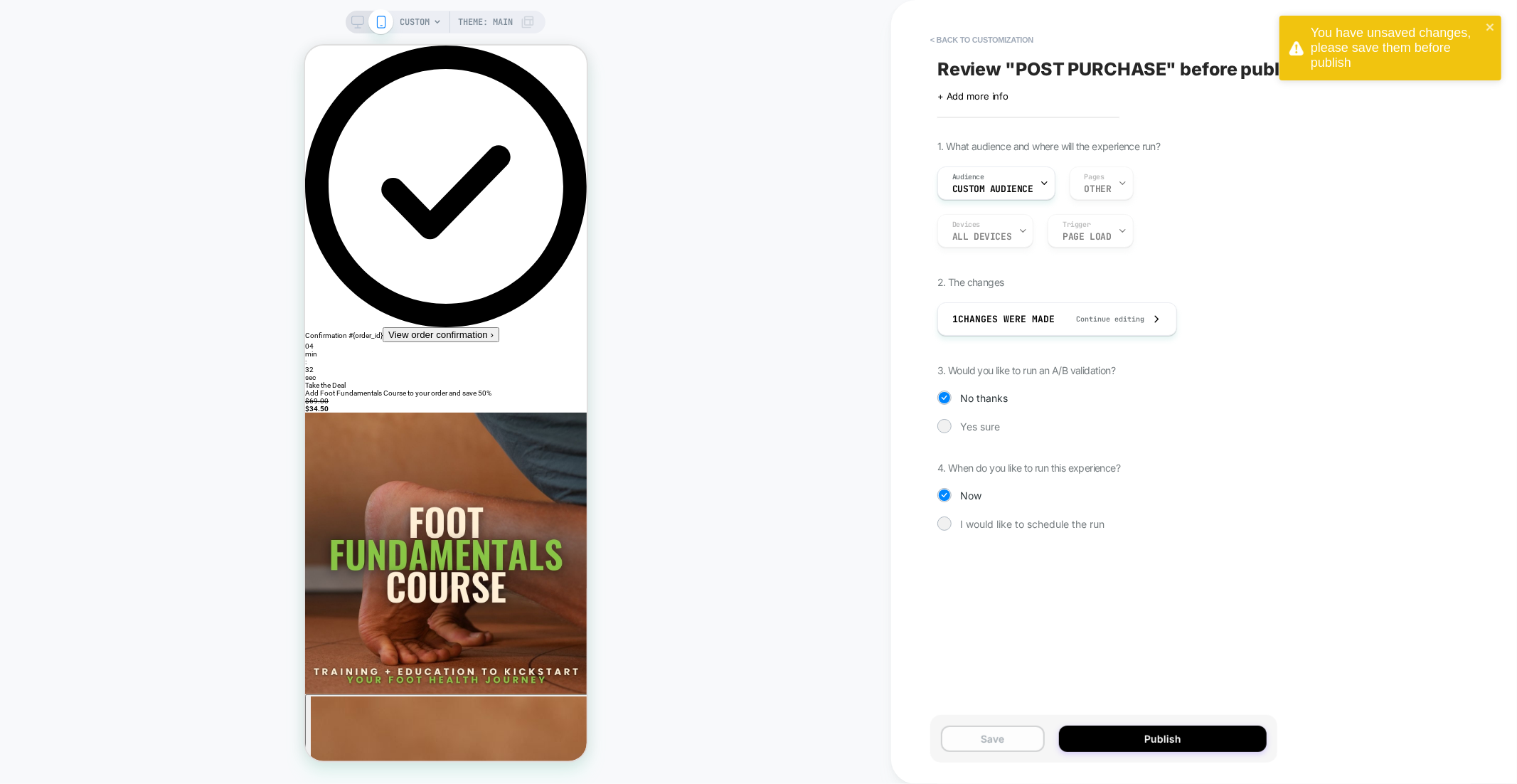
click at [978, 729] on button "Save" at bounding box center [992, 738] width 104 height 26
click at [1107, 70] on span "Review " POST PURCHASE " before publish" at bounding box center [1122, 69] width 369 height 21
click at [1015, 68] on textarea "**********" at bounding box center [1023, 69] width 172 height 21
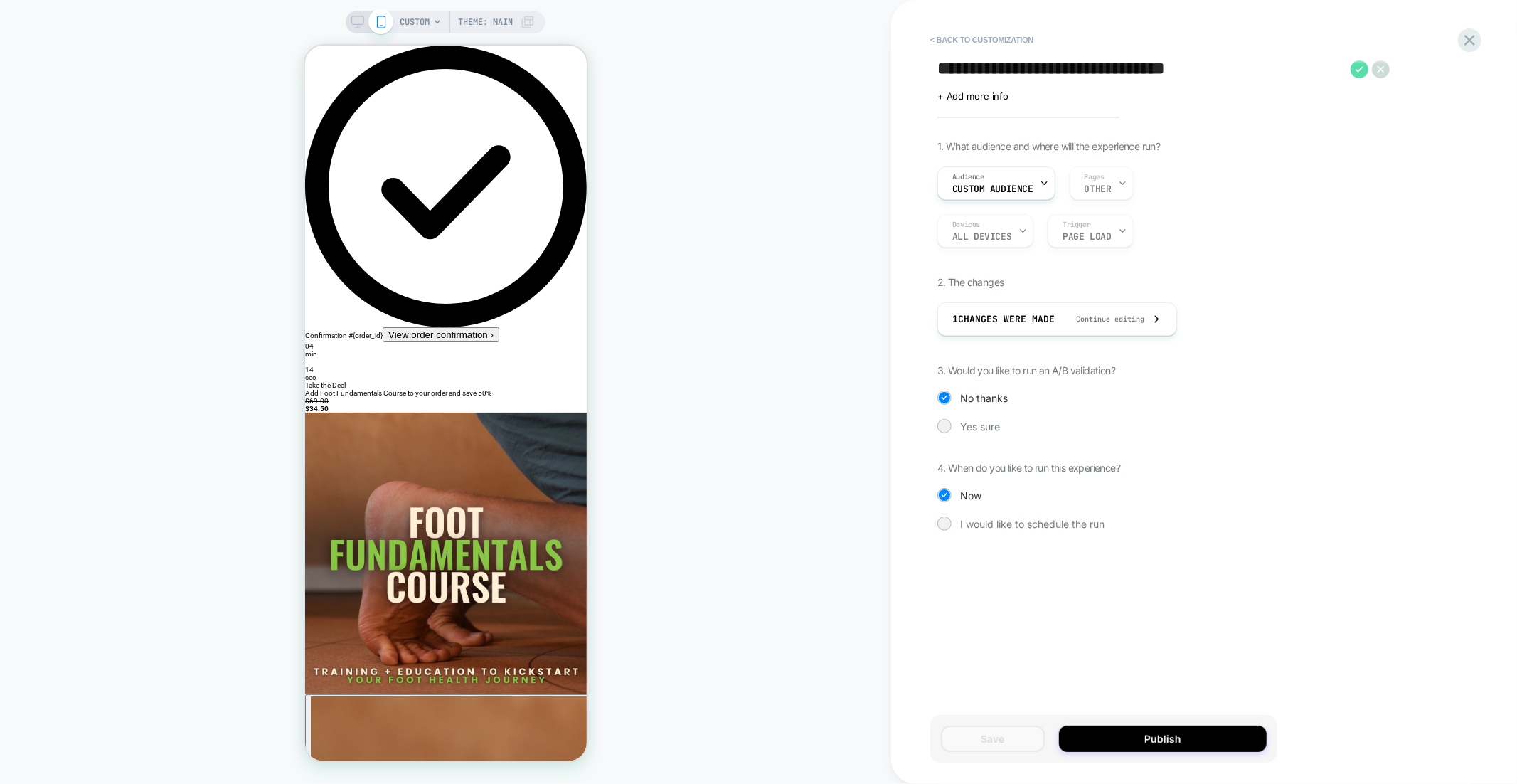
type textarea "**********"
click at [1356, 69] on icon at bounding box center [1360, 69] width 18 height 18
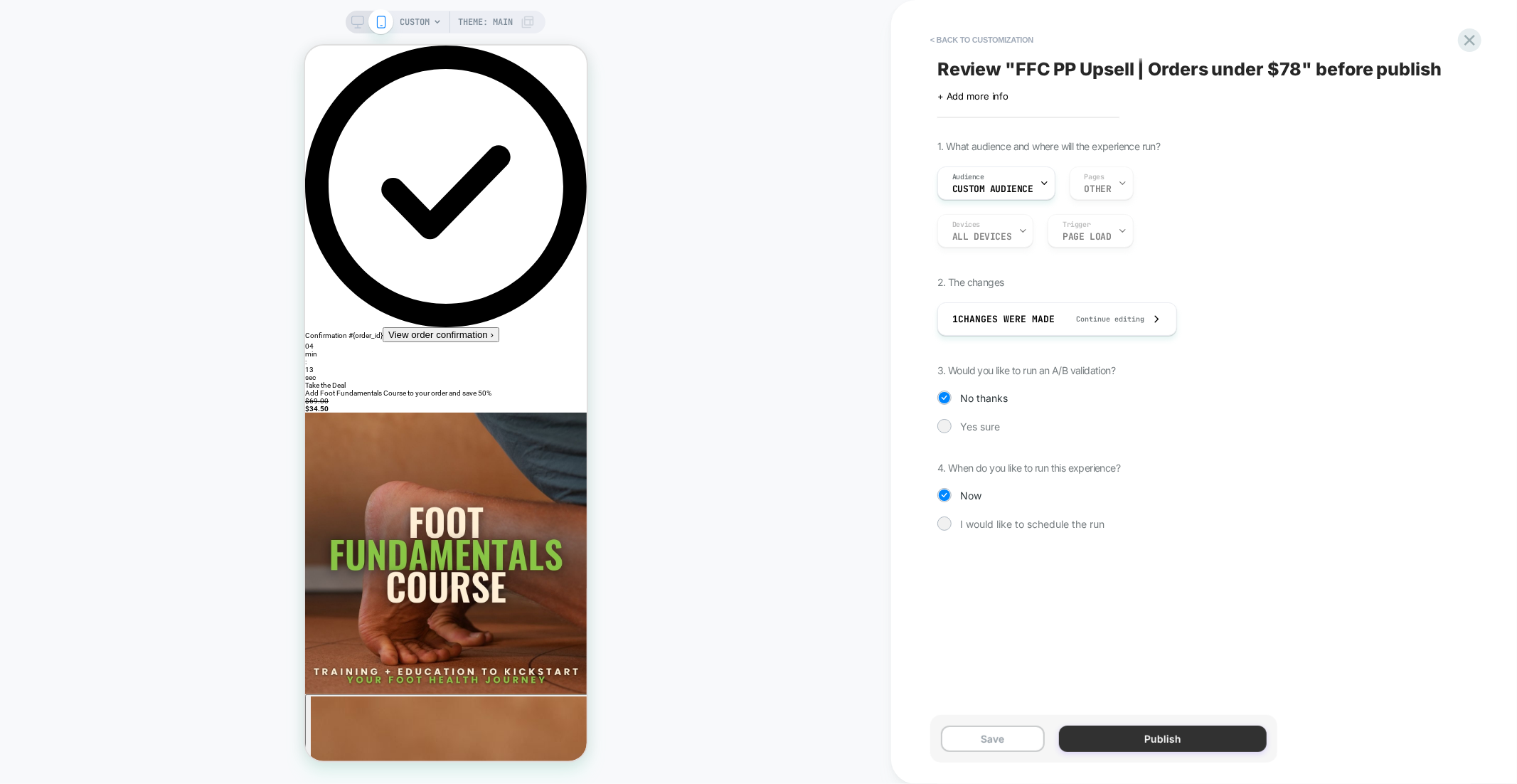
click at [1185, 746] on button "Publish" at bounding box center [1163, 738] width 208 height 26
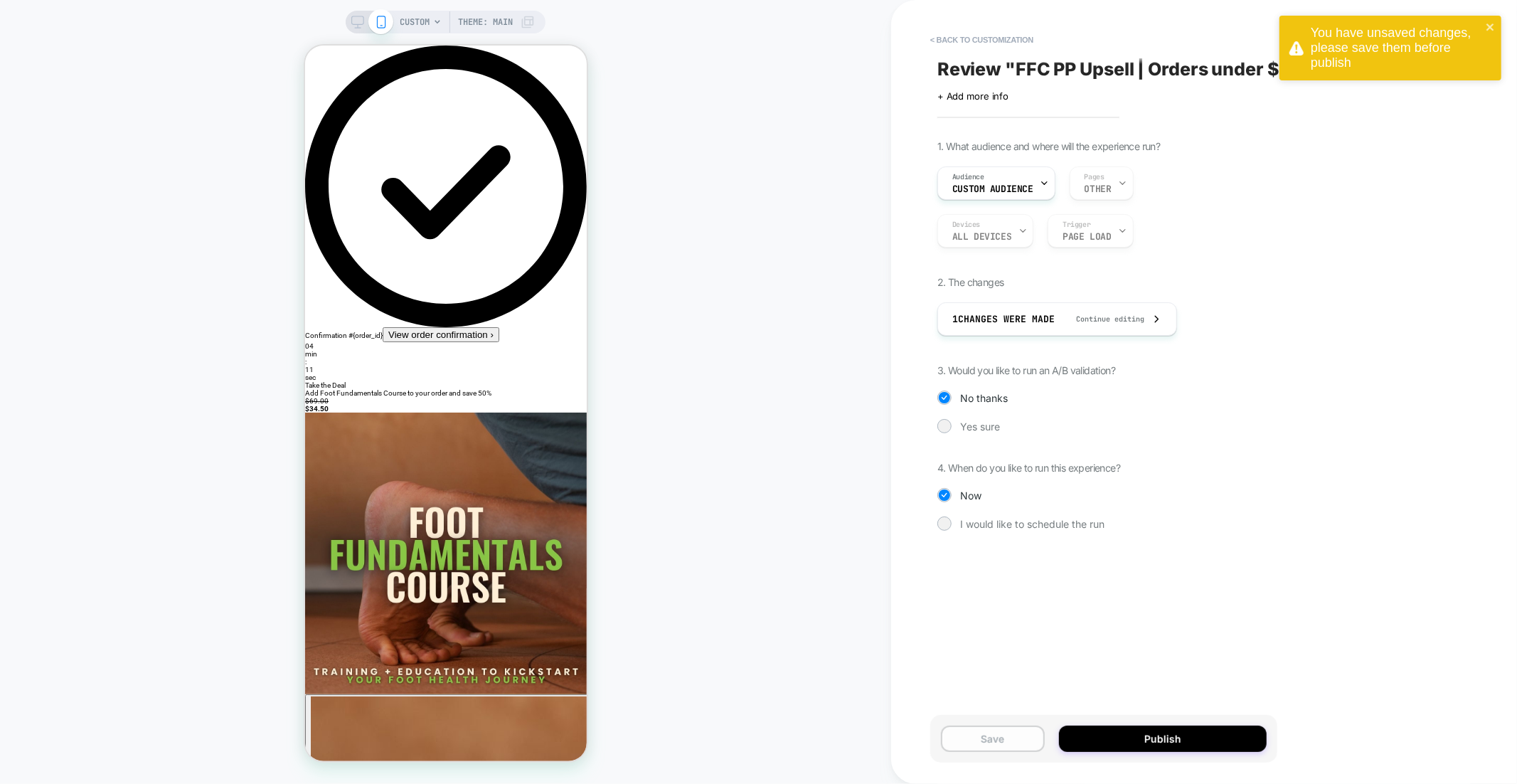
click at [1012, 729] on button "Save" at bounding box center [992, 738] width 104 height 26
click at [1104, 733] on button "Publish" at bounding box center [1163, 738] width 208 height 26
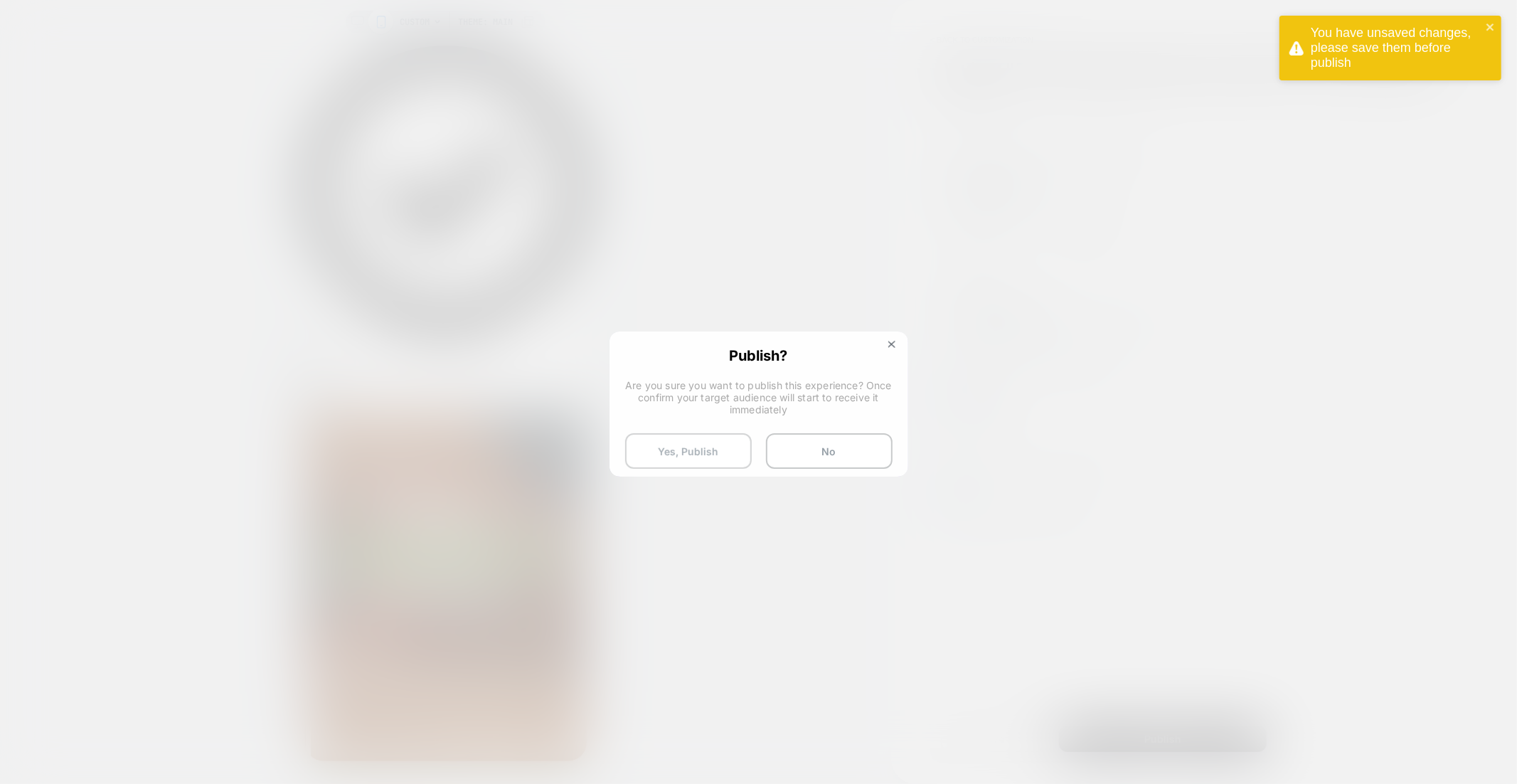
click at [712, 460] on button "Yes, Publish" at bounding box center [688, 451] width 126 height 36
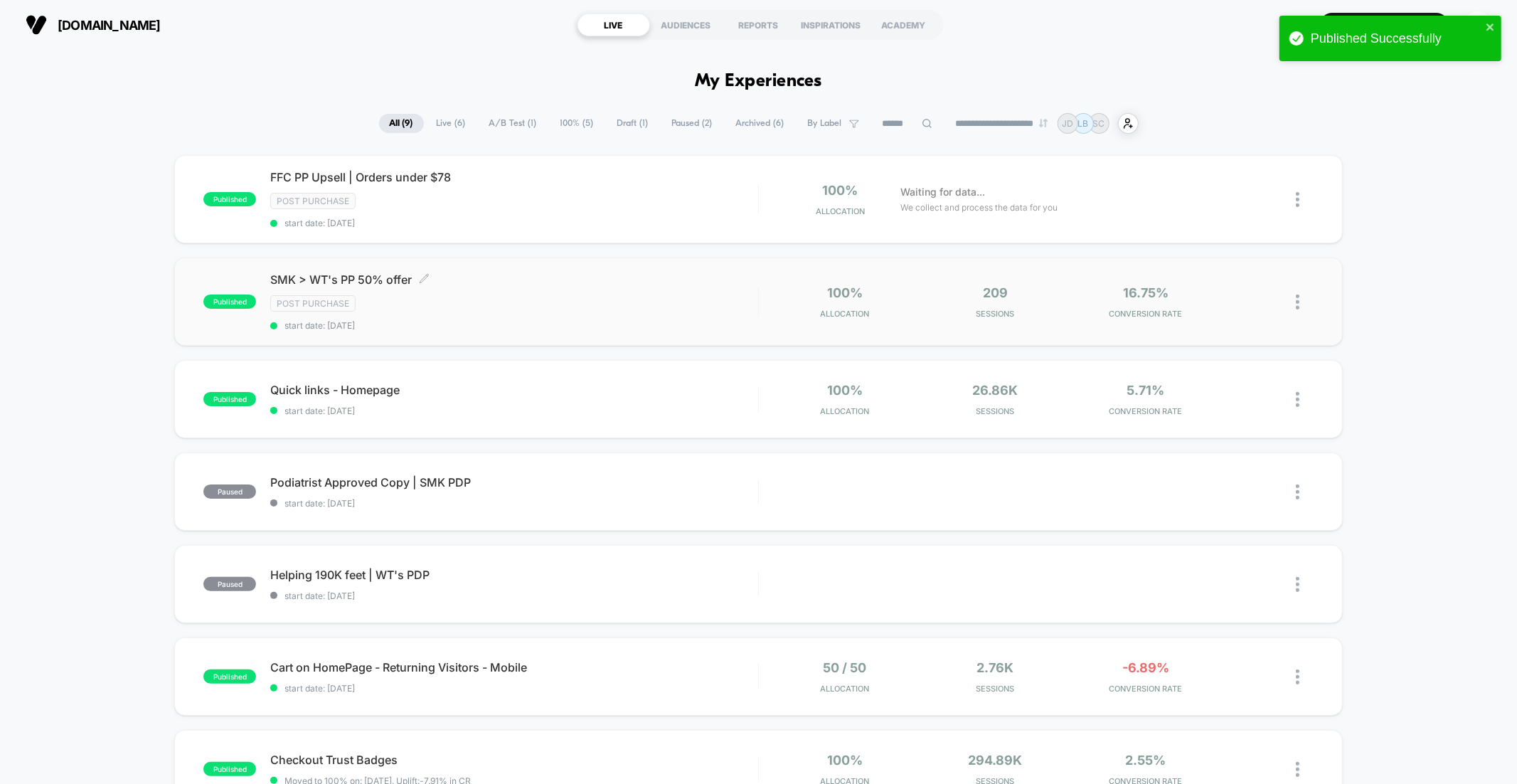
click at [282, 280] on span "SMK > WT's PP 50% offer Click to edit experience details" at bounding box center [513, 279] width 487 height 14
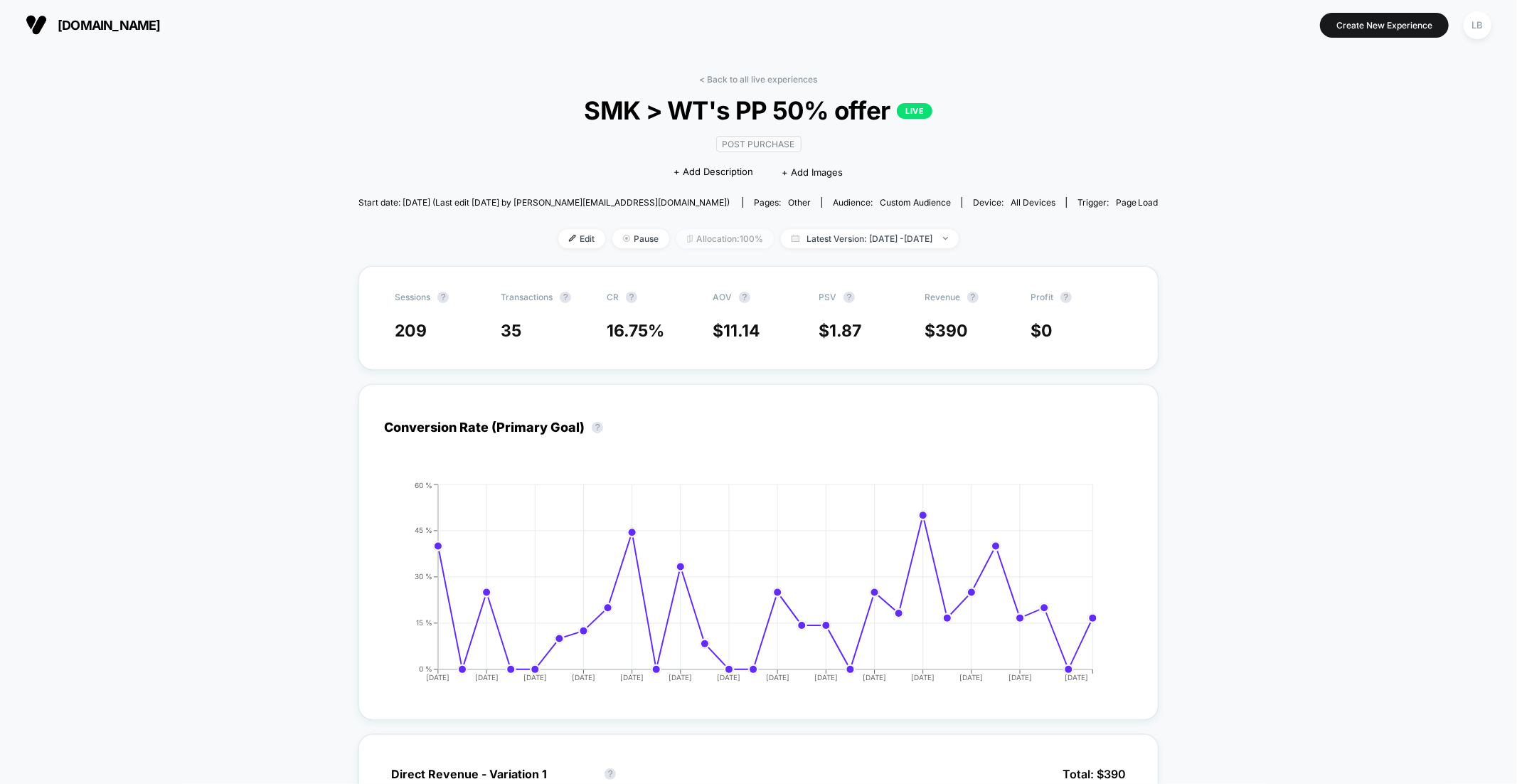
click at [699, 236] on span "Allocation: 100%" at bounding box center [725, 239] width 97 height 20
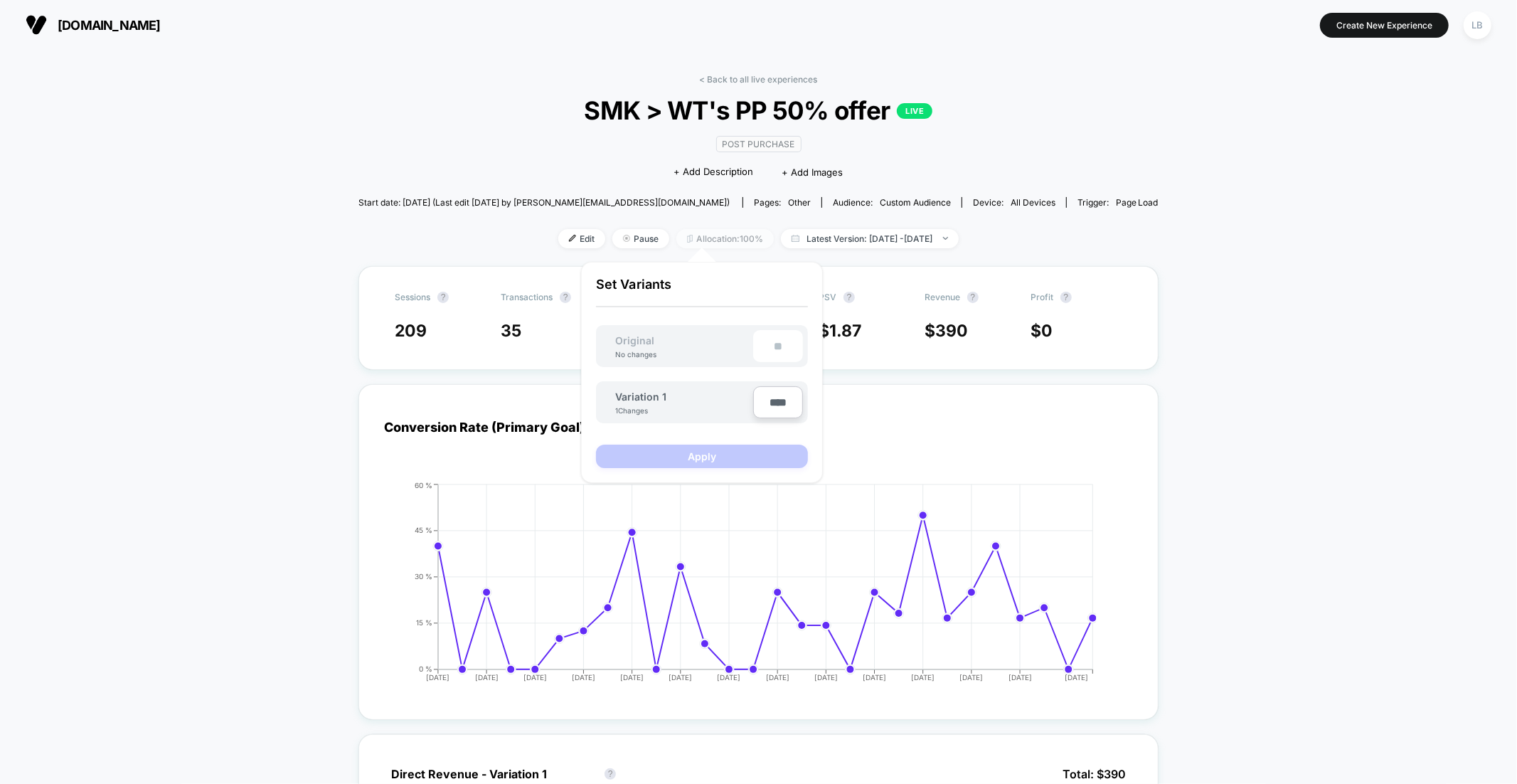
click at [699, 236] on span "Allocation: 100%" at bounding box center [725, 239] width 97 height 20
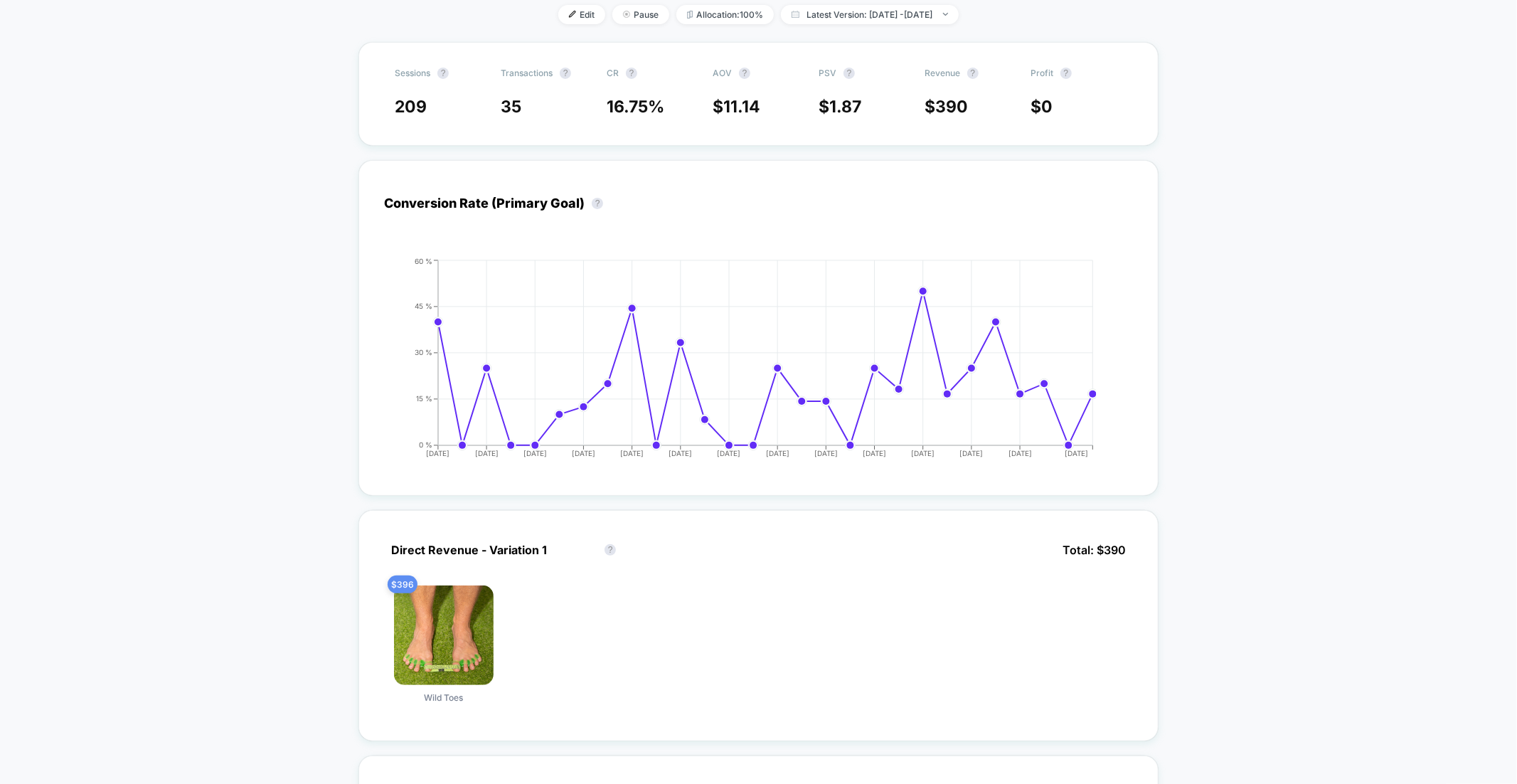
scroll to position [119, 0]
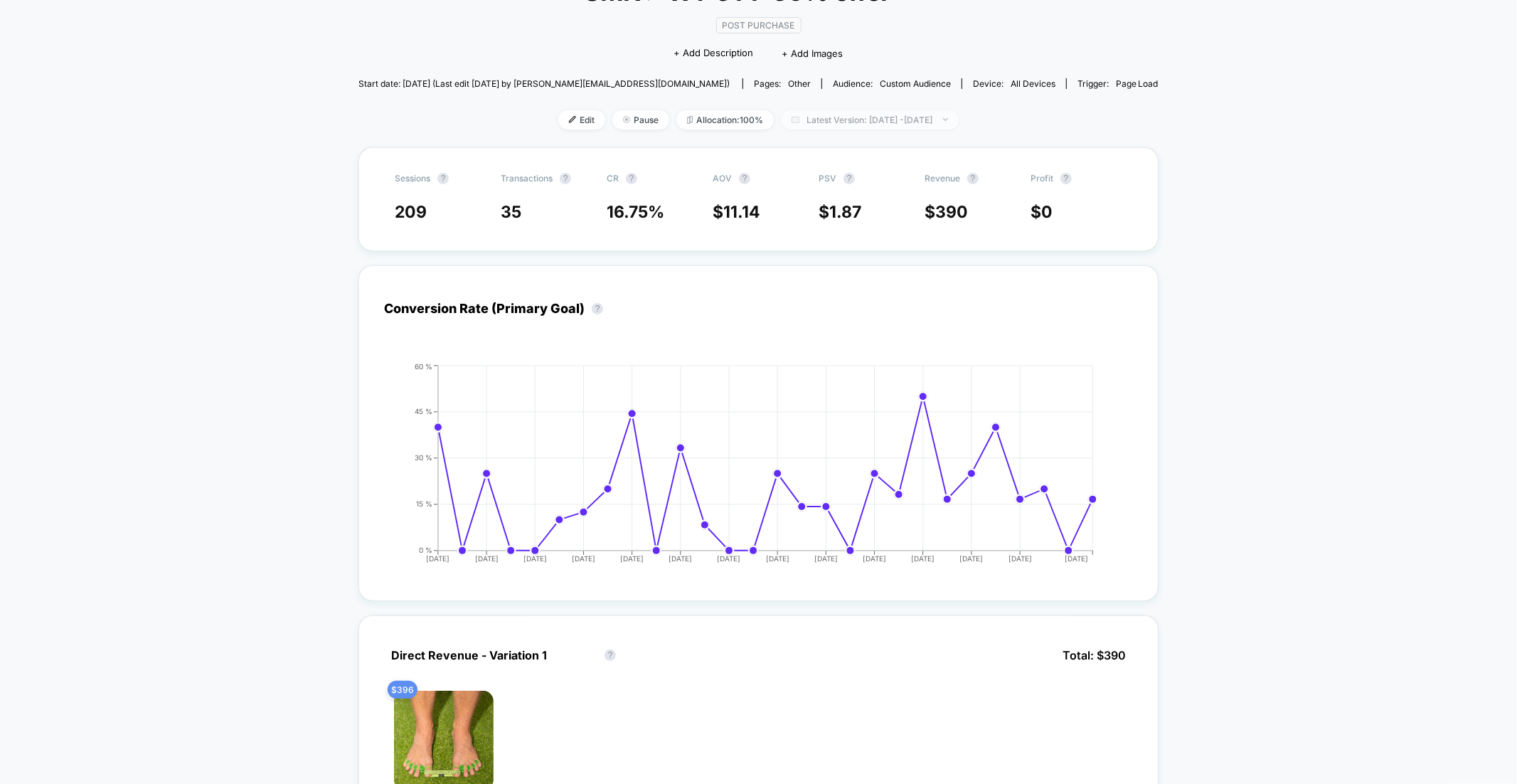
click at [880, 113] on span "Latest Version: Jul 15, 2025 - Aug 15, 2025" at bounding box center [870, 120] width 178 height 20
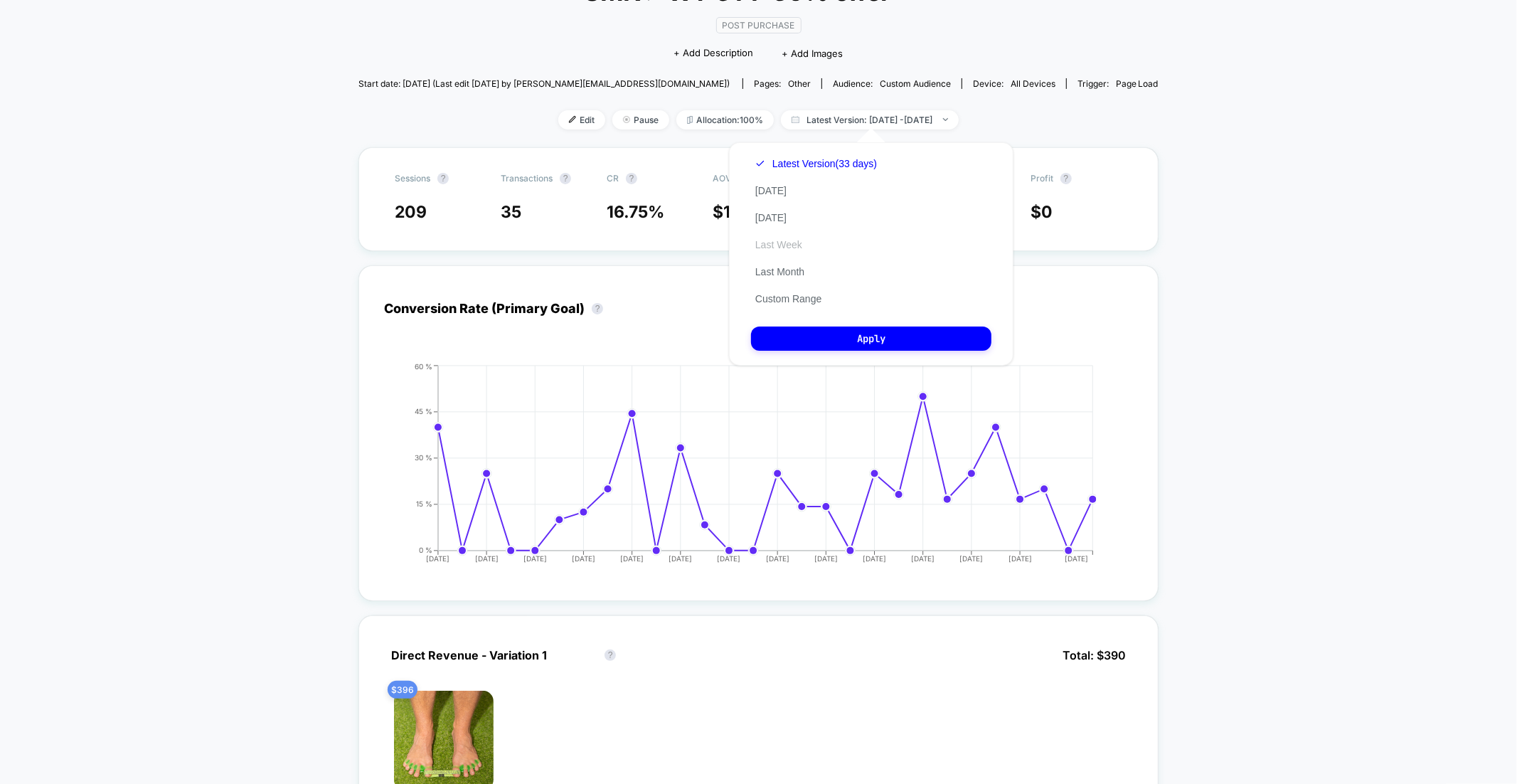
click at [790, 246] on button "Last Week" at bounding box center [779, 245] width 55 height 13
click at [914, 332] on button "Apply" at bounding box center [872, 339] width 241 height 24
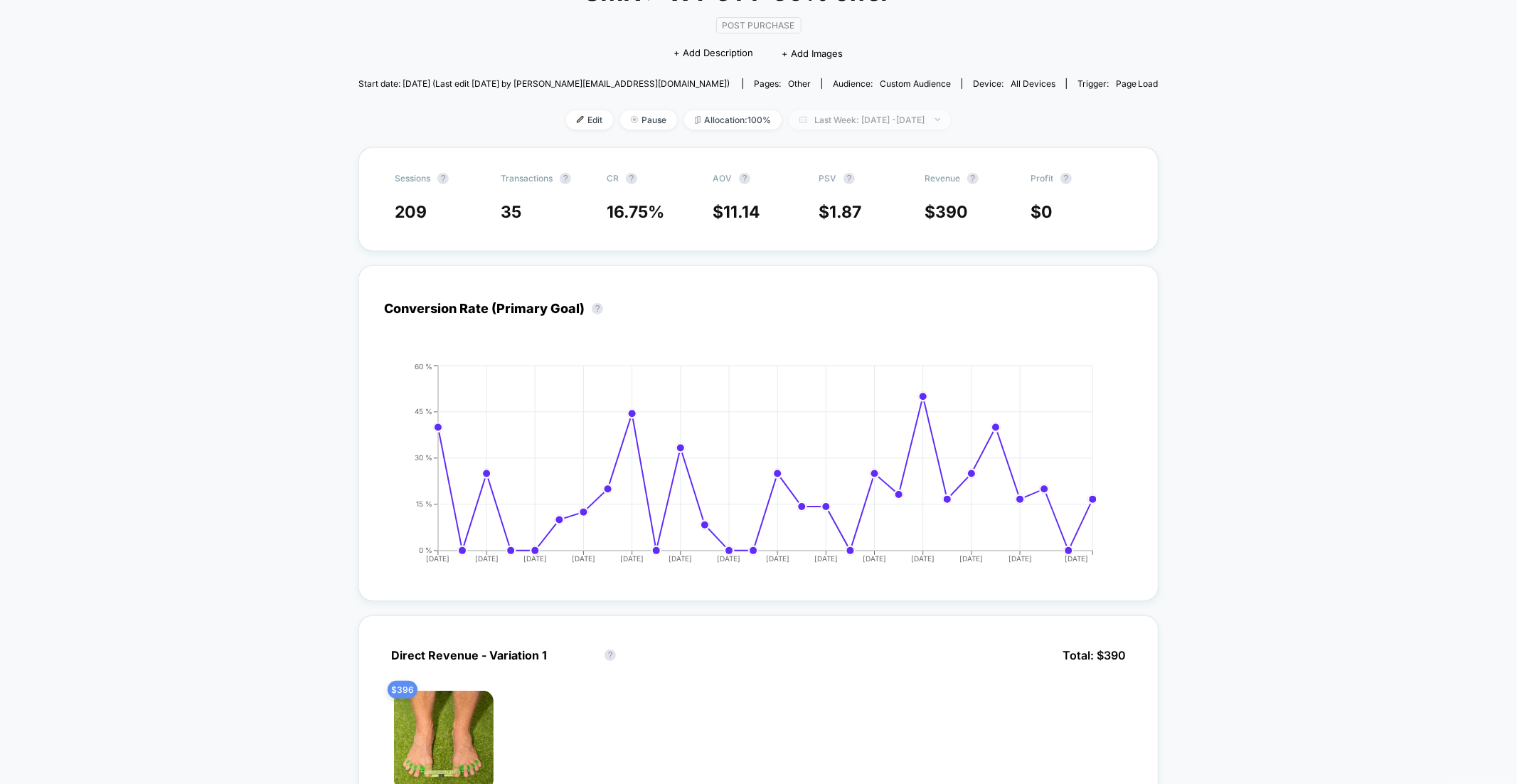
click at [844, 117] on span "Last Week: Jul 15, 2025 - Aug 15, 2025" at bounding box center [870, 120] width 162 height 20
select select "*"
select select "****"
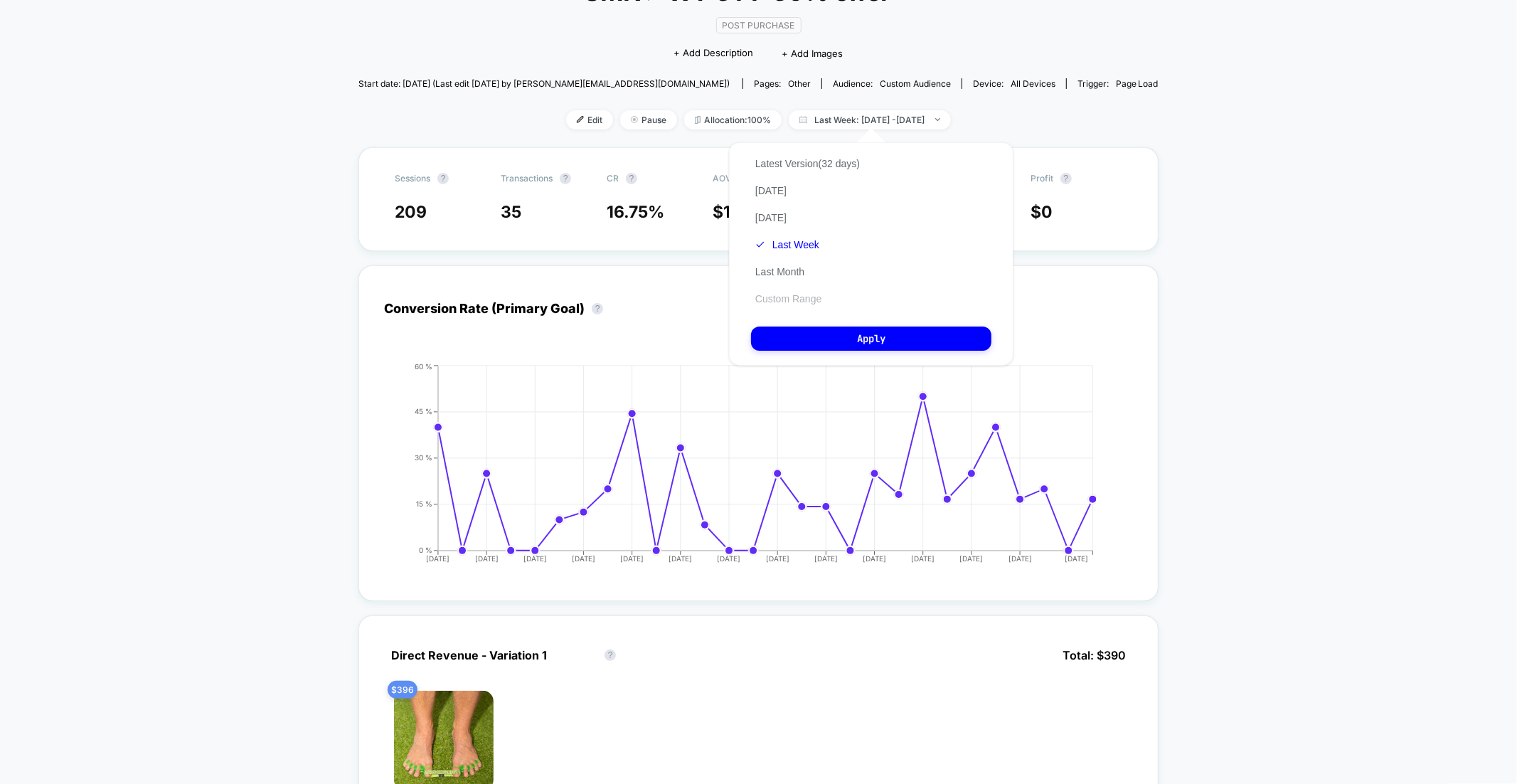
click at [819, 297] on button "Custom Range" at bounding box center [789, 299] width 75 height 13
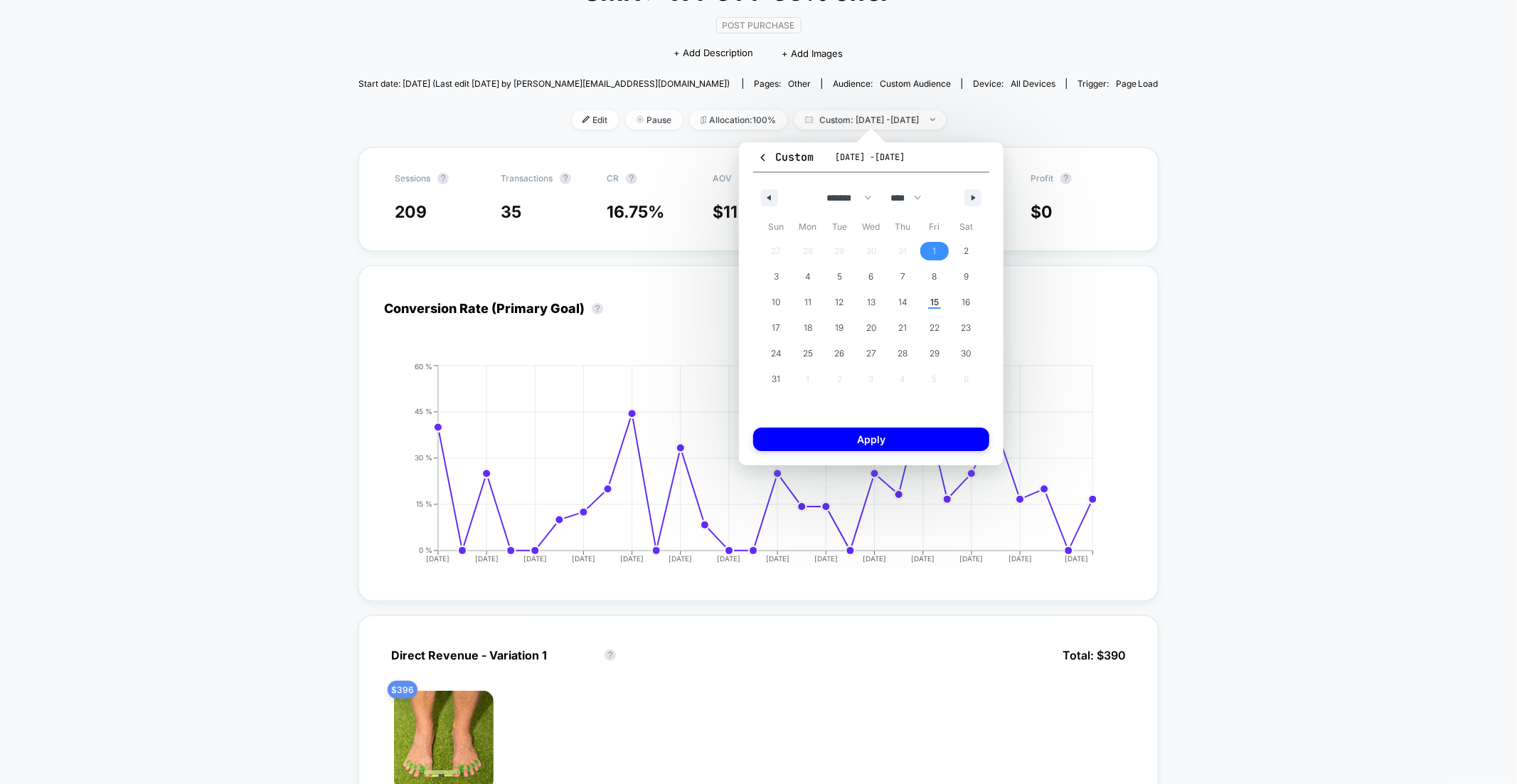
click at [935, 247] on span "1" at bounding box center [935, 250] width 3 height 25
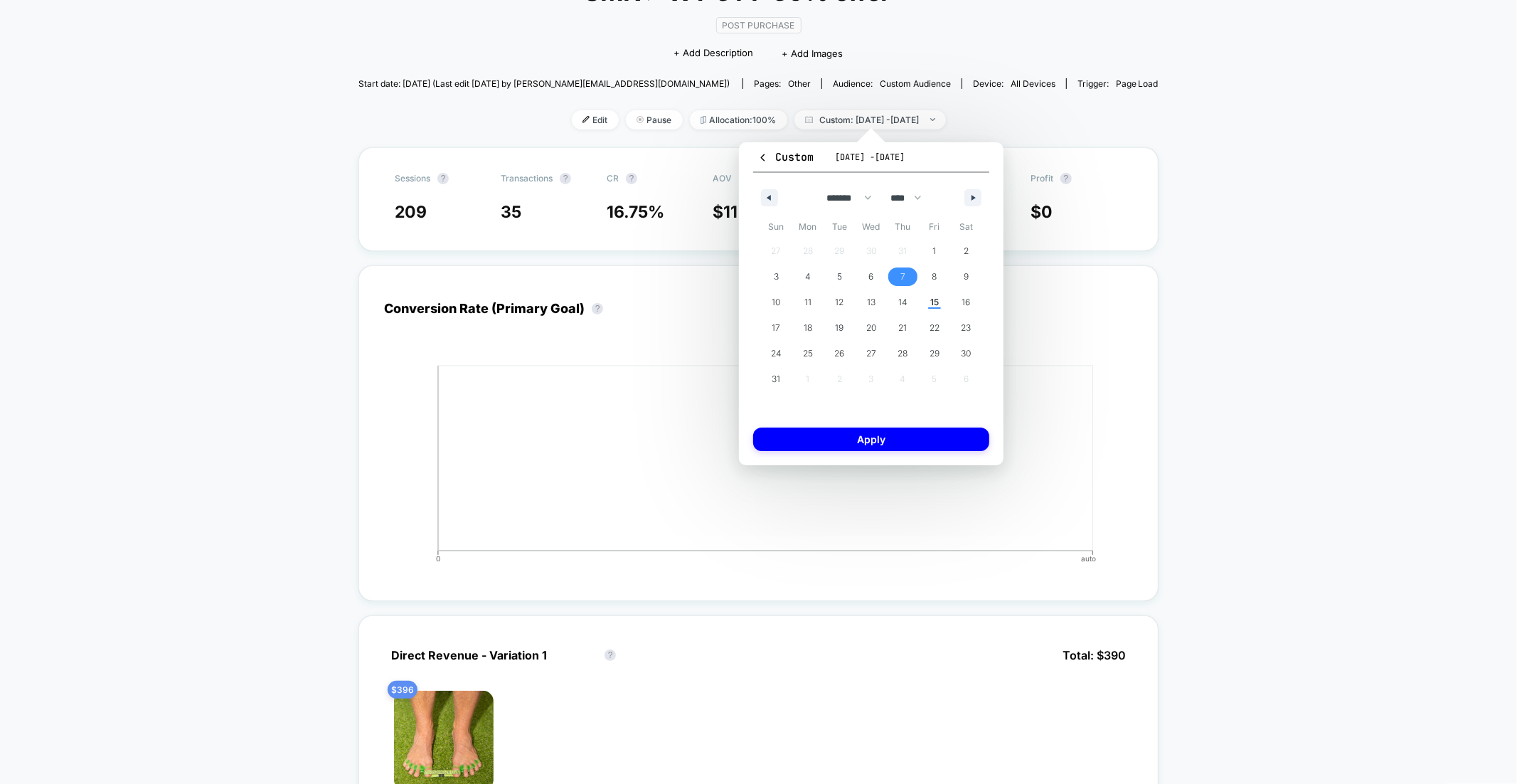
click at [908, 269] on span "7" at bounding box center [903, 277] width 32 height 19
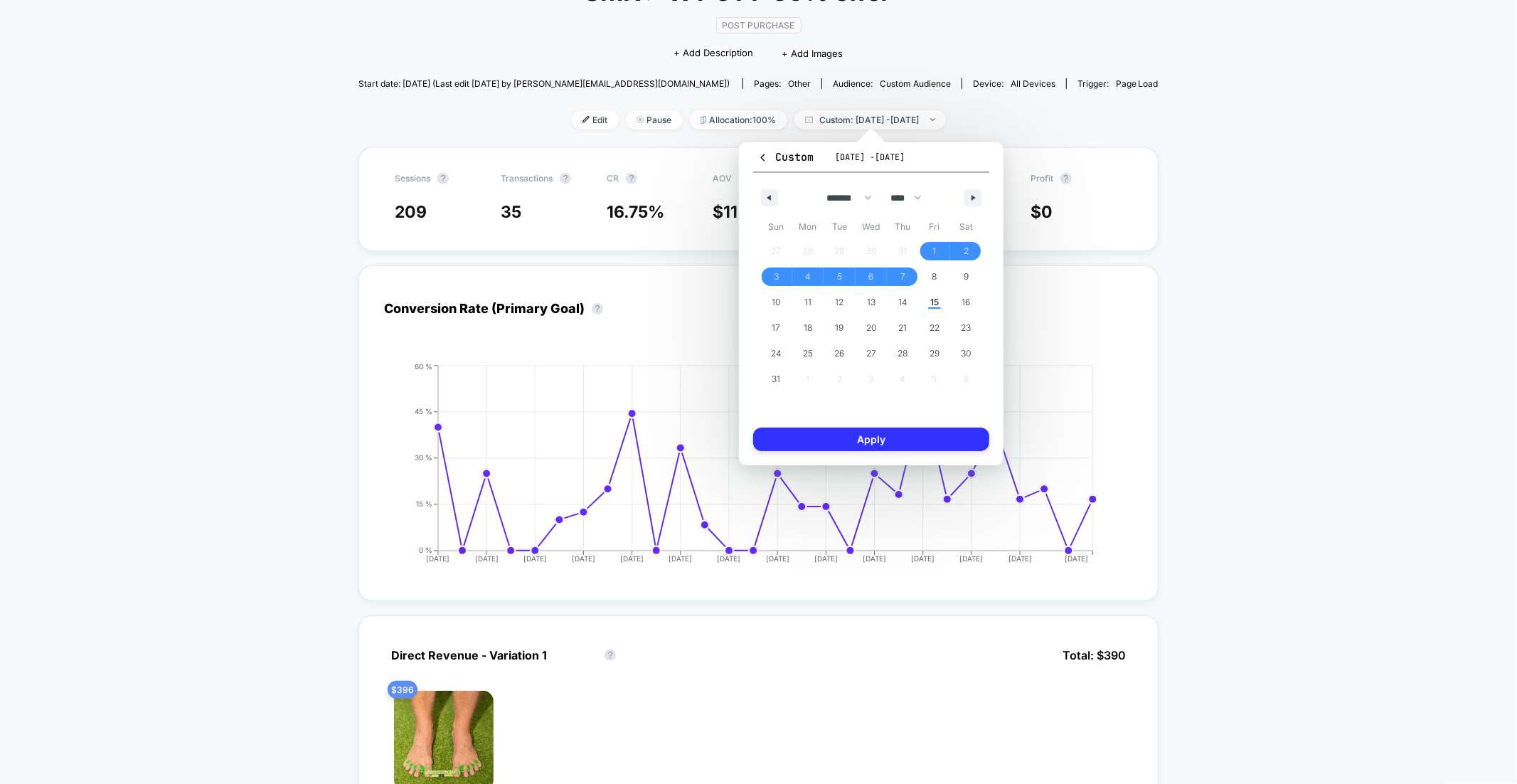
click at [945, 434] on button "Apply" at bounding box center [871, 439] width 236 height 24
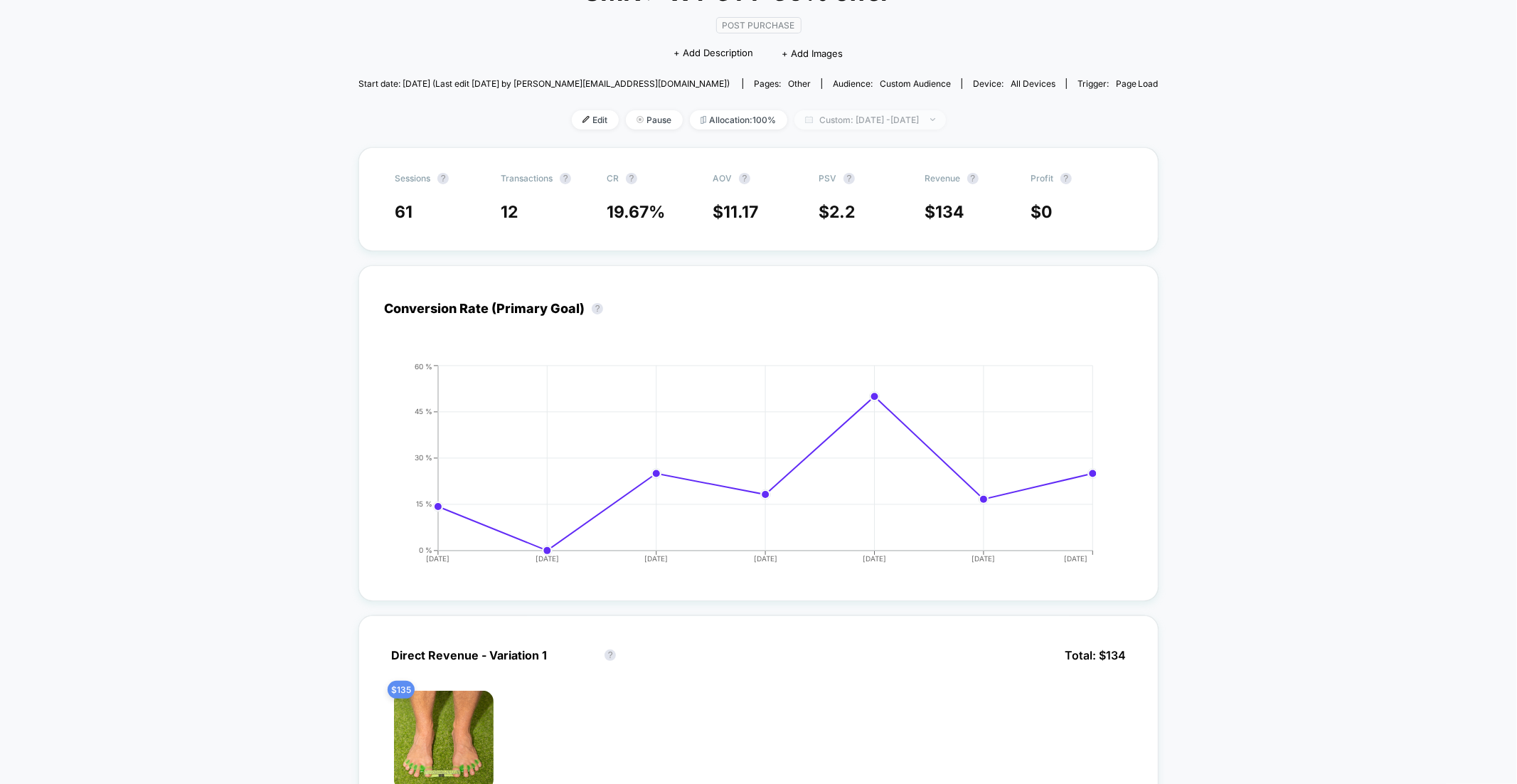
click at [894, 119] on span "Custom: Aug 1, 2025 - Aug 7, 2025" at bounding box center [871, 120] width 152 height 20
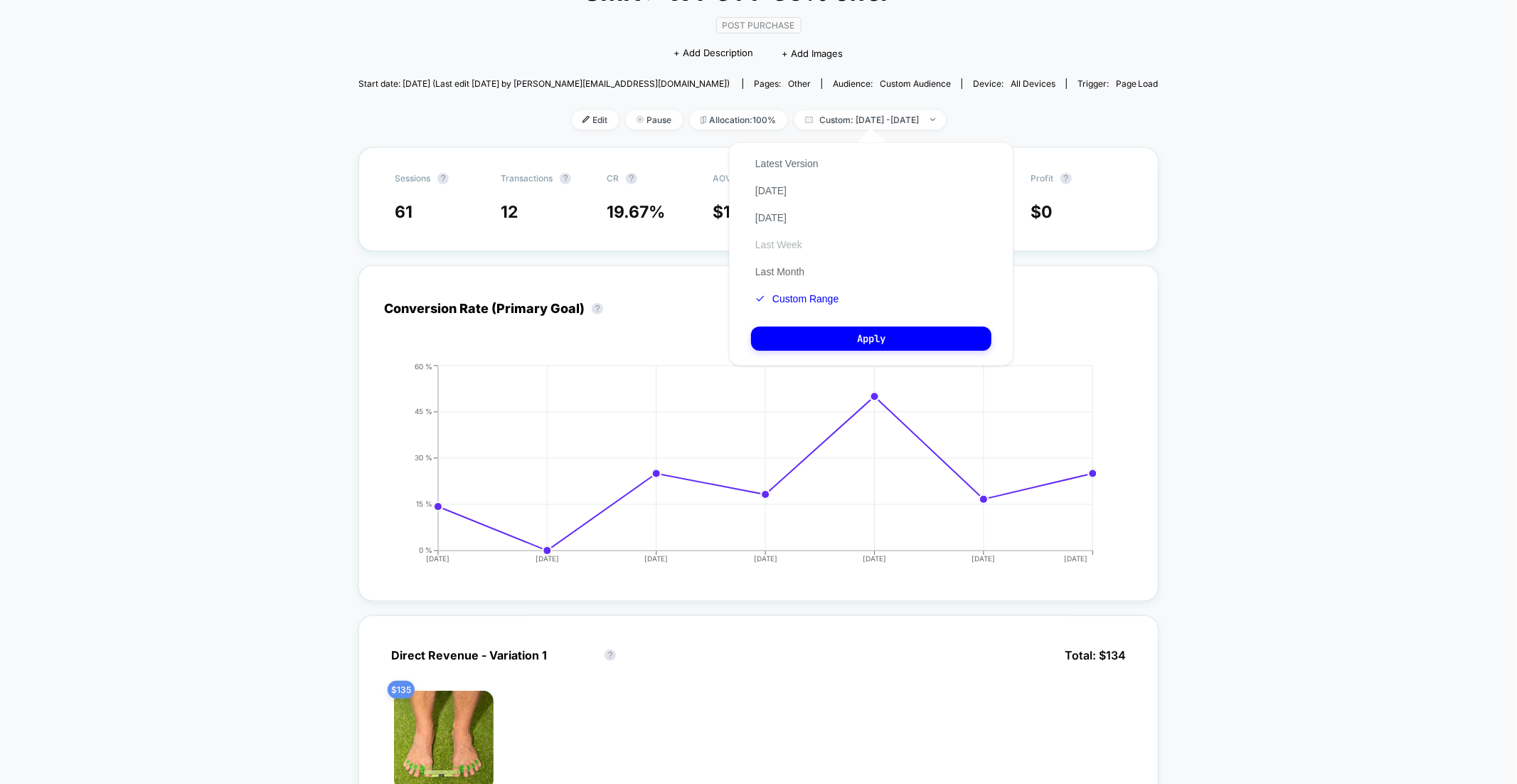
click at [794, 240] on button "Last Week" at bounding box center [779, 245] width 55 height 13
click at [880, 330] on button "Apply" at bounding box center [872, 339] width 241 height 24
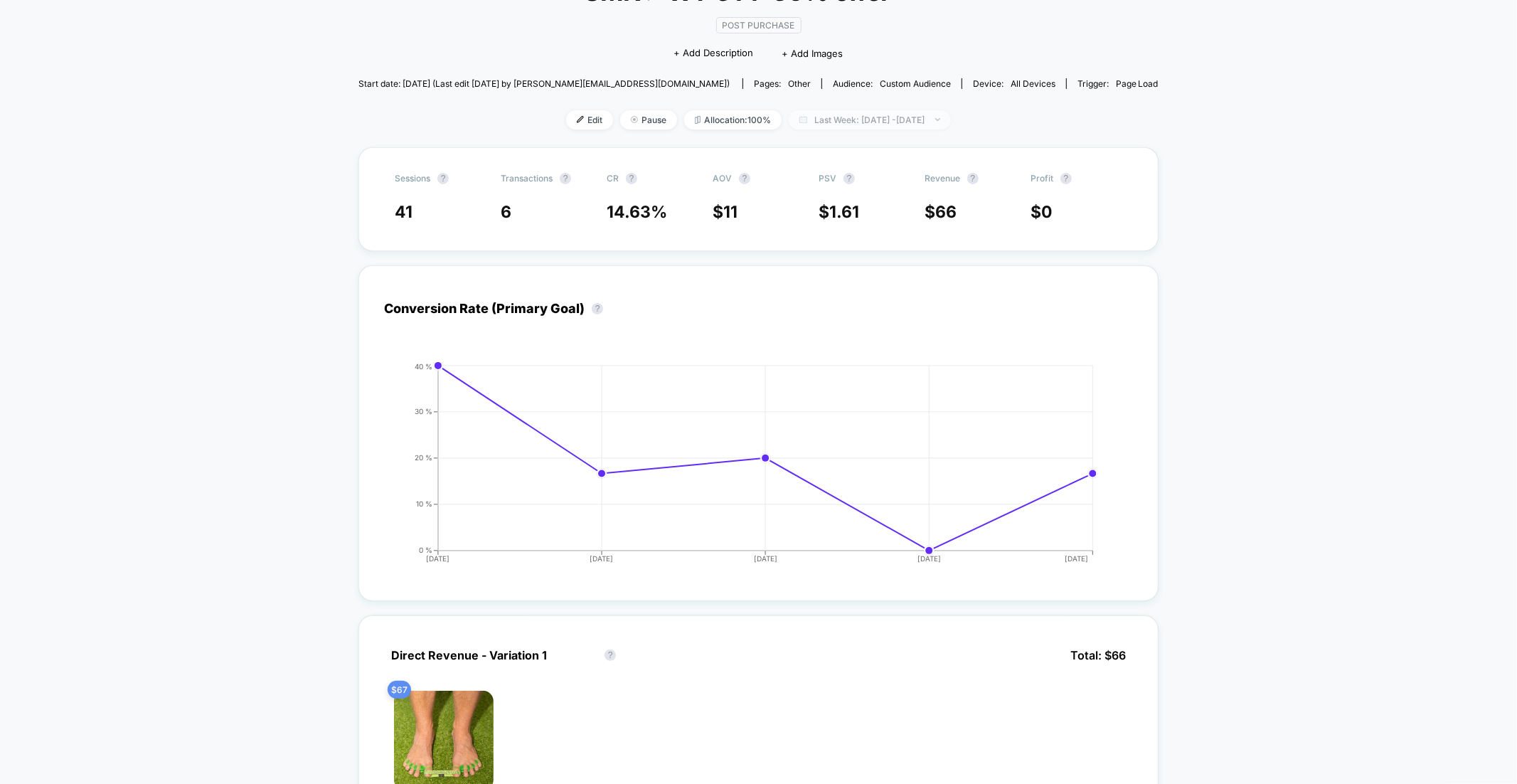
click at [905, 119] on span "Last Week: Aug 8, 2025 - Aug 15, 2025" at bounding box center [870, 120] width 162 height 20
select select "*"
select select "****"
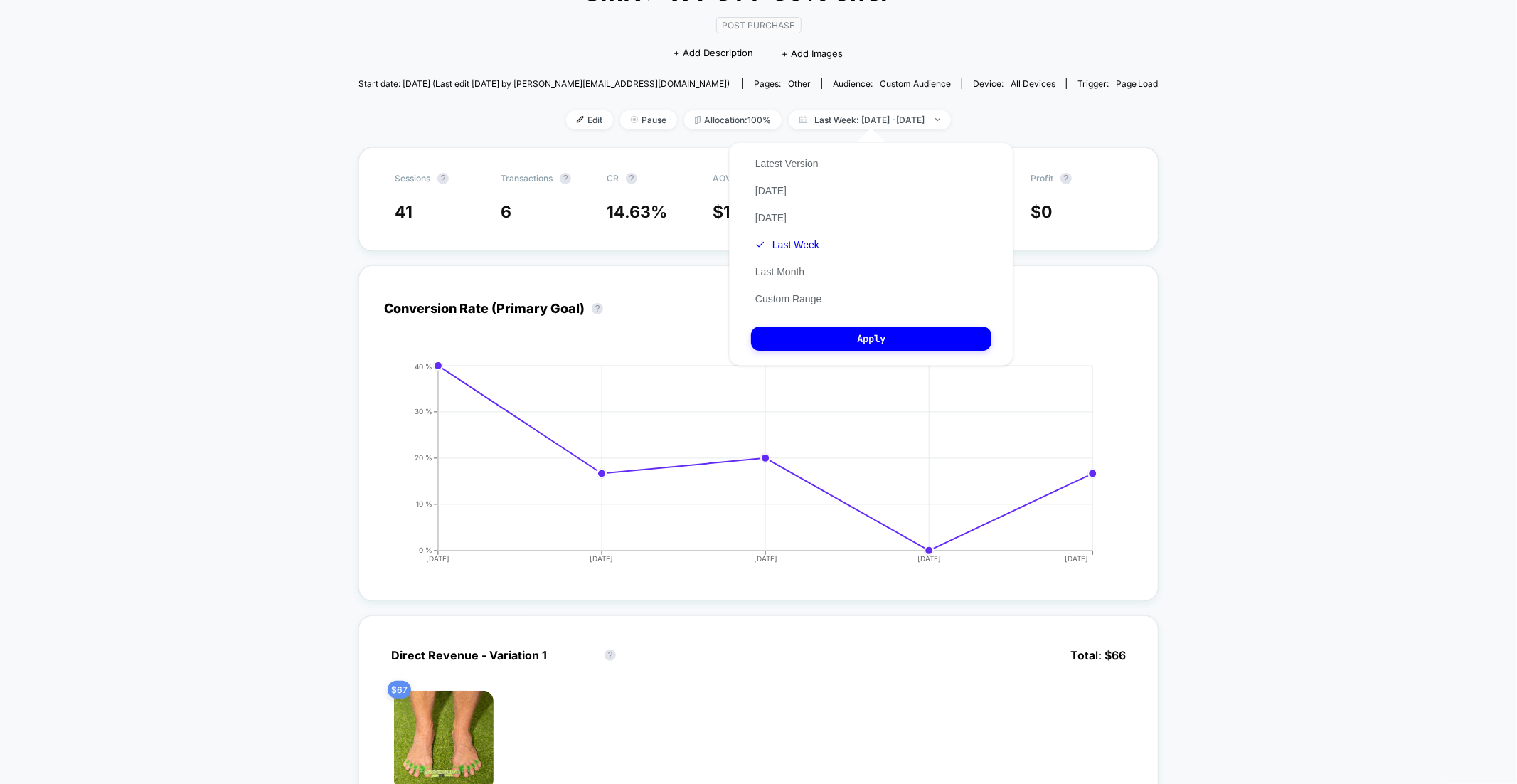
click at [809, 303] on div "Latest Version Today Yesterday Last Week Last Month Custom Range" at bounding box center [789, 231] width 75 height 162
click at [807, 297] on button "Custom Range" at bounding box center [789, 299] width 75 height 13
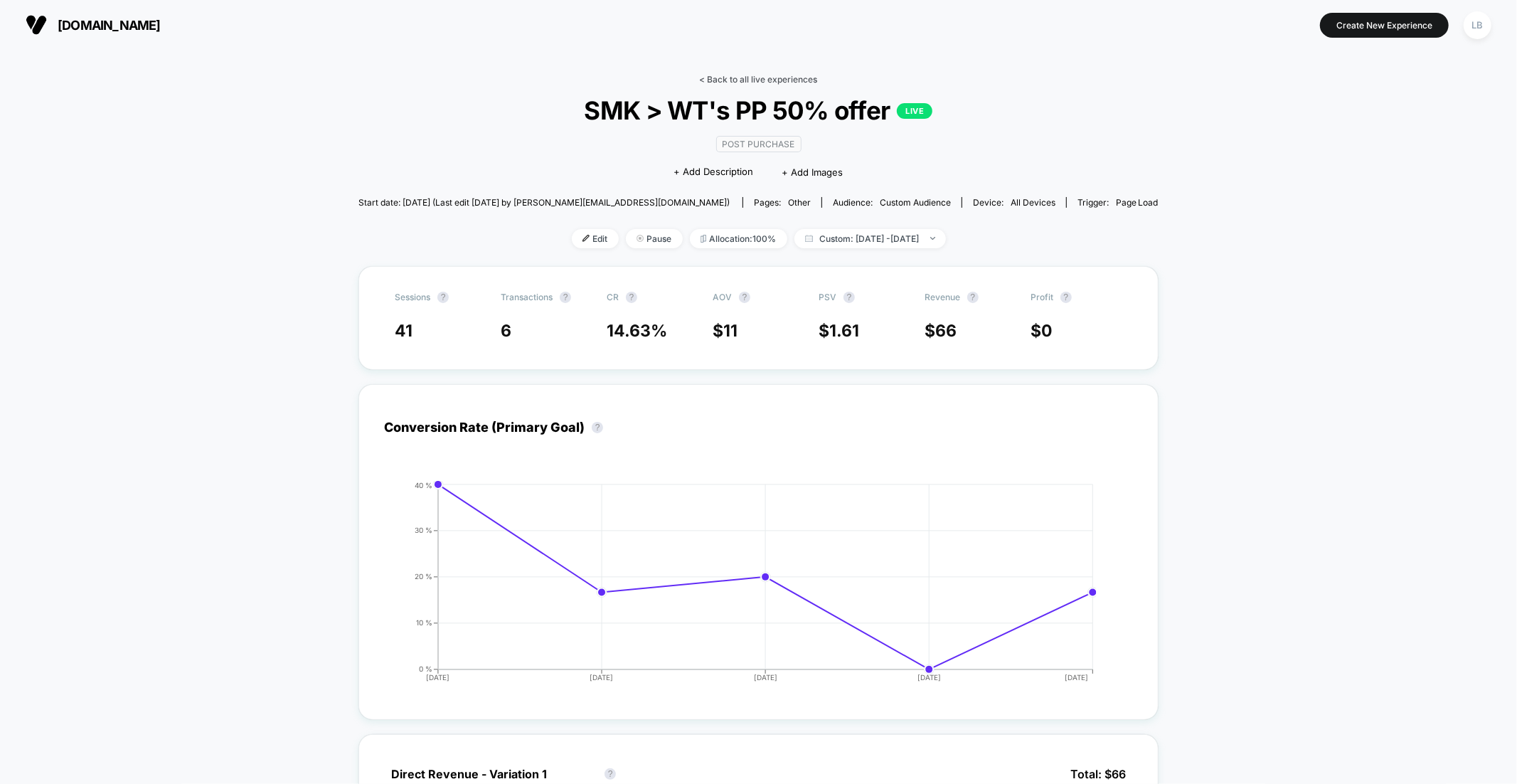
click at [788, 80] on link "< Back to all live experiences" at bounding box center [759, 79] width 118 height 11
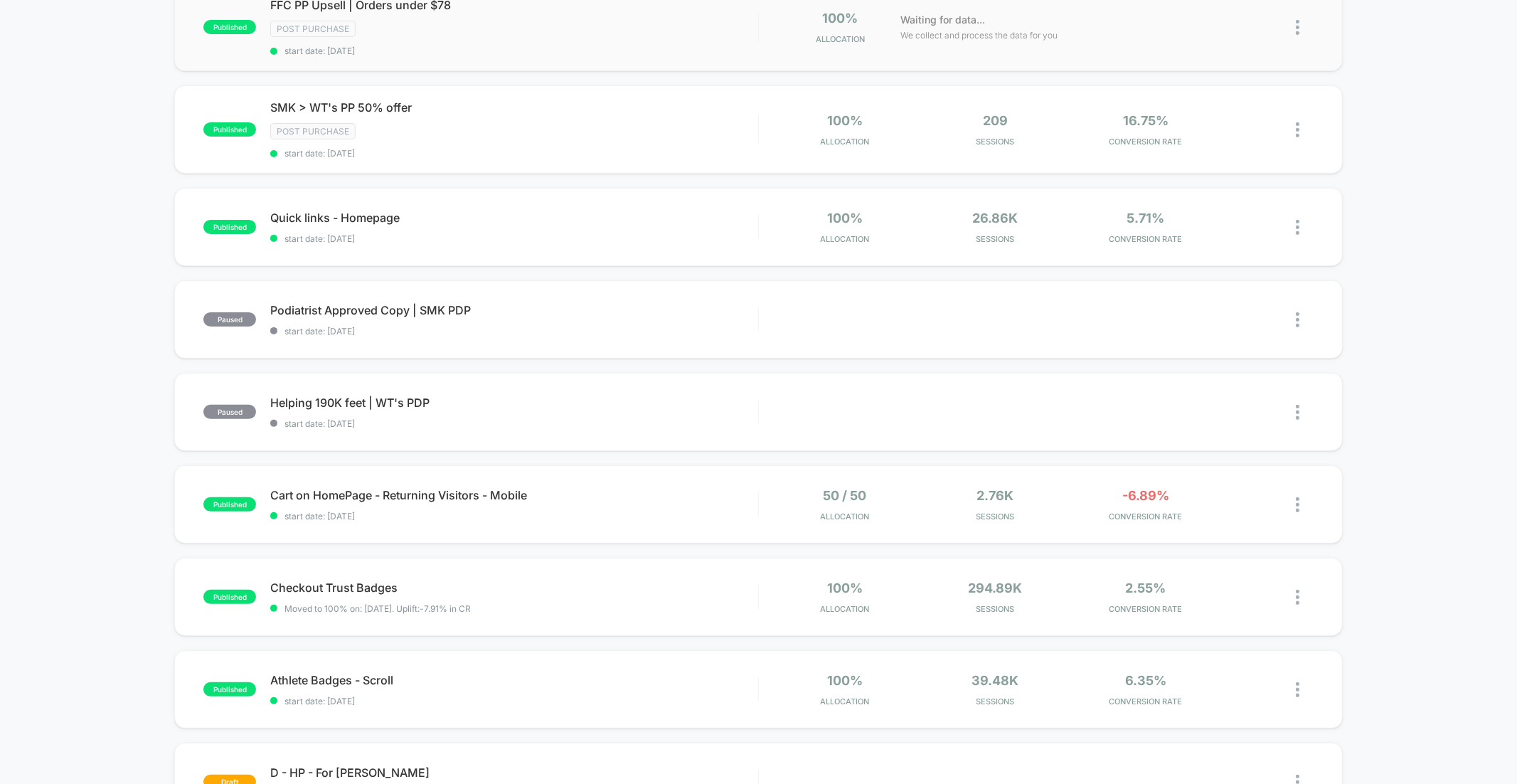
scroll to position [182, 0]
